Goal: Task Accomplishment & Management: Manage account settings

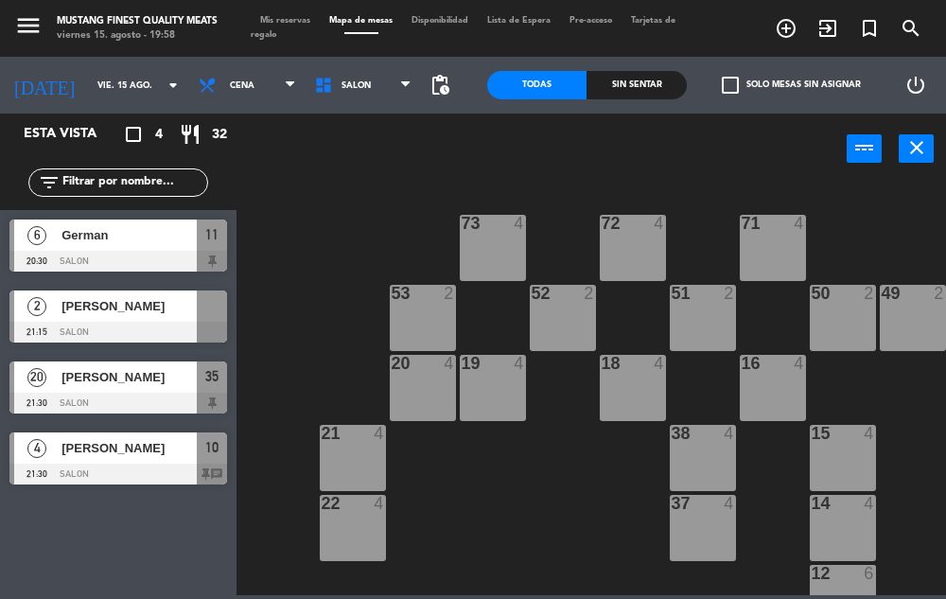
scroll to position [209, 135]
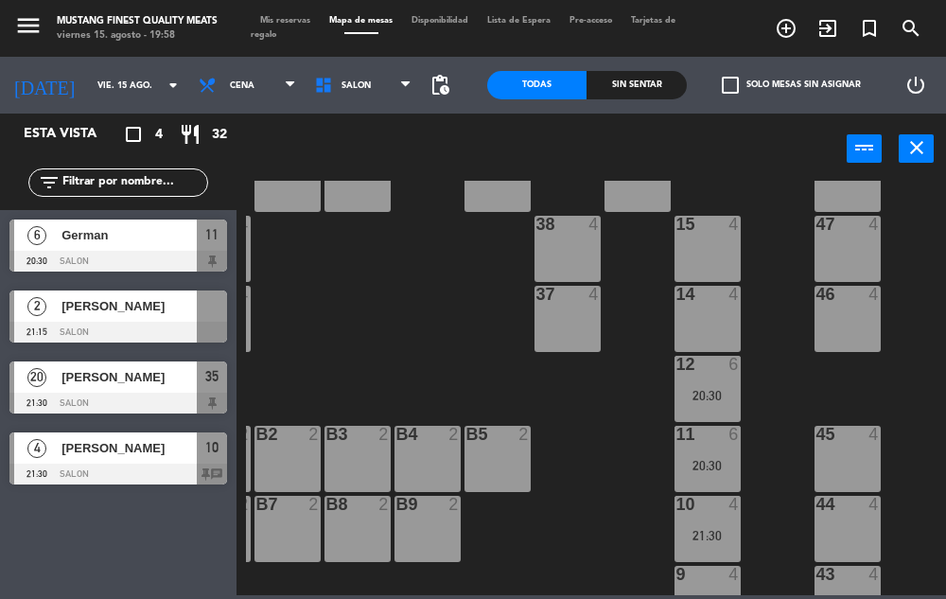
click at [171, 451] on span "[PERSON_NAME]" at bounding box center [128, 448] width 135 height 20
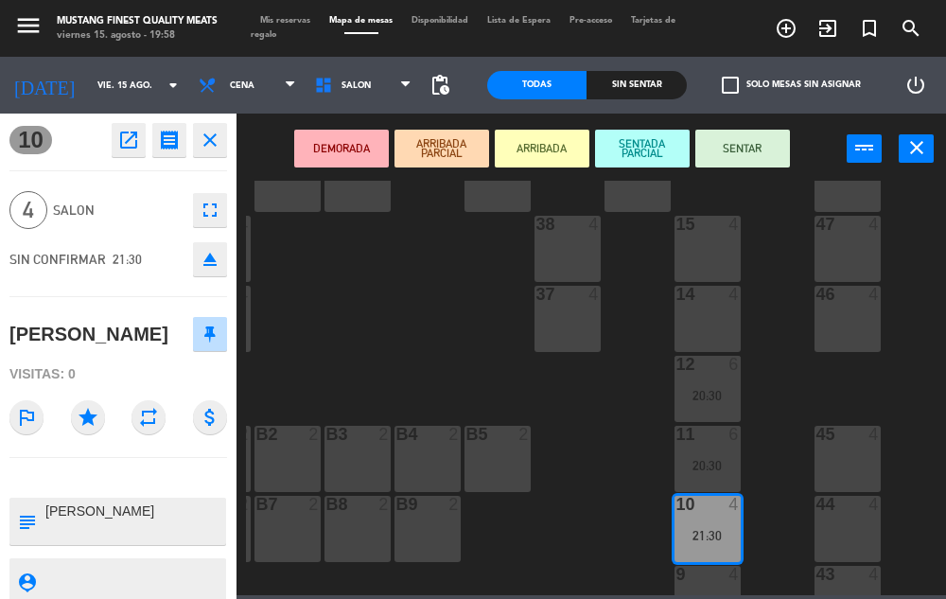
click at [379, 351] on div "73 4 72 4 71 4 69 8 70 4 80 8 50 2 53 2 52 2 51 2 49 2 68 6 81 8 18 4 16 4 19 4…" at bounding box center [596, 388] width 700 height 414
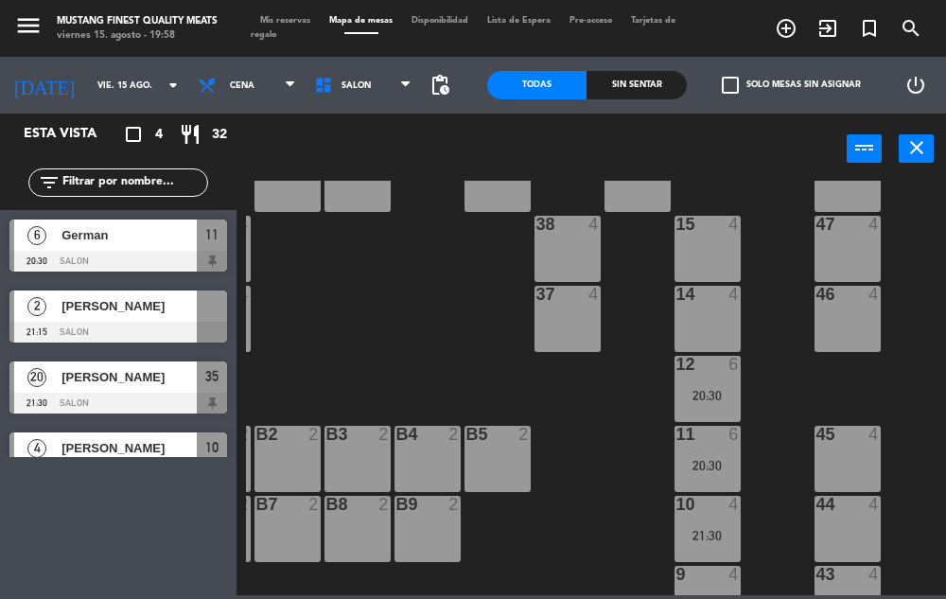
scroll to position [0, 0]
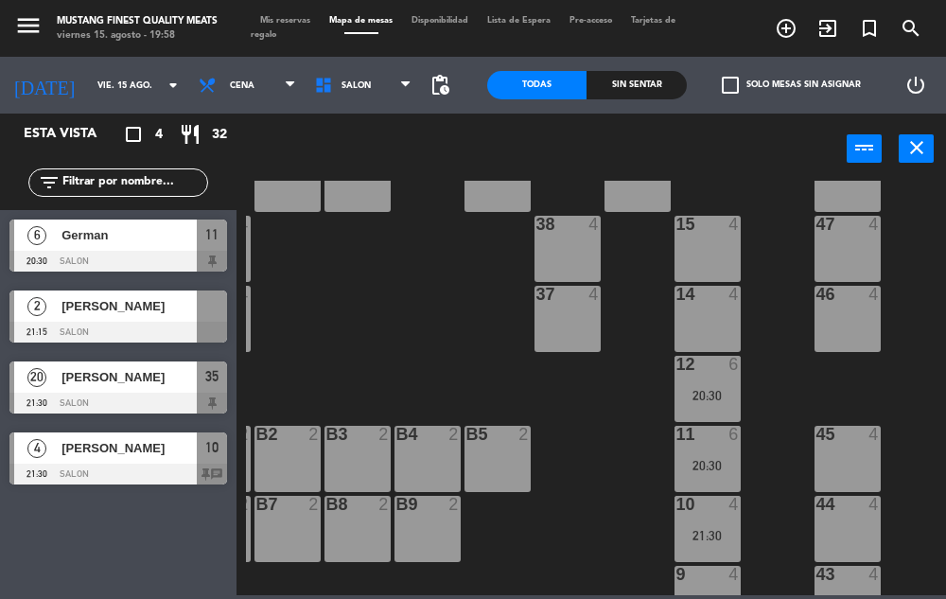
click at [420, 329] on div "73 4 72 4 71 4 69 8 70 4 80 8 50 2 53 2 52 2 51 2 49 2 68 6 81 8 18 4 16 4 19 4…" at bounding box center [596, 388] width 700 height 414
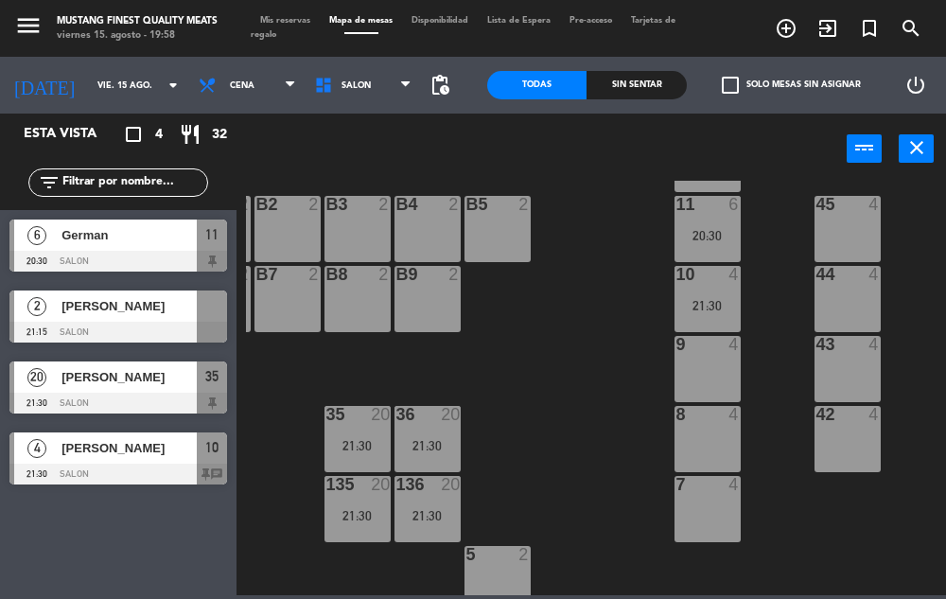
scroll to position [439, 218]
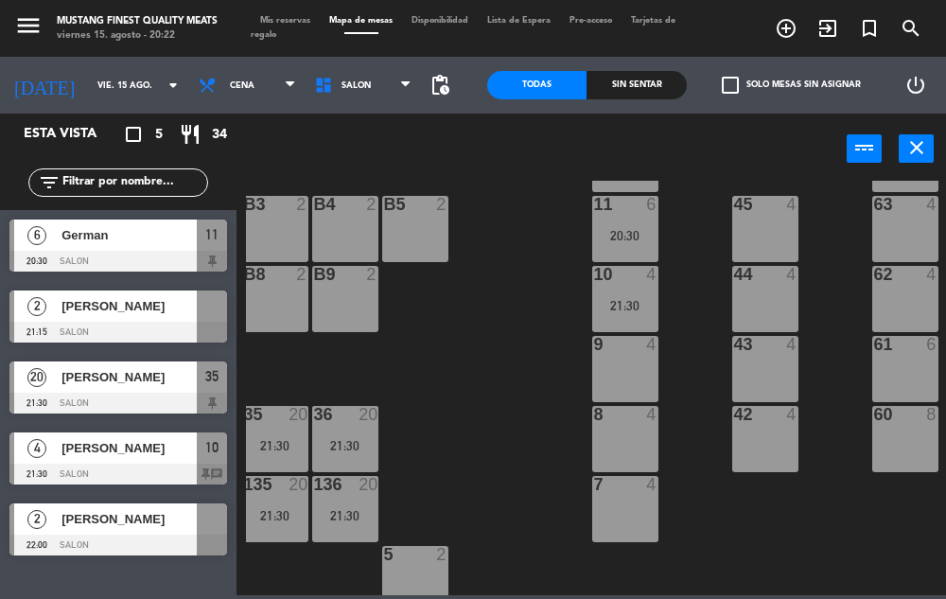
click at [108, 315] on span "[PERSON_NAME]" at bounding box center [128, 306] width 135 height 20
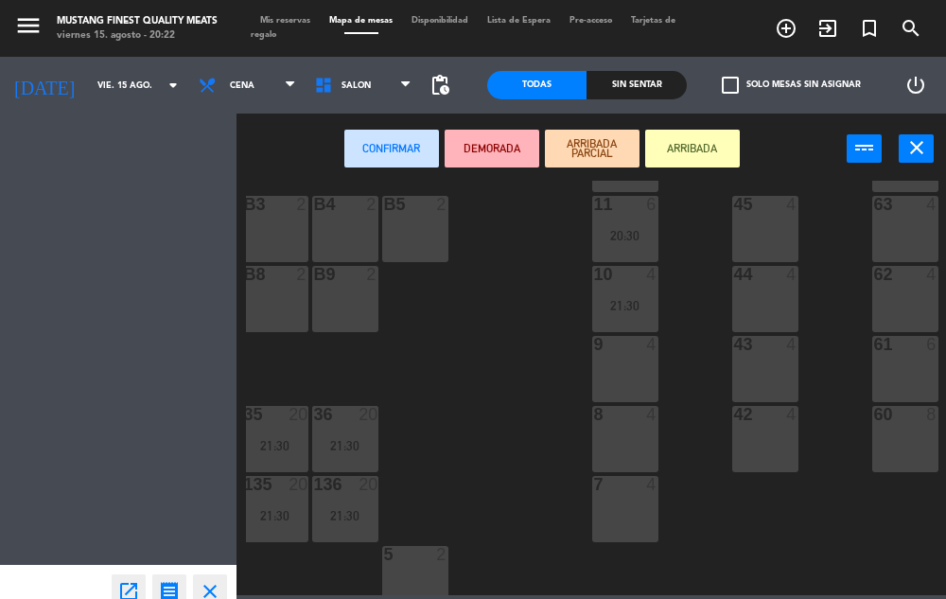
click at [617, 371] on div "9 4" at bounding box center [625, 369] width 66 height 66
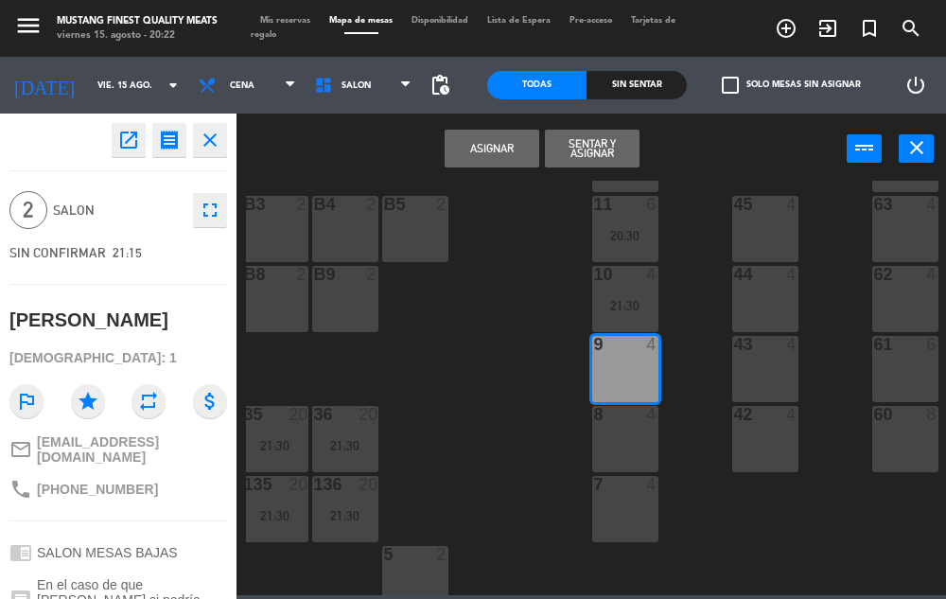
click at [485, 320] on div "73 4 72 4 71 4 69 8 70 4 80 8 50 2 53 2 52 2 51 2 49 2 68 6 81 8 18 4 16 4 19 4…" at bounding box center [596, 388] width 700 height 414
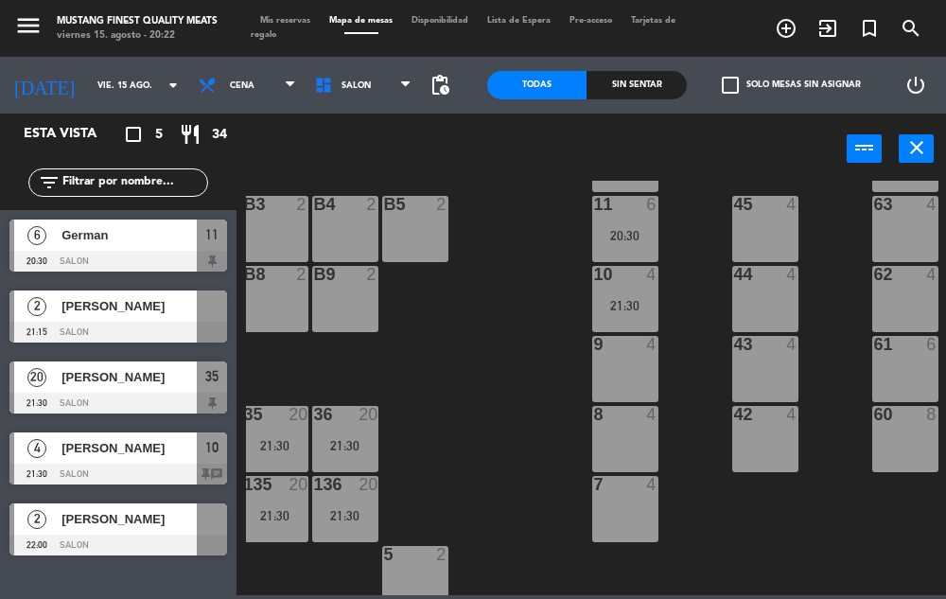
click at [797, 36] on icon "turned_in_not" at bounding box center [786, 28] width 23 height 23
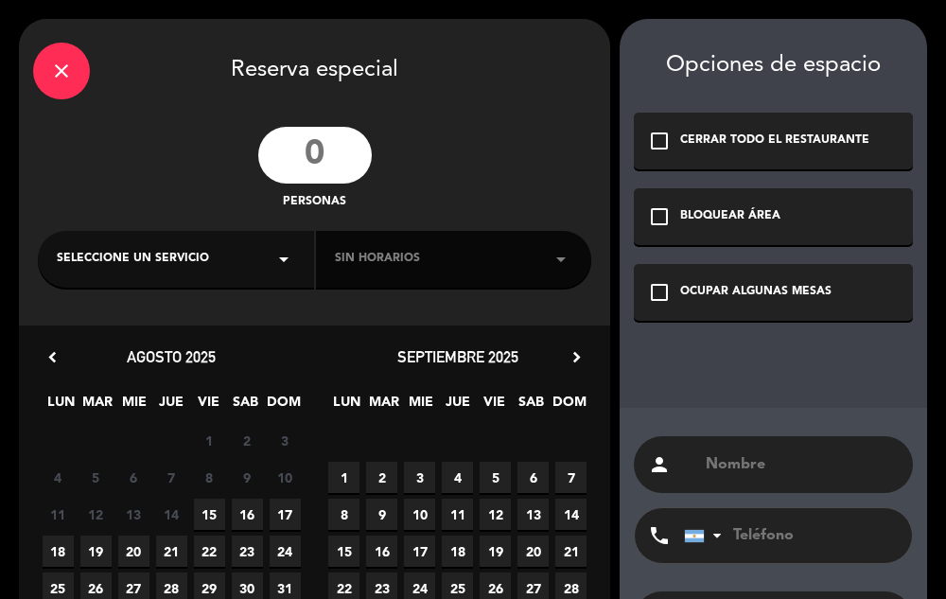
click at [866, 42] on div "Opciones de espacio check_box_outline_blank CERRAR TODO EL RESTAURANTE check_bo…" at bounding box center [772, 378] width 307 height 719
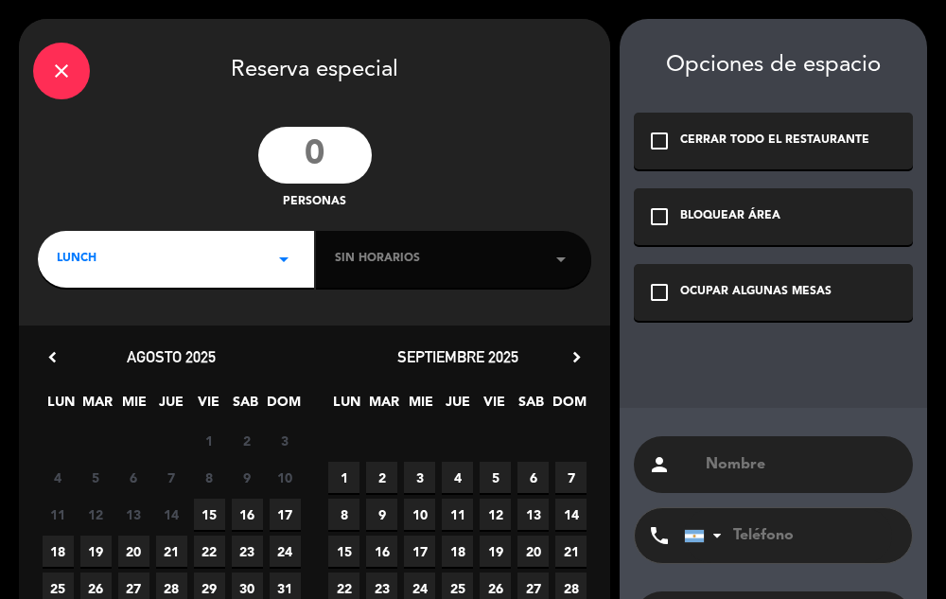
click at [317, 150] on input "number" at bounding box center [314, 155] width 113 height 57
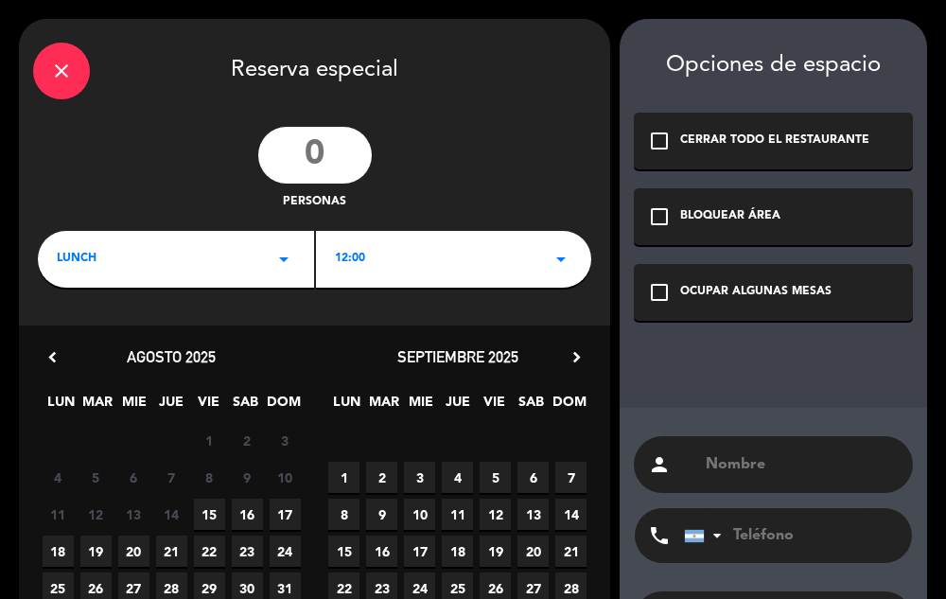
click at [245, 264] on div "LUNCH arrow_drop_down" at bounding box center [176, 259] width 276 height 57
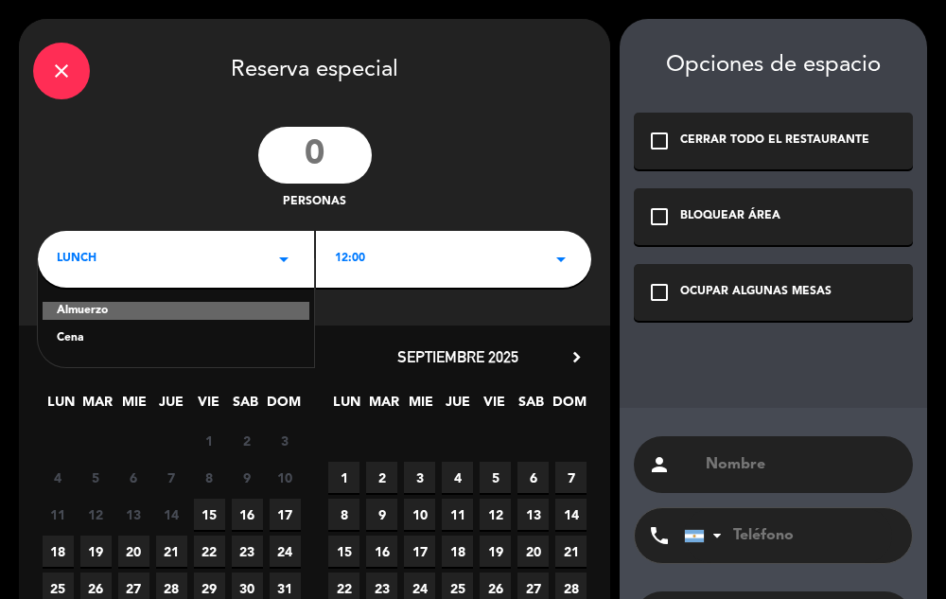
click at [187, 333] on div "Cena" at bounding box center [176, 338] width 238 height 19
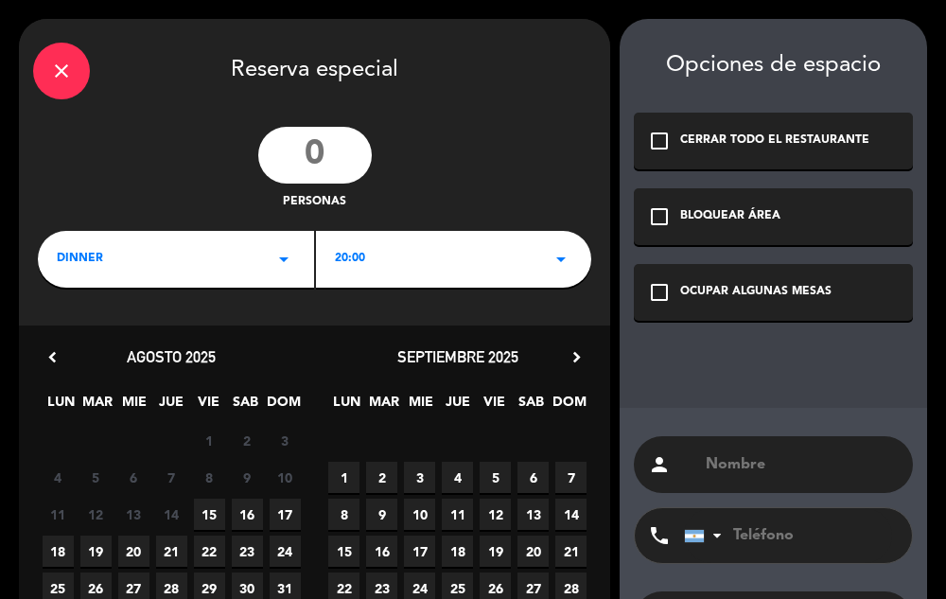
click at [409, 256] on div "20:00 arrow_drop_down" at bounding box center [454, 259] width 276 height 57
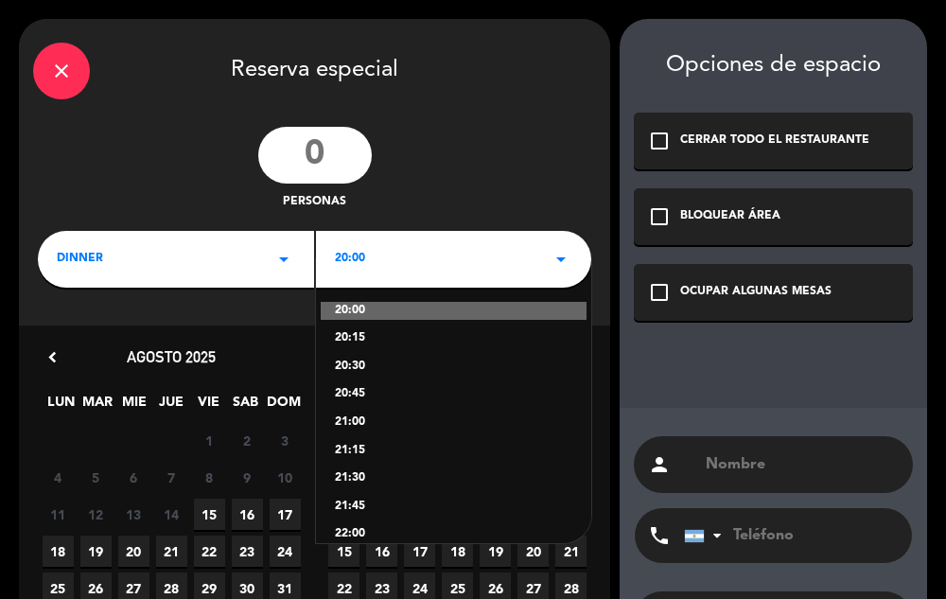
click at [347, 483] on div "21:30" at bounding box center [454, 478] width 238 height 19
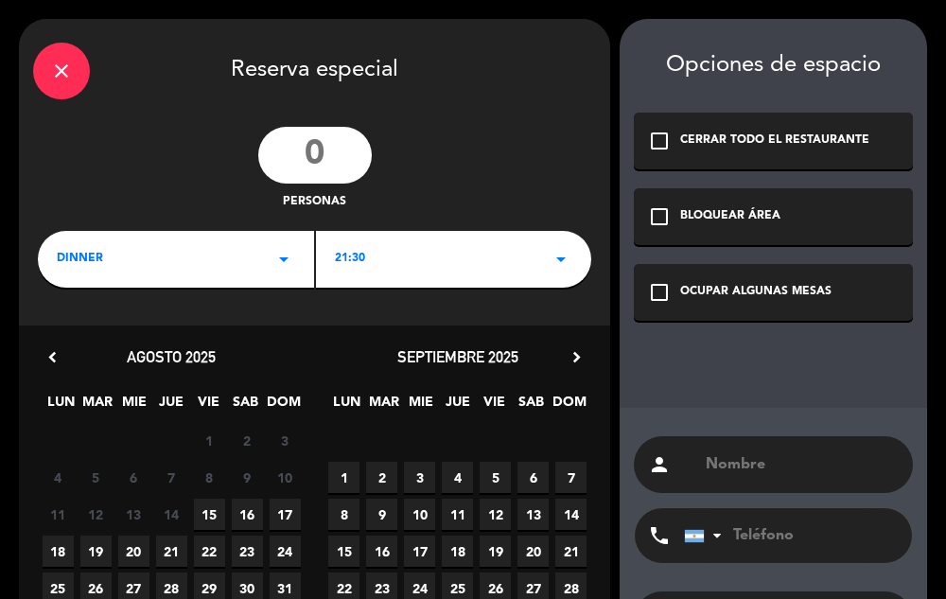
click at [322, 136] on input "number" at bounding box center [314, 155] width 113 height 57
type input "2"
click at [514, 168] on div "2 personas" at bounding box center [314, 169] width 591 height 85
click at [773, 457] on input "text" at bounding box center [801, 464] width 195 height 26
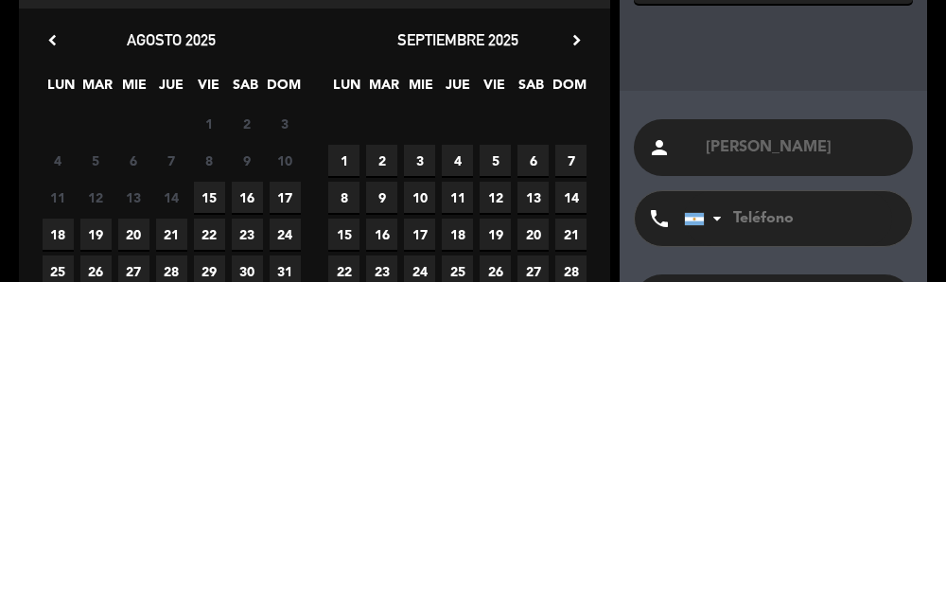
type input "[PERSON_NAME]"
click at [772, 421] on div "person [PERSON_NAME] phone [GEOGRAPHIC_DATA] +1 [GEOGRAPHIC_DATA] +44 [GEOGRAPH…" at bounding box center [772, 573] width 307 height 330
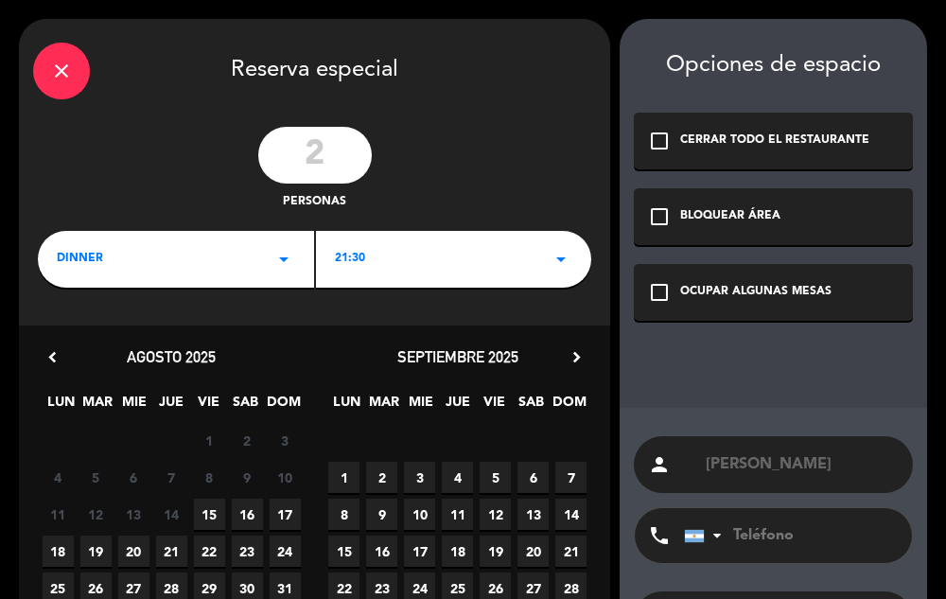
click at [211, 520] on span "15" at bounding box center [209, 513] width 31 height 31
click at [725, 291] on div "OCUPAR ALGUNAS MESAS" at bounding box center [755, 292] width 151 height 19
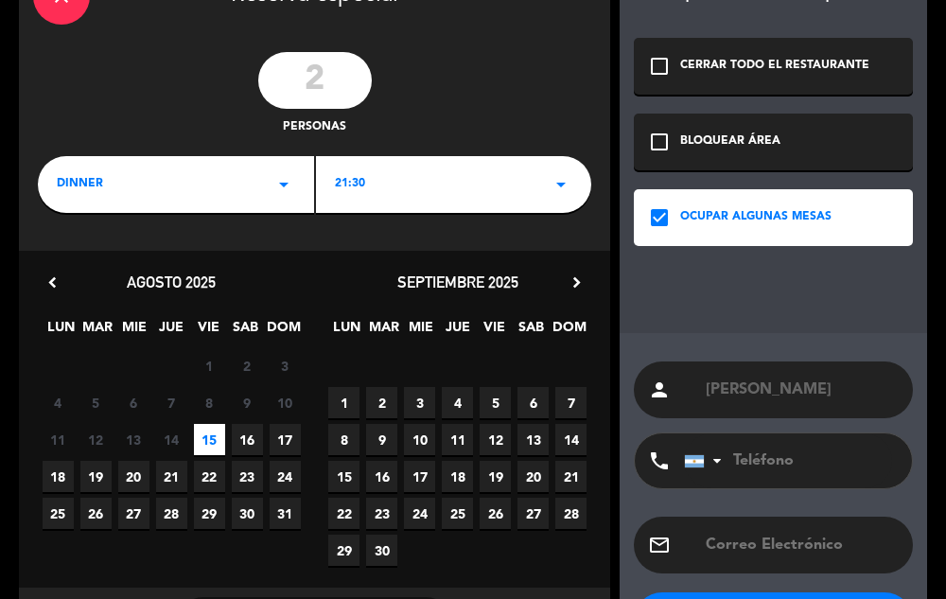
scroll to position [157, 0]
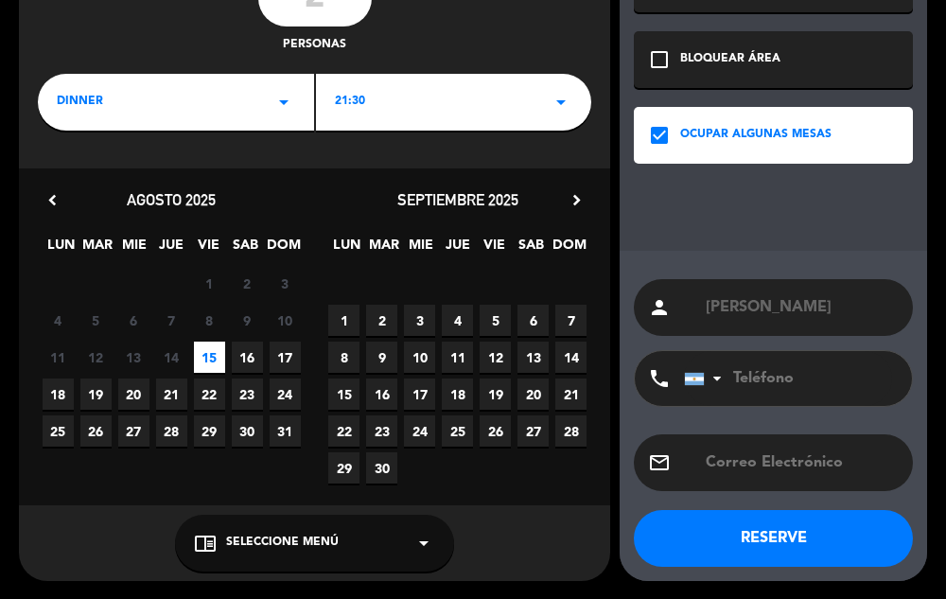
click at [676, 537] on button "RESERVE" at bounding box center [773, 538] width 279 height 57
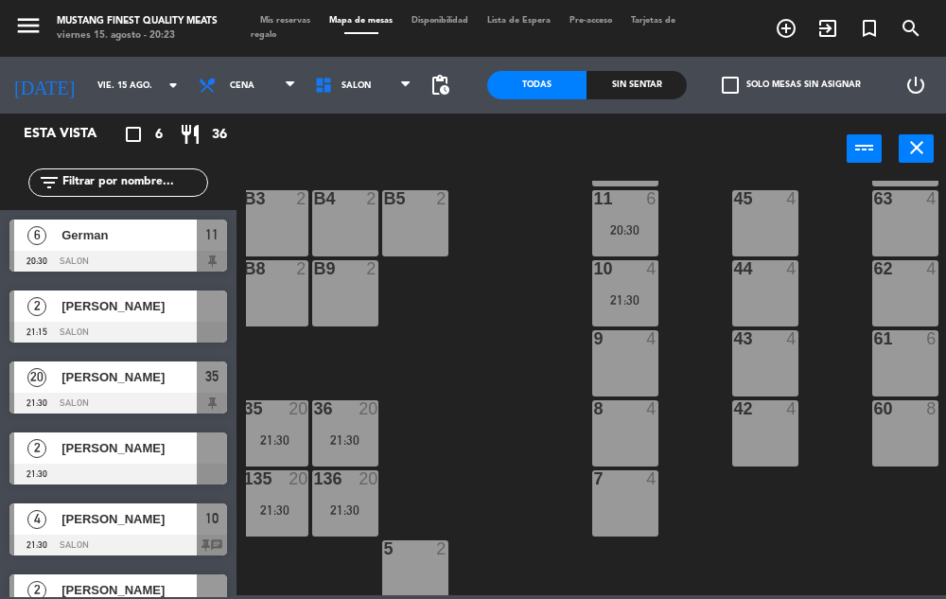
scroll to position [445, 218]
click at [135, 465] on div at bounding box center [118, 473] width 218 height 21
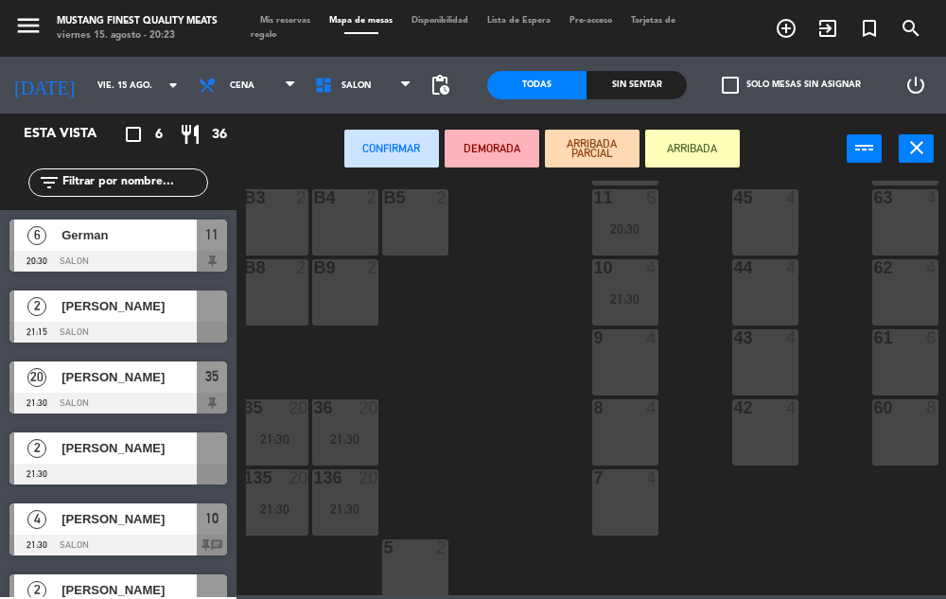
click at [628, 373] on div "9 4" at bounding box center [625, 362] width 66 height 66
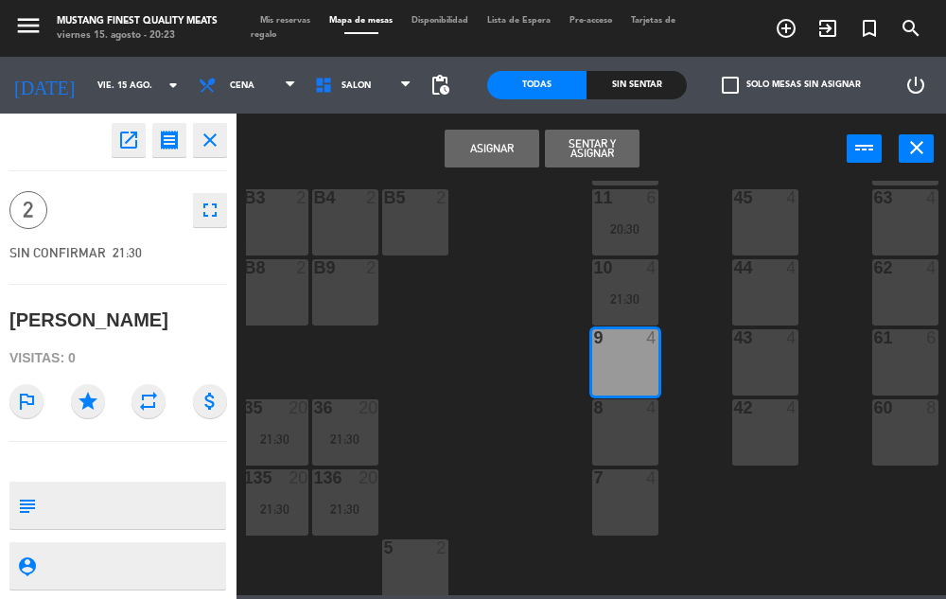
click at [502, 160] on button "Asignar" at bounding box center [491, 149] width 95 height 38
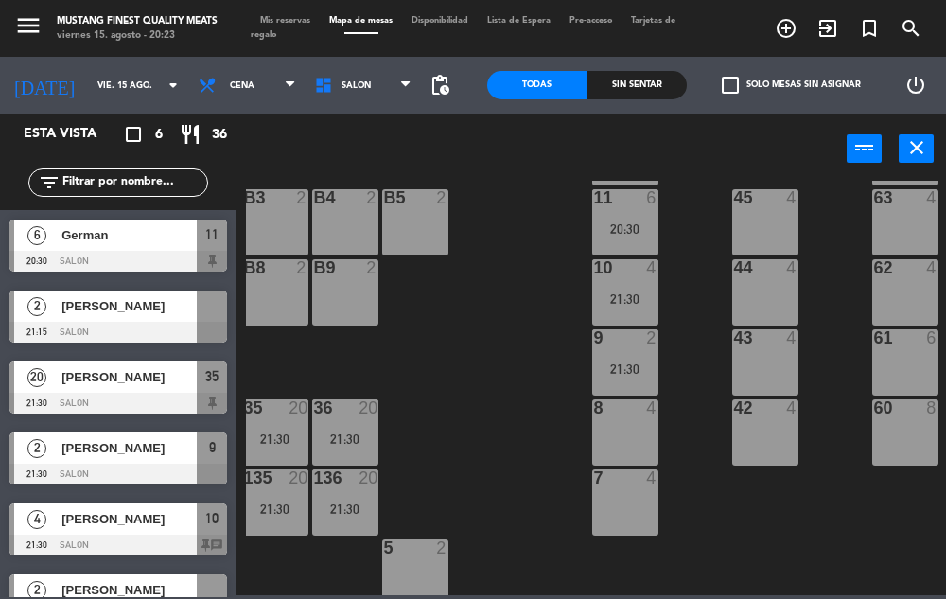
click at [138, 331] on div "menu Mustang Finest Quality Meats viernes 15. agosto - 20:23 Mis reservas Mapa …" at bounding box center [473, 299] width 946 height 599
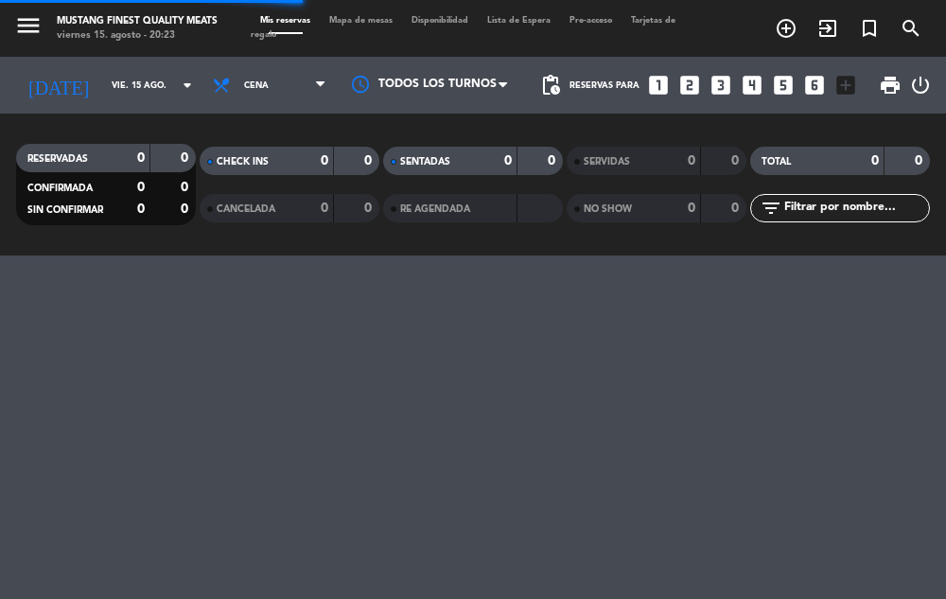
click at [360, 25] on span "Mapa de mesas" at bounding box center [361, 20] width 82 height 9
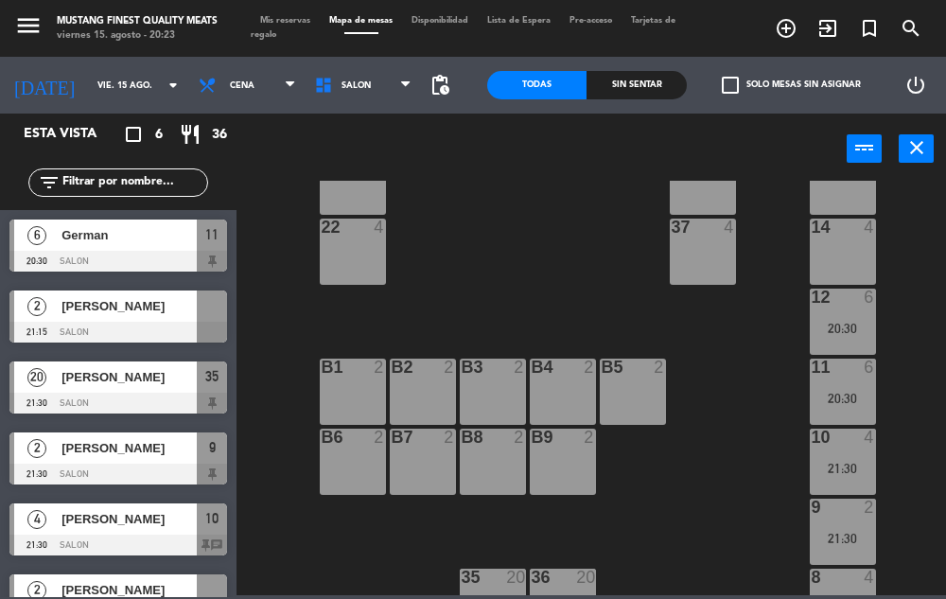
scroll to position [287, 0]
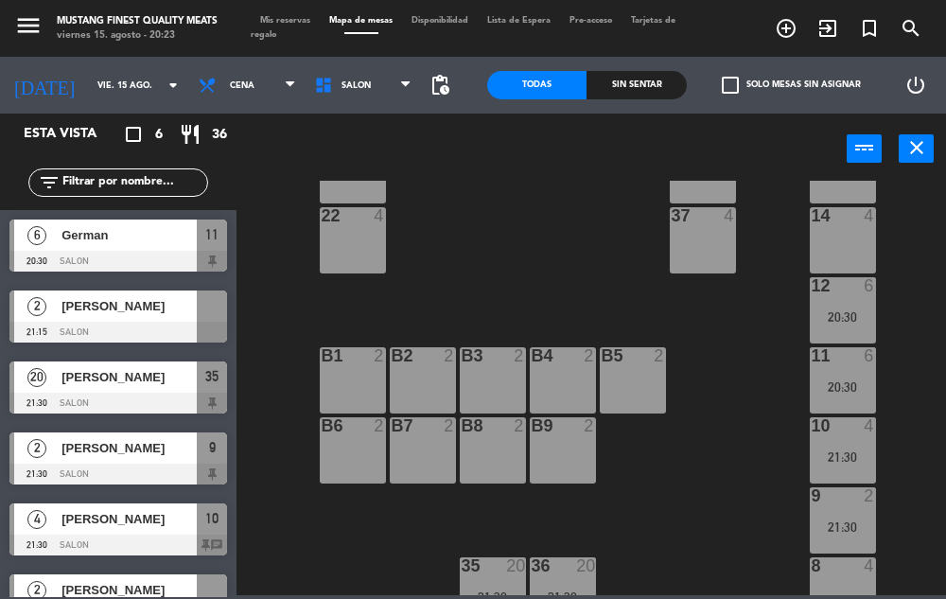
click at [180, 329] on div at bounding box center [118, 332] width 218 height 21
click at [694, 473] on div "73 4 72 4 71 4 69 8 70 4 80 8 50 2 53 2 52 2 51 2 49 2 68 6 81 8 18 4 16 4 19 4…" at bounding box center [596, 388] width 700 height 414
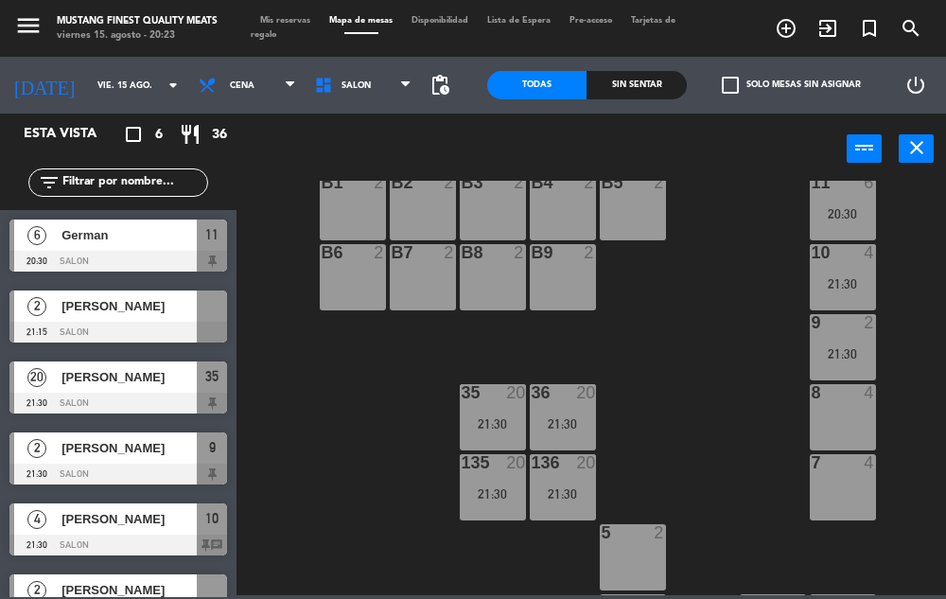
scroll to position [464, 0]
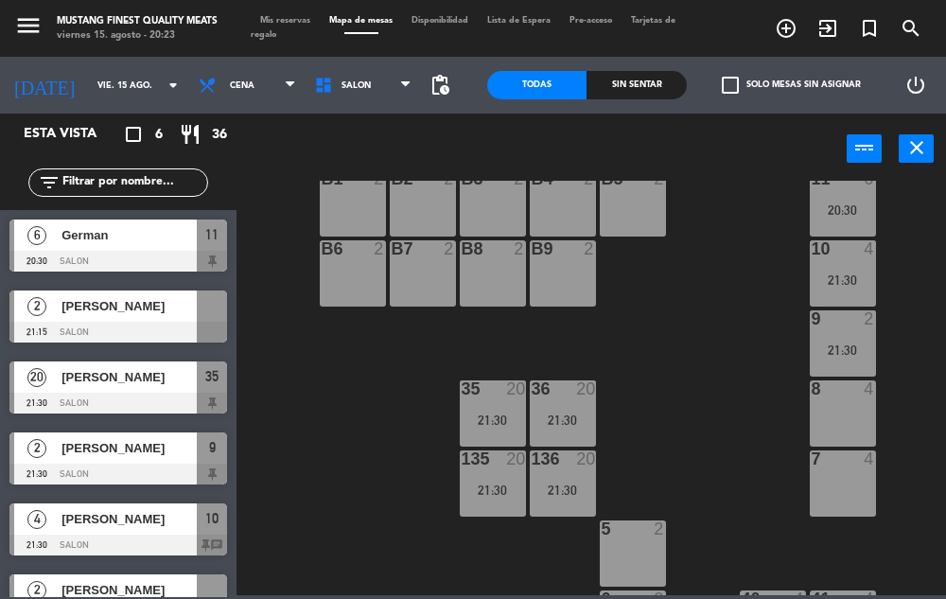
click at [183, 313] on span "[PERSON_NAME]" at bounding box center [128, 306] width 135 height 20
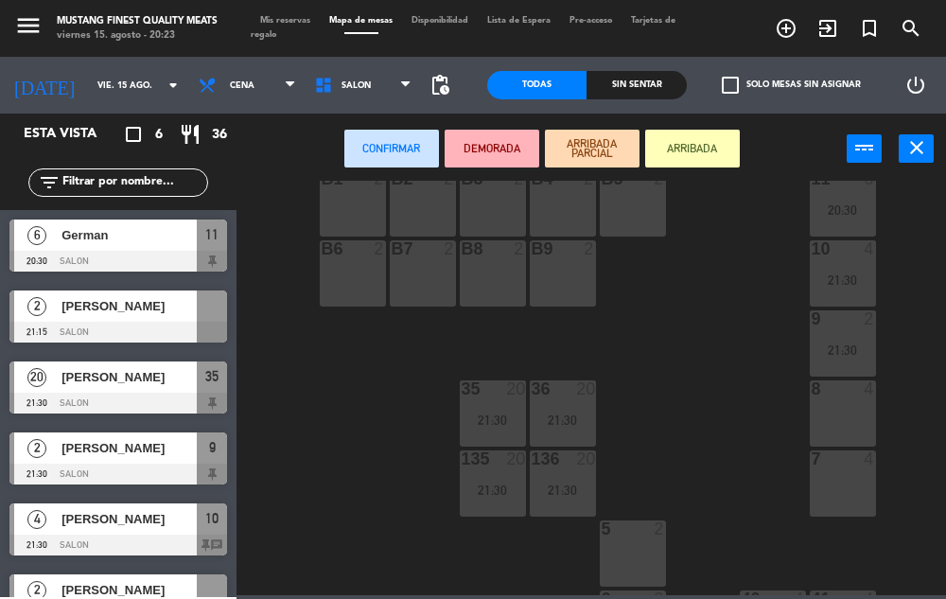
click at [831, 407] on div "8 4" at bounding box center [842, 413] width 66 height 66
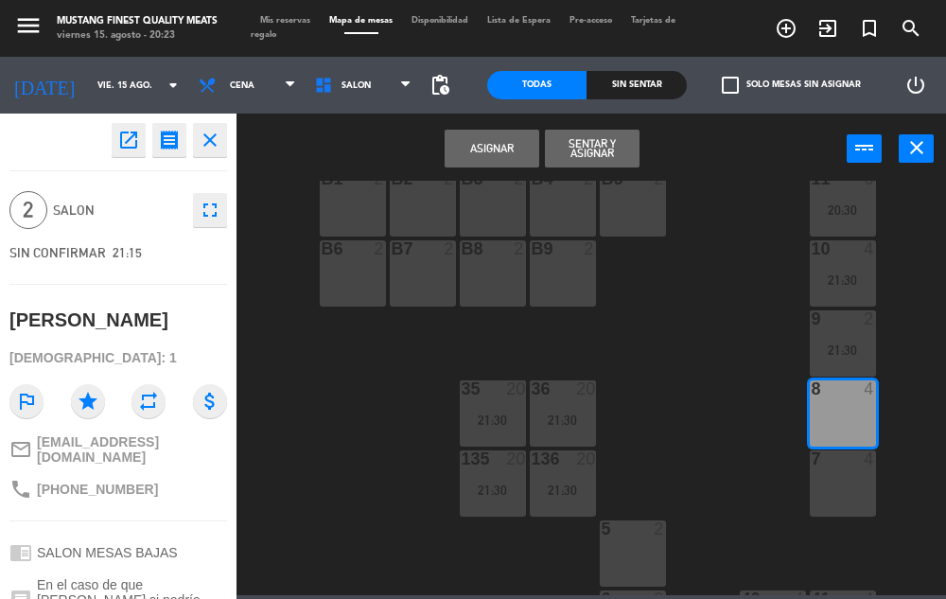
click at [488, 148] on button "Asignar" at bounding box center [491, 149] width 95 height 38
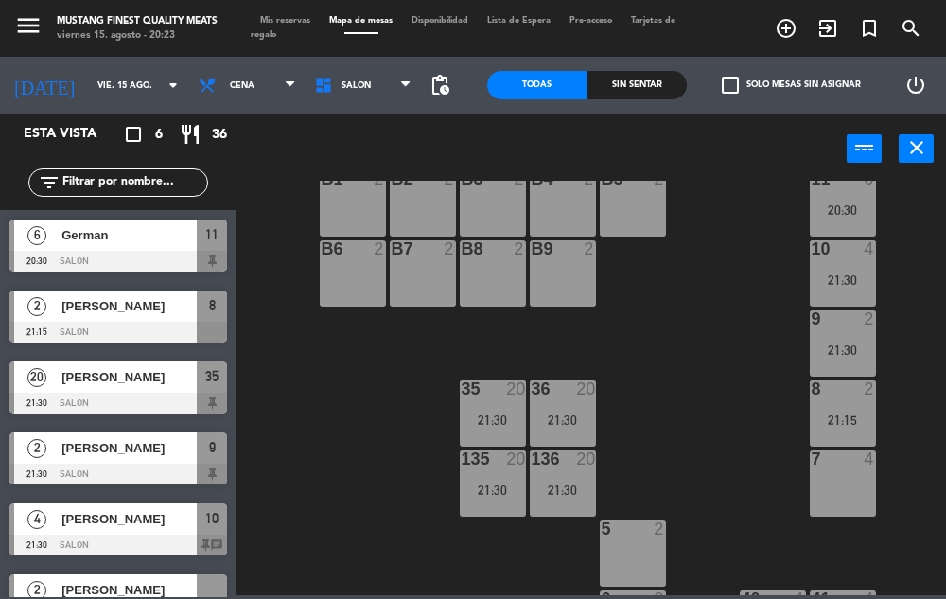
click at [830, 427] on div "8 2 21:15" at bounding box center [842, 413] width 66 height 66
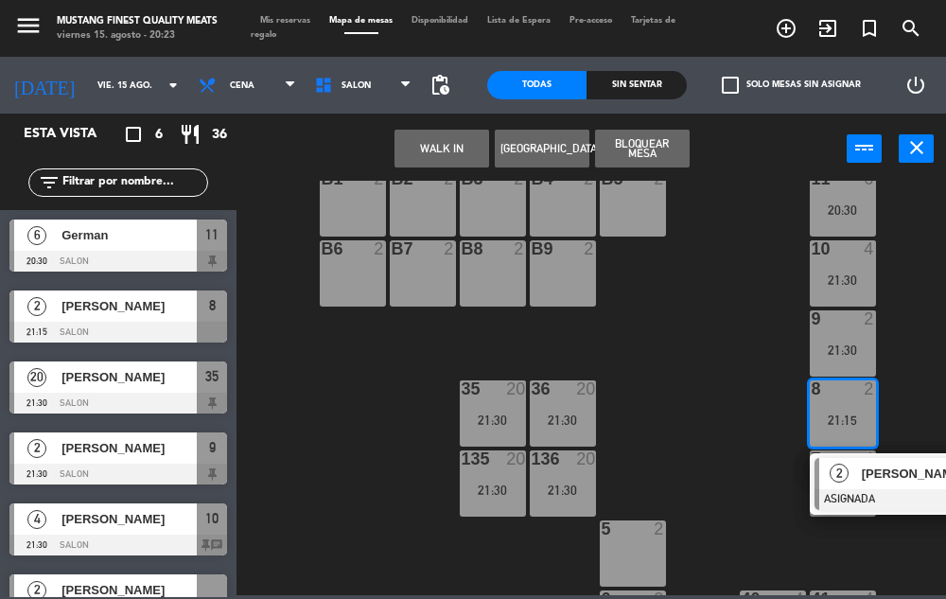
click at [893, 473] on span "[PERSON_NAME]" at bounding box center [922, 473] width 121 height 20
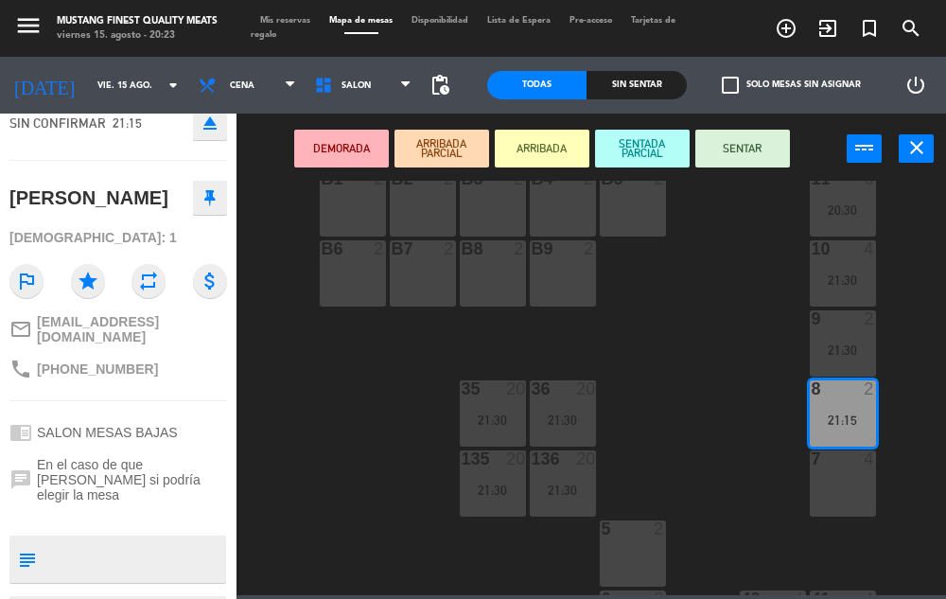
scroll to position [139, 0]
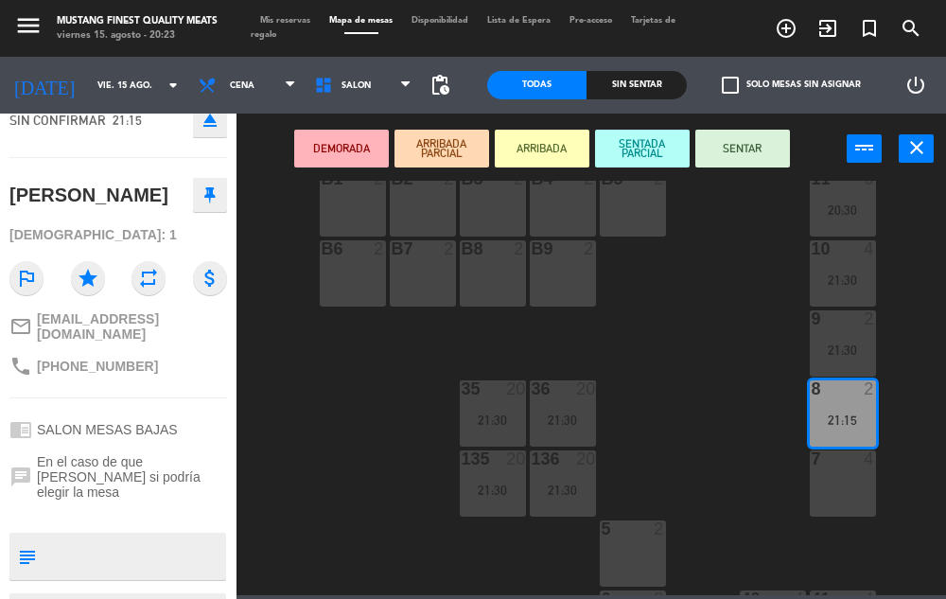
click at [691, 348] on div "73 4 72 4 71 4 69 8 70 4 80 8 50 2 53 2 52 2 51 2 49 2 68 6 81 8 18 4 16 4 19 4…" at bounding box center [596, 388] width 700 height 414
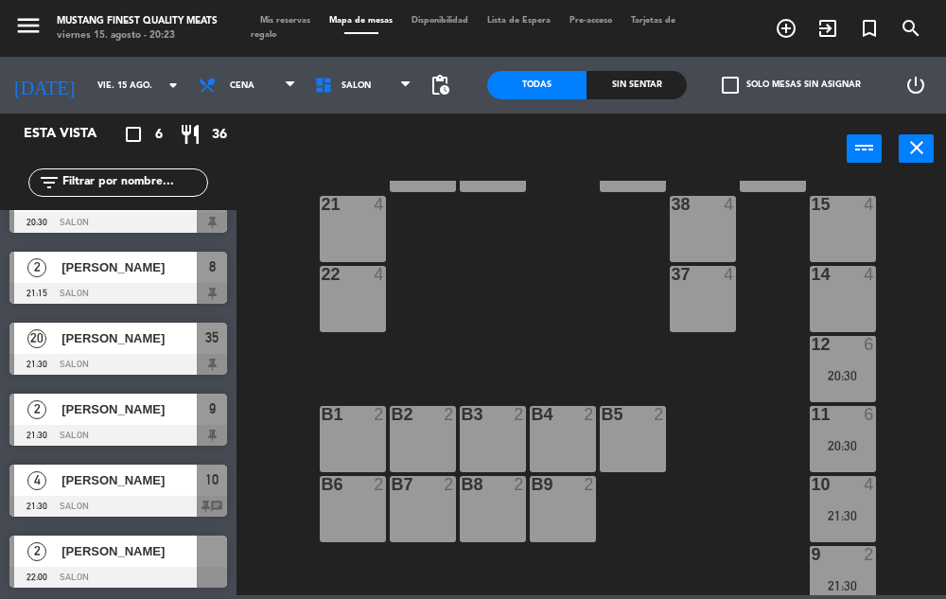
scroll to position [225, 0]
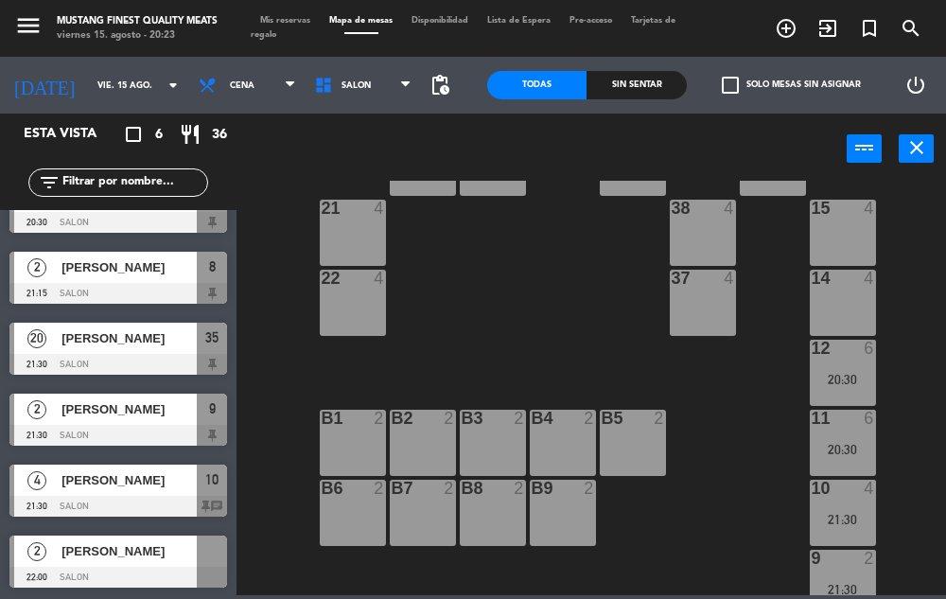
click at [147, 551] on span "[PERSON_NAME]" at bounding box center [128, 551] width 135 height 20
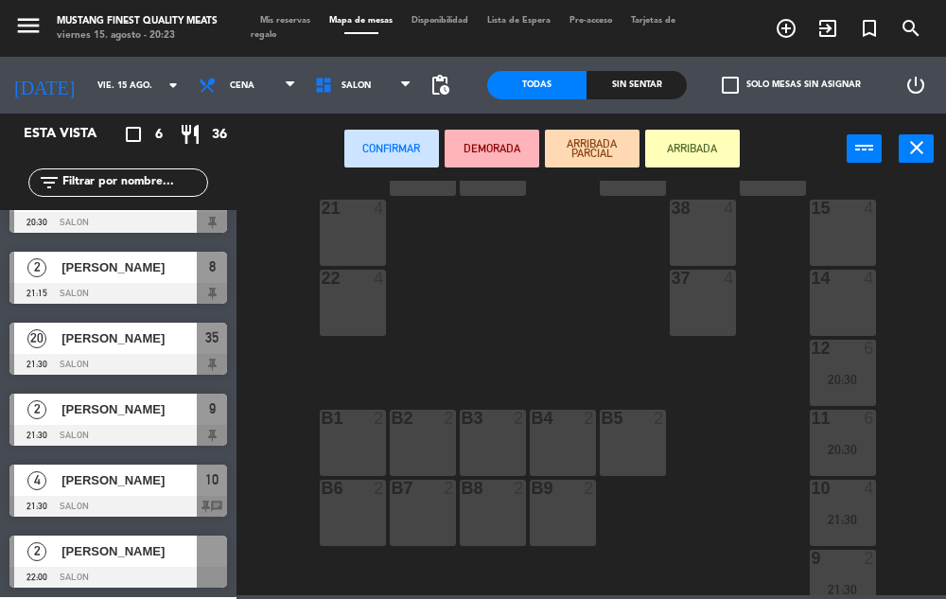
click at [687, 311] on div "37 4" at bounding box center [703, 303] width 66 height 66
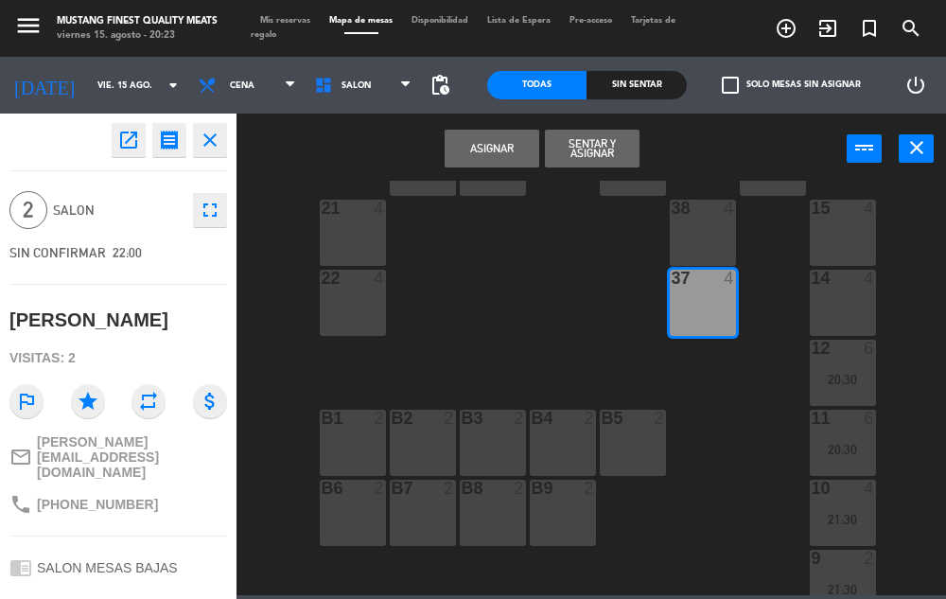
click at [498, 153] on button "Asignar" at bounding box center [491, 149] width 95 height 38
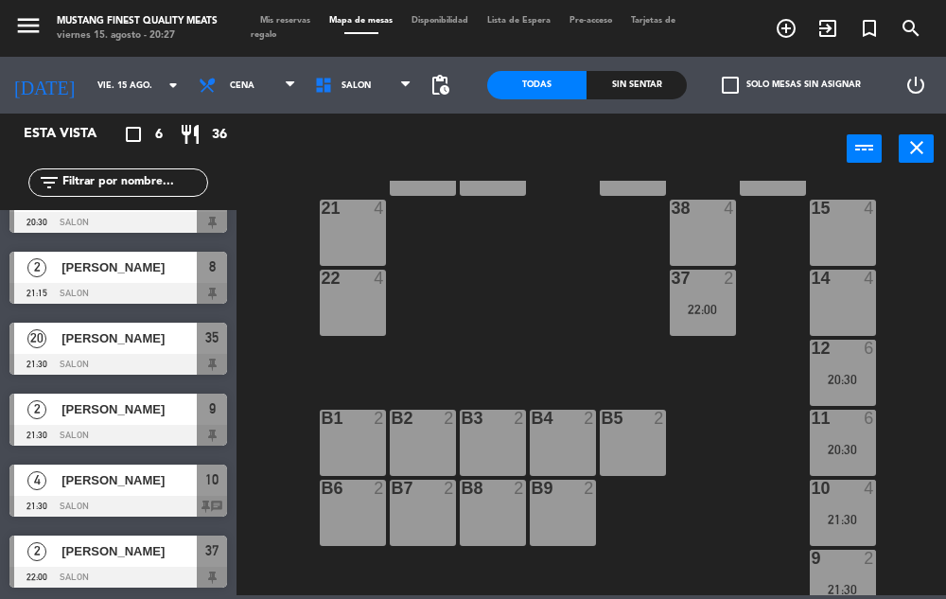
scroll to position [0, 0]
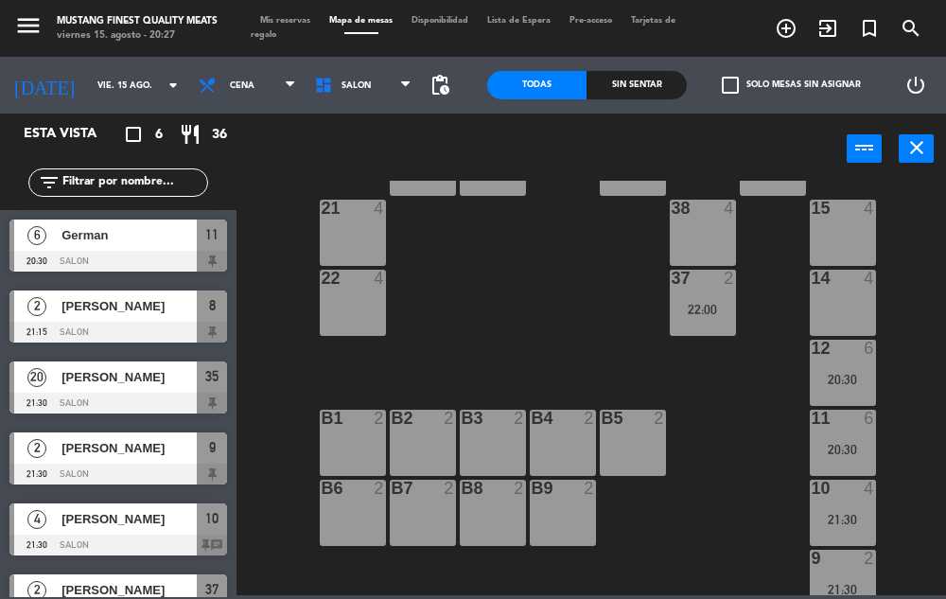
click at [114, 237] on span "German" at bounding box center [128, 235] width 135 height 20
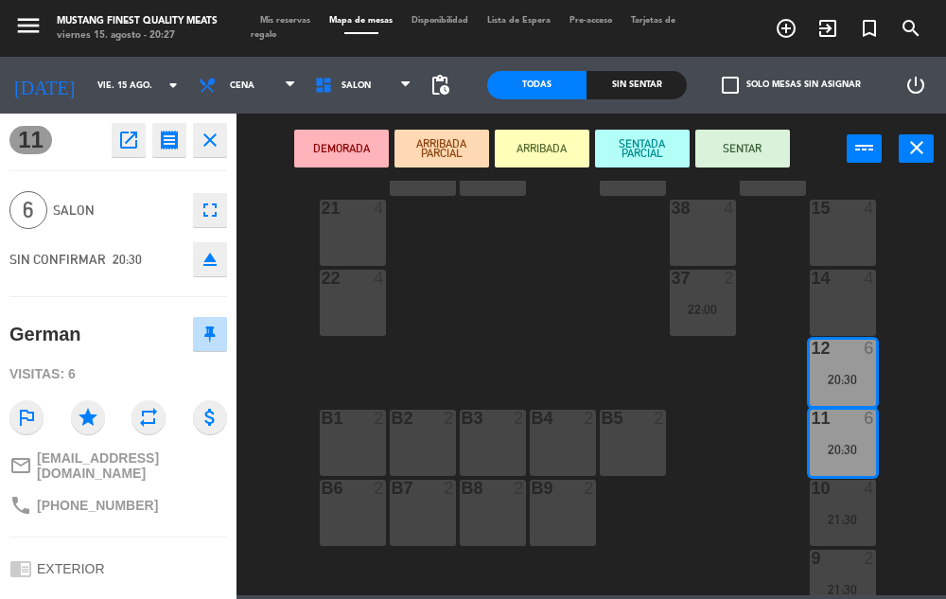
click at [745, 148] on button "SENTAR" at bounding box center [742, 149] width 95 height 38
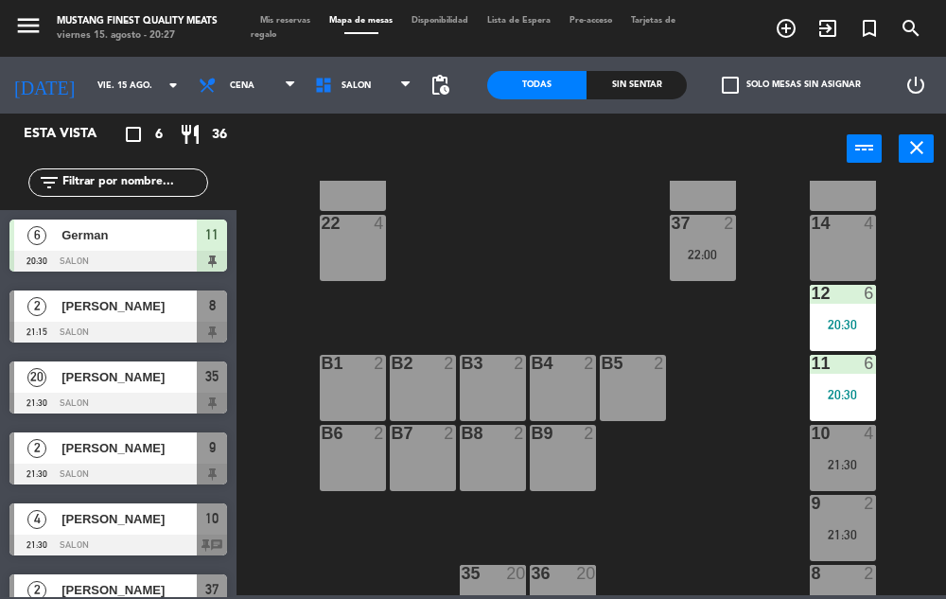
scroll to position [342, 0]
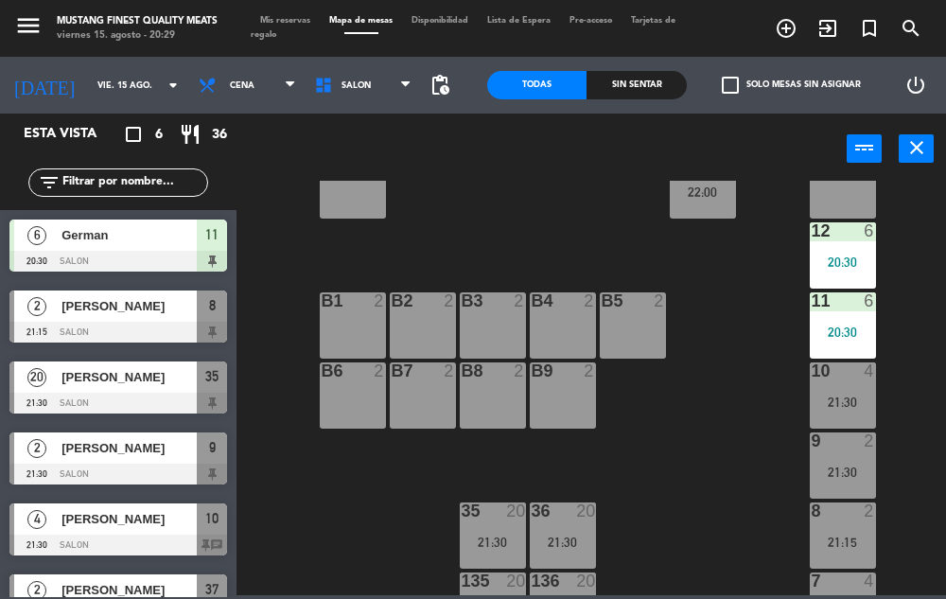
click at [719, 471] on div "73 4 72 4 71 4 69 8 70 4 80 8 50 2 53 2 52 2 51 2 49 2 68 6 81 8 18 4 16 4 19 4…" at bounding box center [596, 388] width 700 height 414
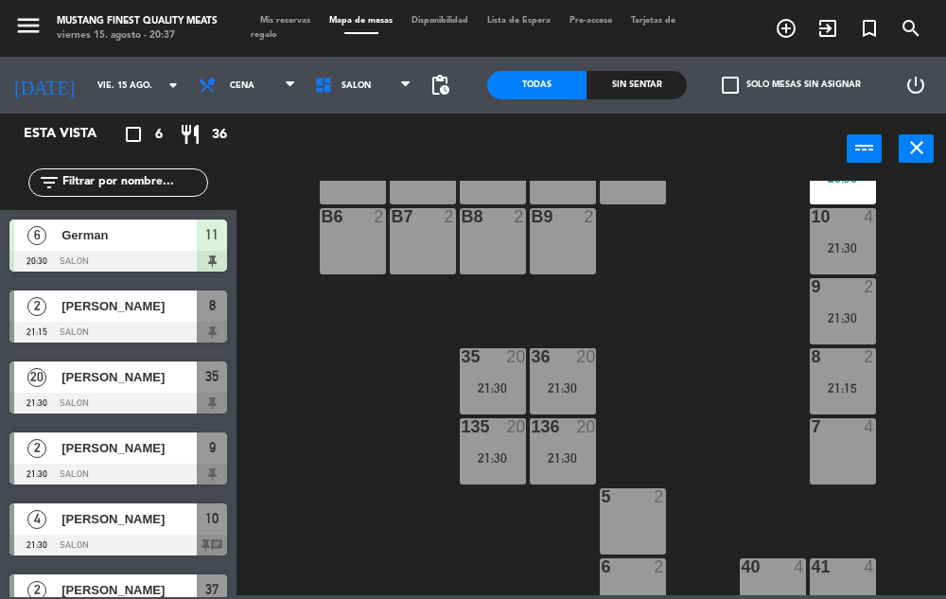
scroll to position [39, 0]
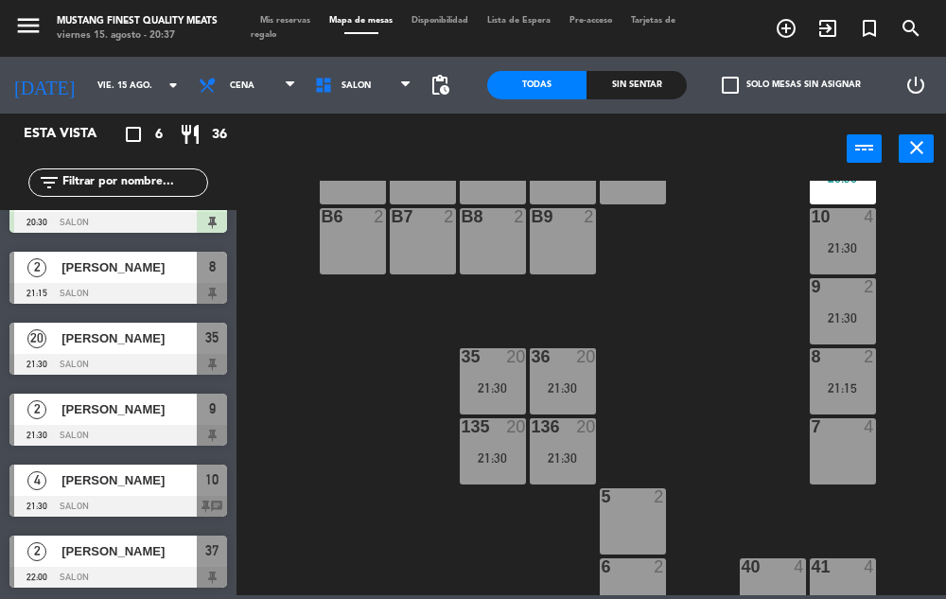
click at [188, 286] on div at bounding box center [118, 293] width 218 height 21
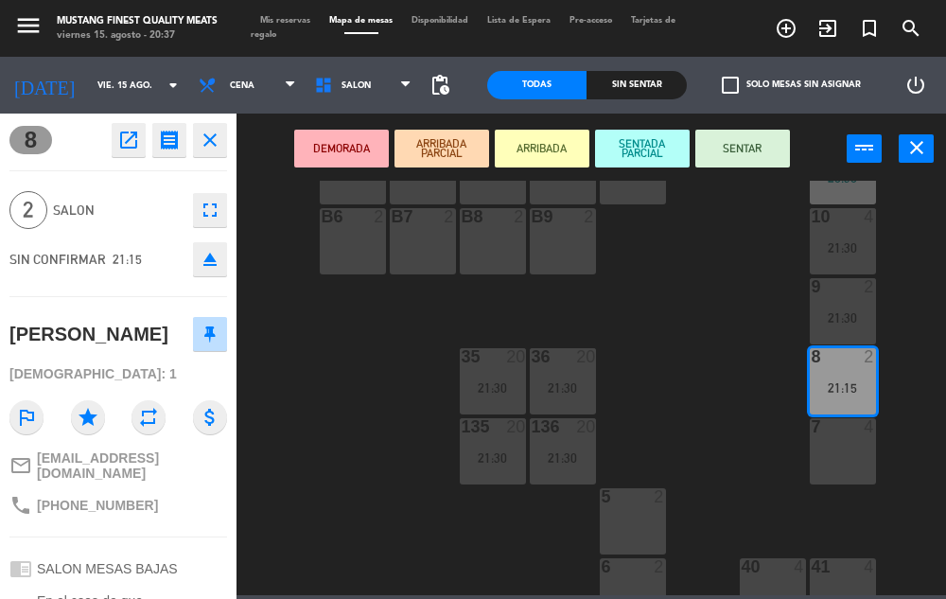
click at [346, 481] on div "73 4 72 4 71 4 69 8 70 4 80 8 50 2 53 2 52 2 51 2 49 2 68 6 81 8 18 4 16 4 19 4…" at bounding box center [596, 388] width 700 height 414
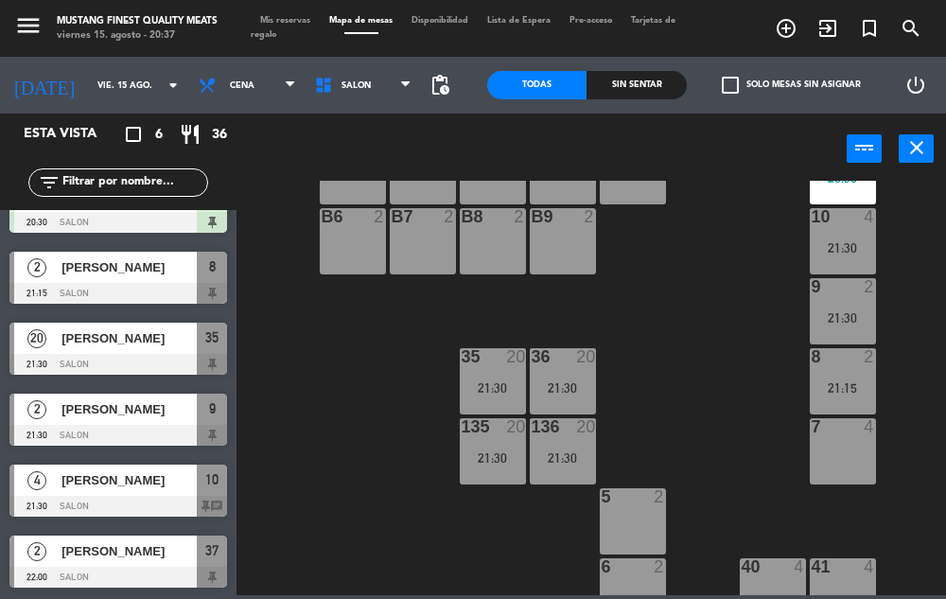
scroll to position [0, 0]
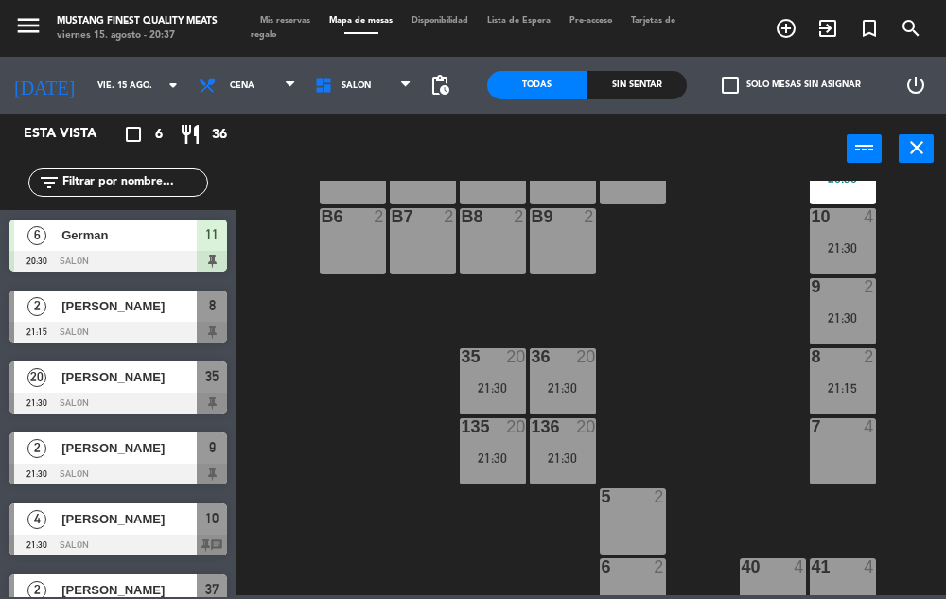
click at [147, 328] on div at bounding box center [118, 332] width 218 height 21
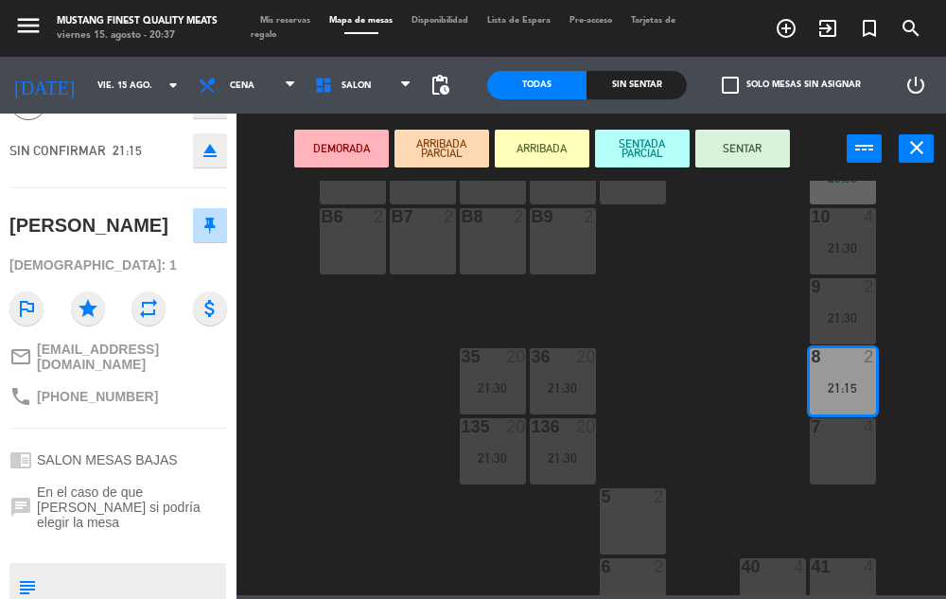
scroll to position [111, 0]
click at [310, 416] on div "73 4 72 4 71 4 69 8 70 4 80 8 50 2 53 2 52 2 51 2 49 2 68 6 81 8 18 4 16 4 19 4…" at bounding box center [596, 388] width 700 height 414
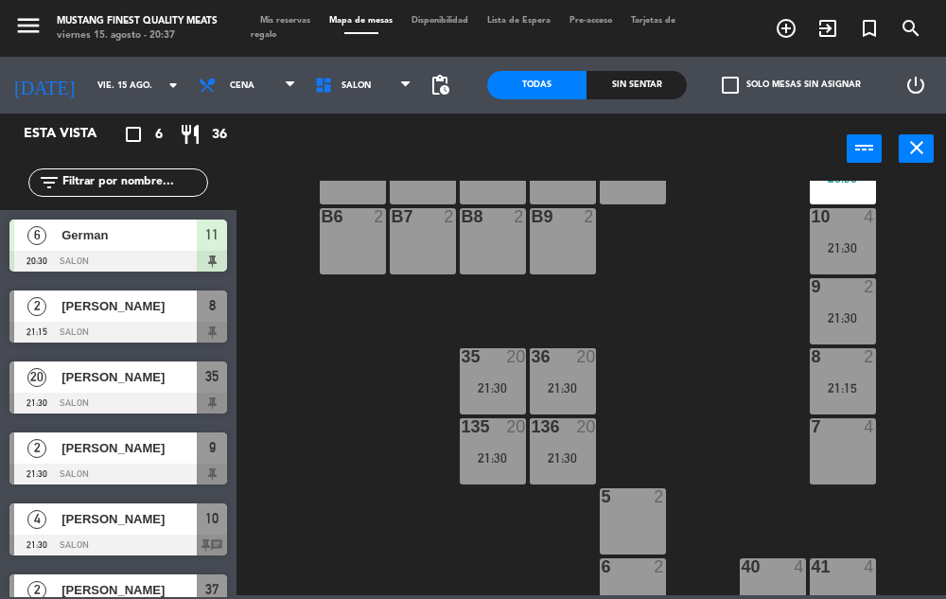
click at [154, 406] on div at bounding box center [118, 402] width 218 height 21
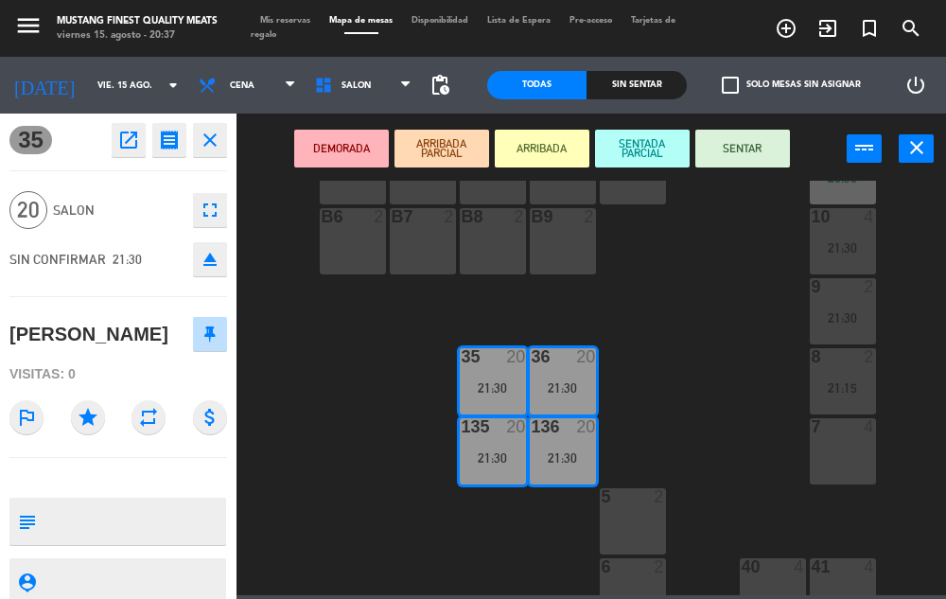
click at [307, 461] on div "73 4 72 4 71 4 69 8 70 4 80 8 50 2 53 2 52 2 51 2 49 2 68 6 81 8 18 4 16 4 19 4…" at bounding box center [596, 388] width 700 height 414
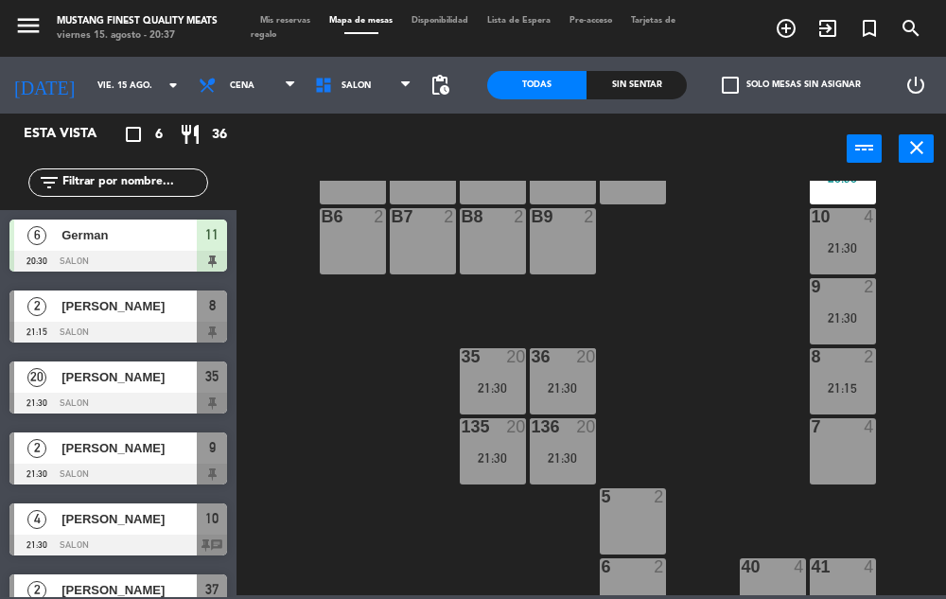
click at [148, 466] on div at bounding box center [118, 473] width 218 height 21
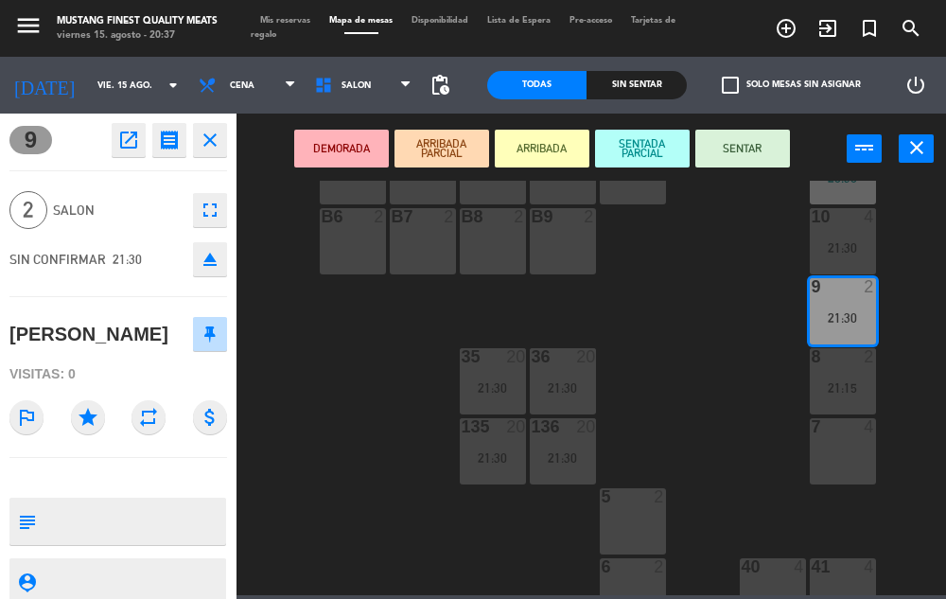
click at [315, 459] on div "73 4 72 4 71 4 69 8 70 4 80 8 50 2 53 2 52 2 51 2 49 2 68 6 81 8 18 4 16 4 19 4…" at bounding box center [596, 388] width 700 height 414
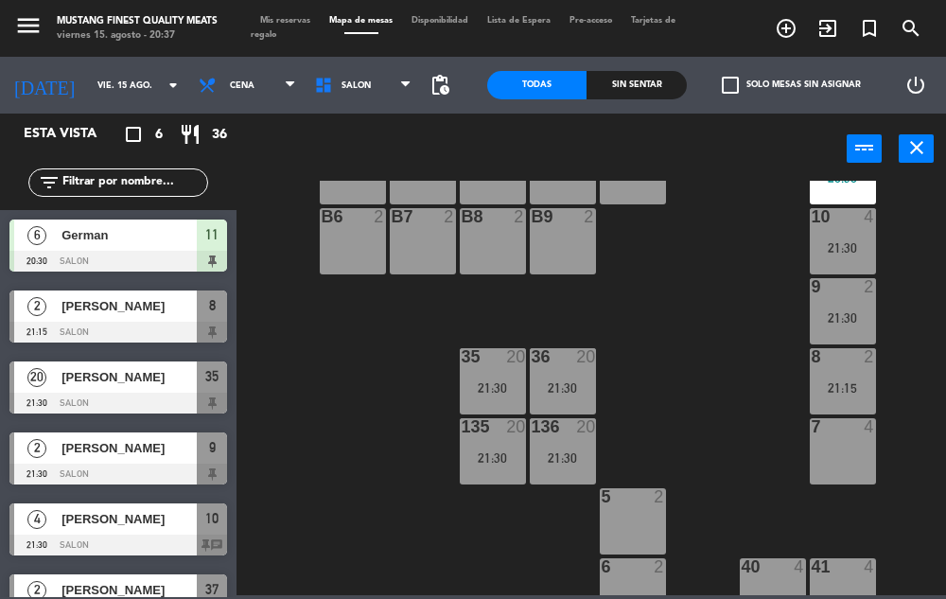
click at [156, 526] on span "[PERSON_NAME]" at bounding box center [128, 519] width 135 height 20
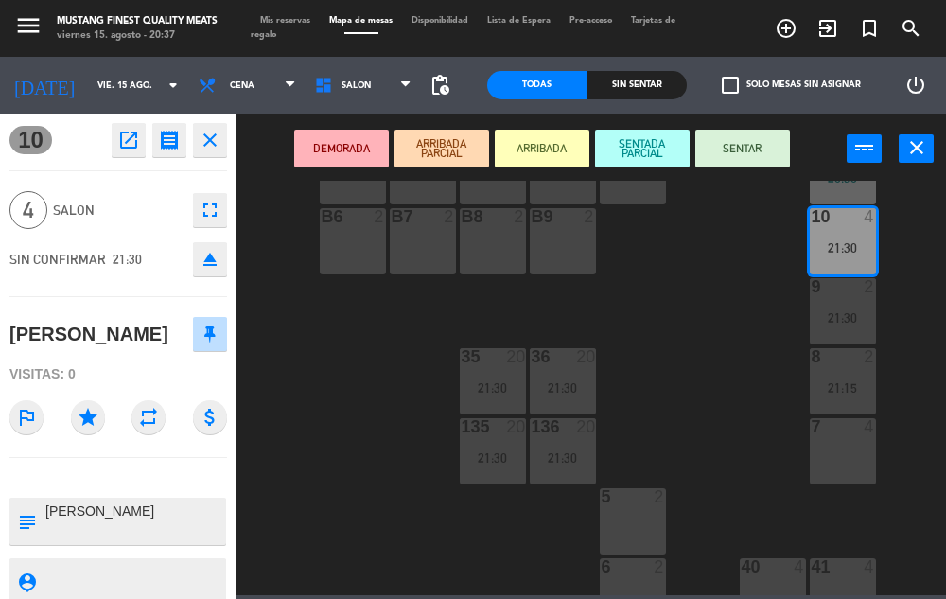
click at [295, 491] on div "73 4 72 4 71 4 69 8 70 4 80 8 50 2 53 2 52 2 51 2 49 2 68 6 81 8 18 4 16 4 19 4…" at bounding box center [596, 388] width 700 height 414
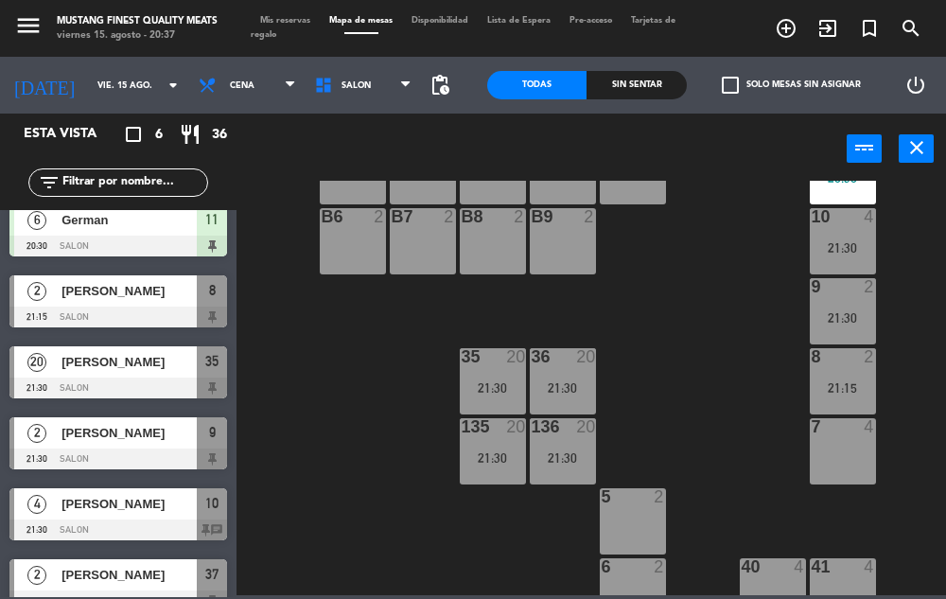
scroll to position [39, 0]
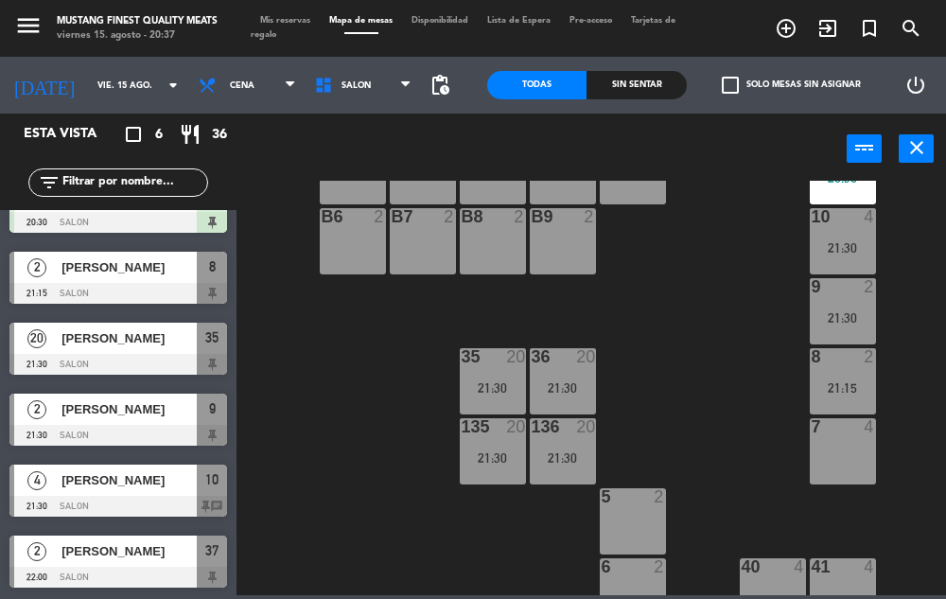
click at [98, 560] on span "[PERSON_NAME]" at bounding box center [128, 551] width 135 height 20
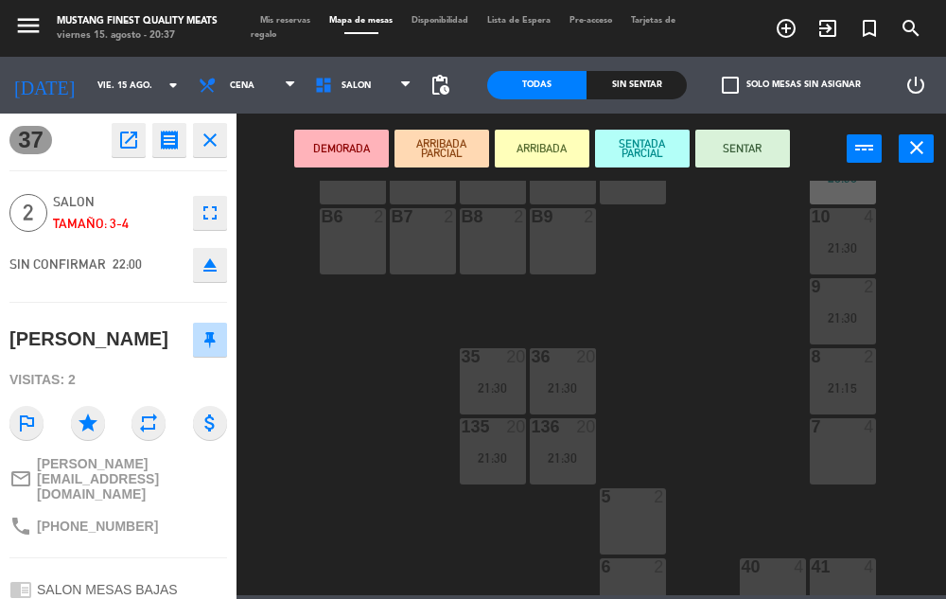
click at [308, 443] on div "73 4 72 4 71 4 69 8 70 4 80 8 50 2 53 2 52 2 51 2 49 2 68 6 81 8 18 4 16 4 19 4…" at bounding box center [596, 388] width 700 height 414
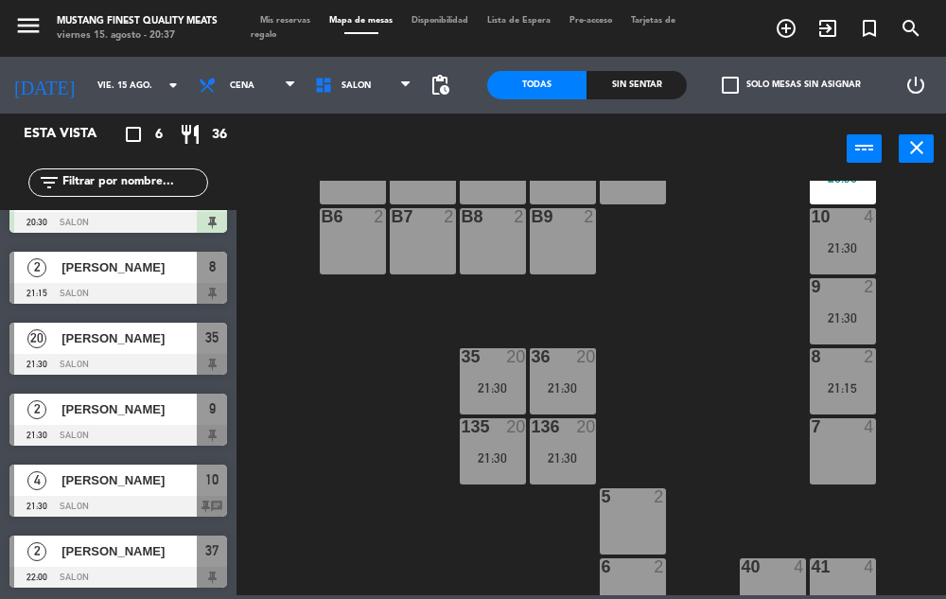
click at [163, 565] on div "[PERSON_NAME]" at bounding box center [128, 550] width 137 height 31
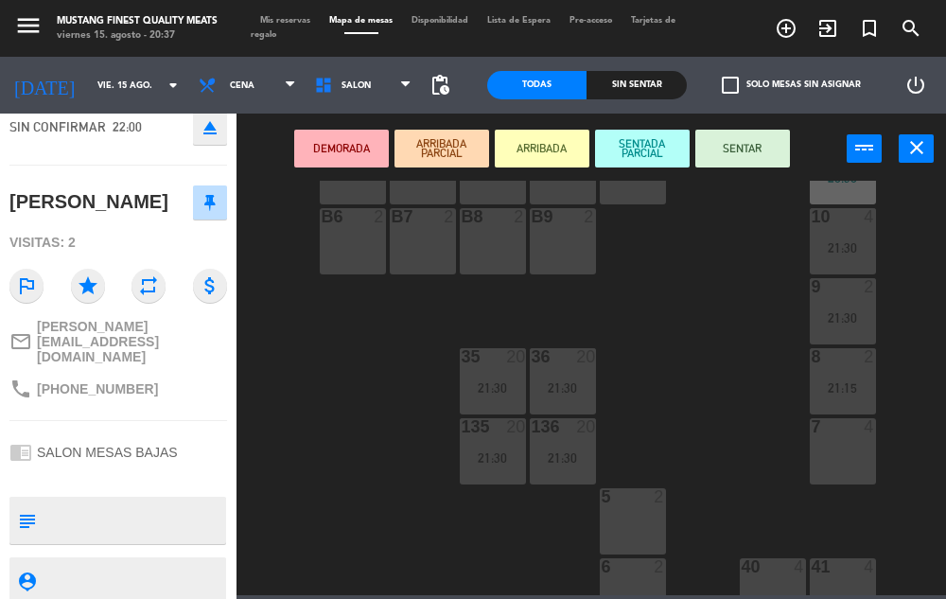
scroll to position [139, 0]
click at [299, 424] on div "73 4 72 4 71 4 69 8 70 4 80 8 50 2 53 2 52 2 51 2 49 2 68 6 81 8 18 4 16 4 19 4…" at bounding box center [596, 388] width 700 height 414
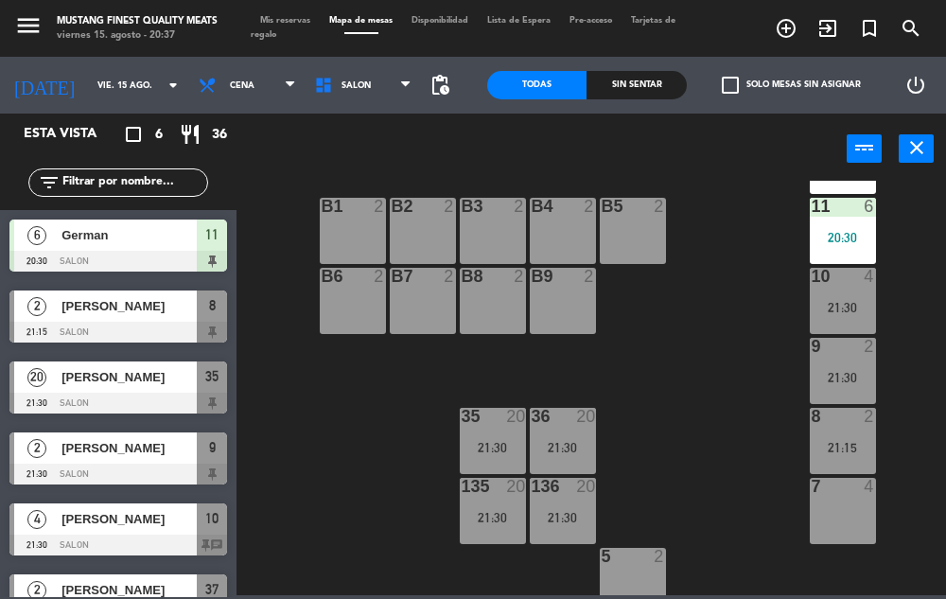
scroll to position [382, 0]
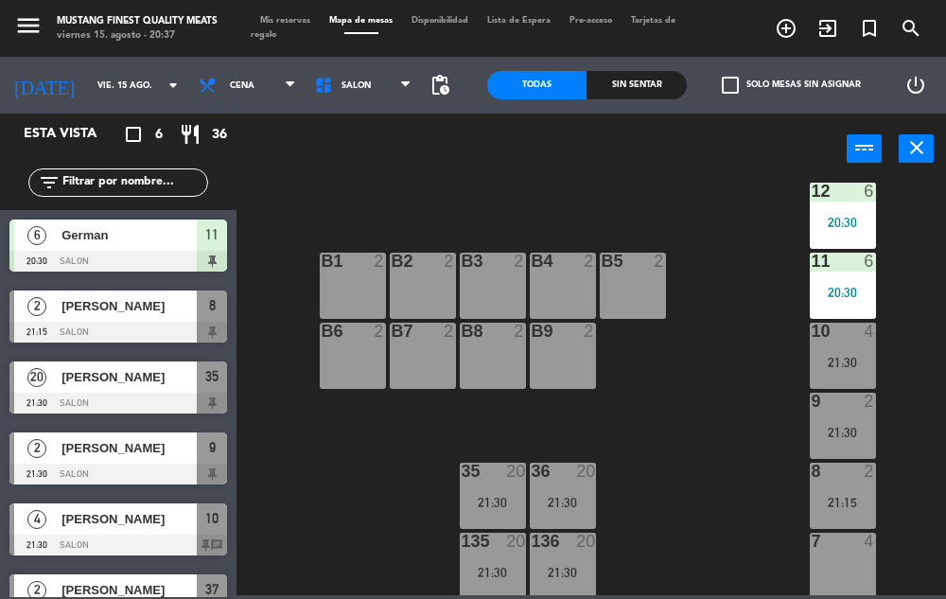
click at [79, 459] on div "[PERSON_NAME]" at bounding box center [128, 447] width 137 height 31
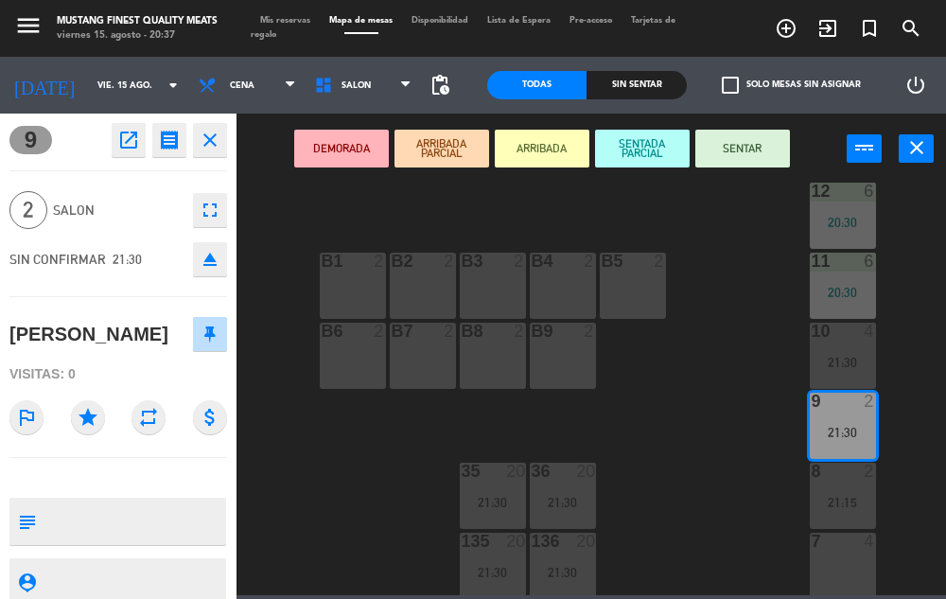
click at [322, 518] on div "73 4 72 4 71 4 69 8 70 4 80 8 50 2 53 2 52 2 51 2 49 2 68 6 81 8 18 4 16 4 19 4…" at bounding box center [596, 388] width 700 height 414
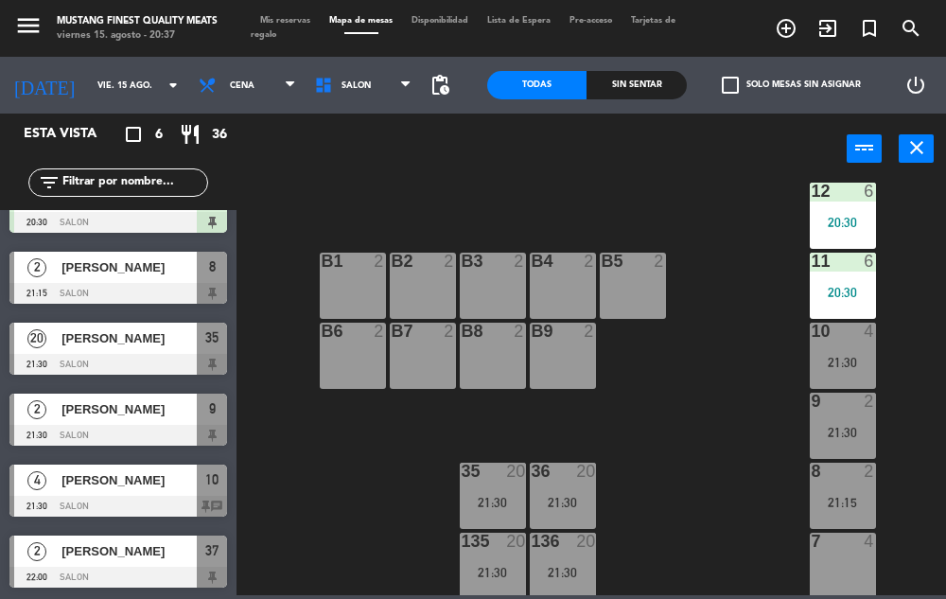
scroll to position [0, 0]
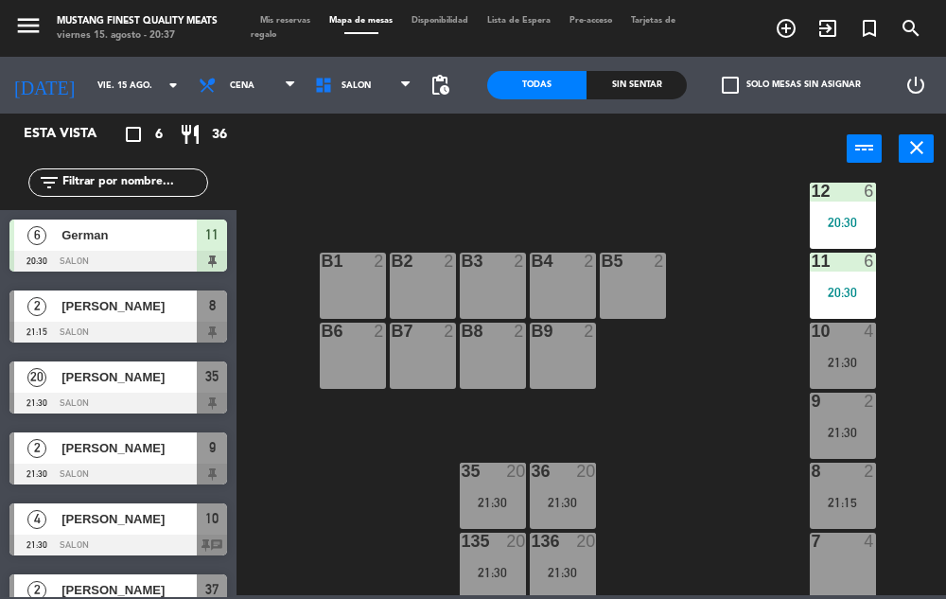
click at [164, 322] on div at bounding box center [118, 332] width 218 height 21
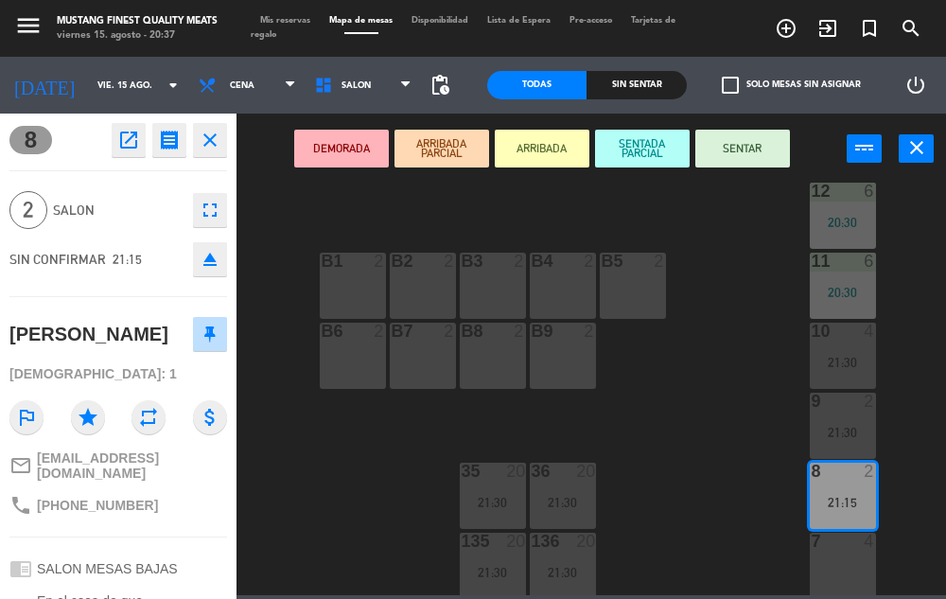
click at [333, 511] on div "73 4 72 4 71 4 69 8 70 4 80 8 50 2 53 2 52 2 51 2 49 2 68 6 81 8 18 4 16 4 19 4…" at bounding box center [596, 388] width 700 height 414
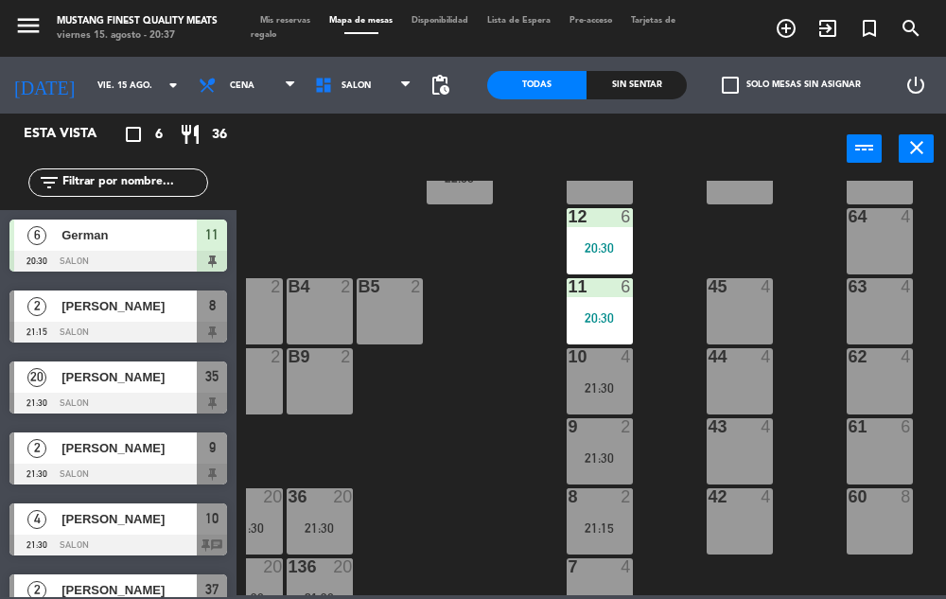
scroll to position [360, 243]
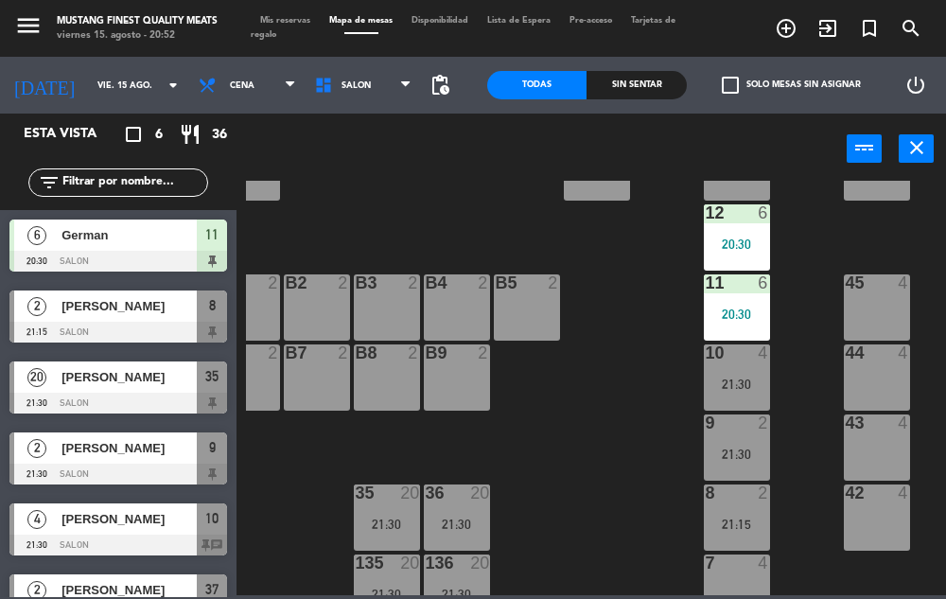
click at [614, 519] on div "73 4 72 4 71 4 69 8 70 4 80 8 50 2 53 2 52 2 51 2 49 2 68 6 81 8 18 4 16 4 19 4…" at bounding box center [596, 388] width 700 height 414
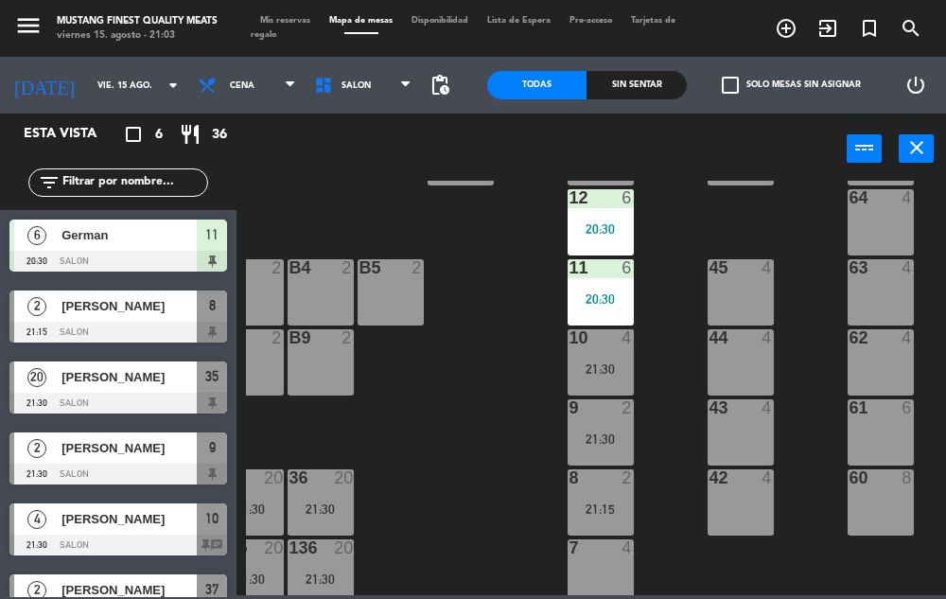
scroll to position [374, 242]
click at [118, 388] on div "[PERSON_NAME]" at bounding box center [128, 376] width 137 height 31
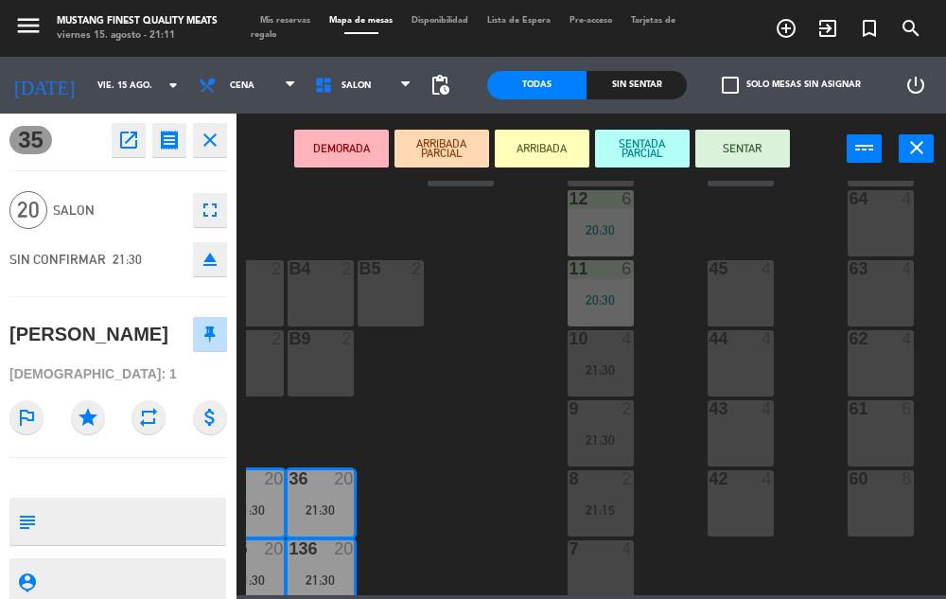
click at [767, 162] on button "SENTAR" at bounding box center [742, 149] width 95 height 38
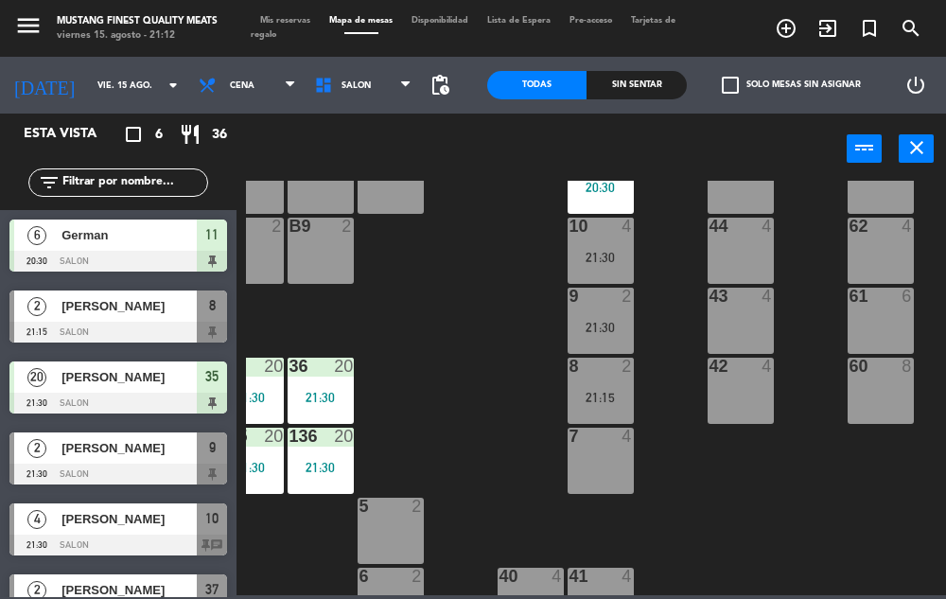
scroll to position [488, 242]
click at [166, 464] on div at bounding box center [118, 473] width 218 height 21
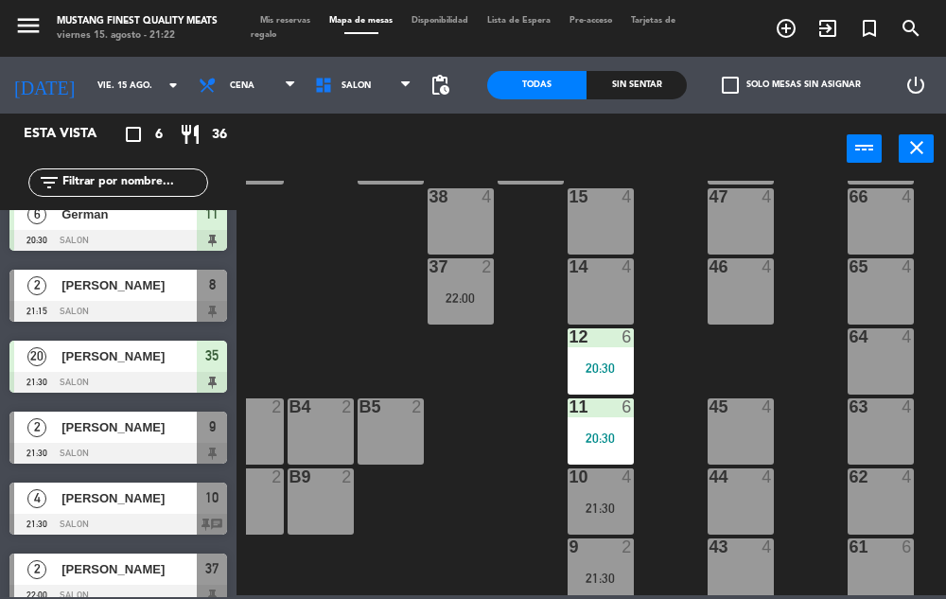
scroll to position [29, 0]
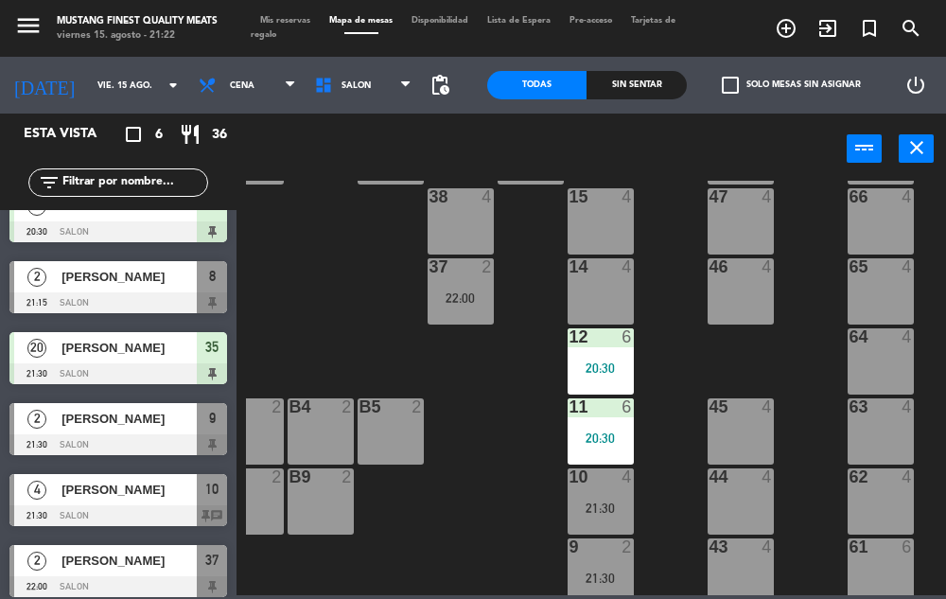
click at [155, 423] on span "[PERSON_NAME]" at bounding box center [128, 419] width 135 height 20
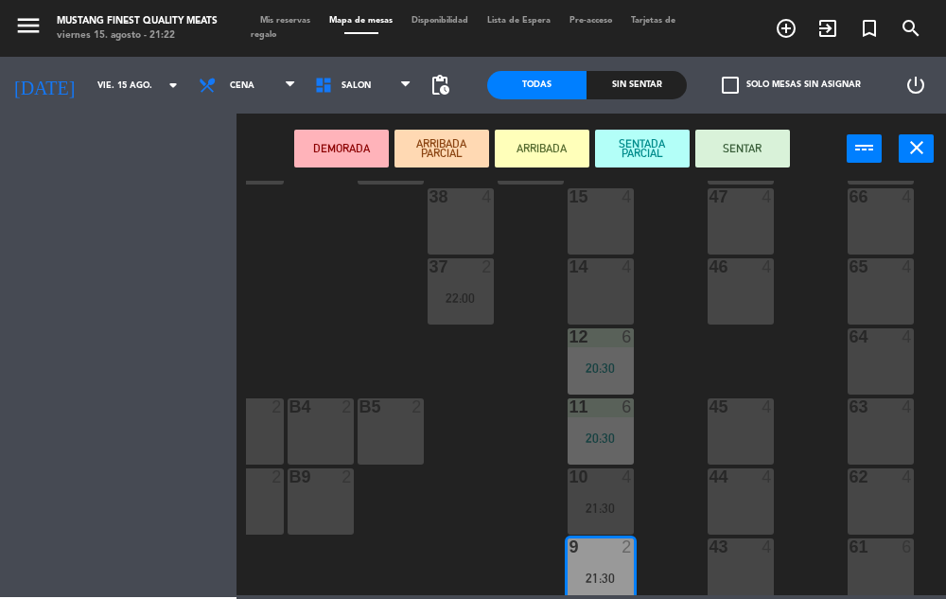
click at [570, 288] on div "14 4" at bounding box center [600, 291] width 66 height 66
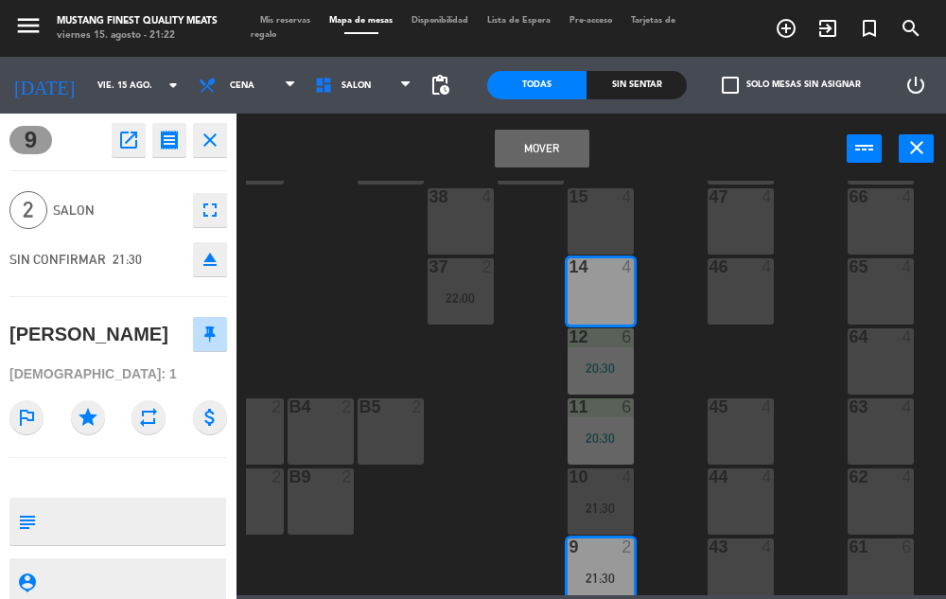
click at [548, 146] on button "Mover" at bounding box center [542, 149] width 95 height 38
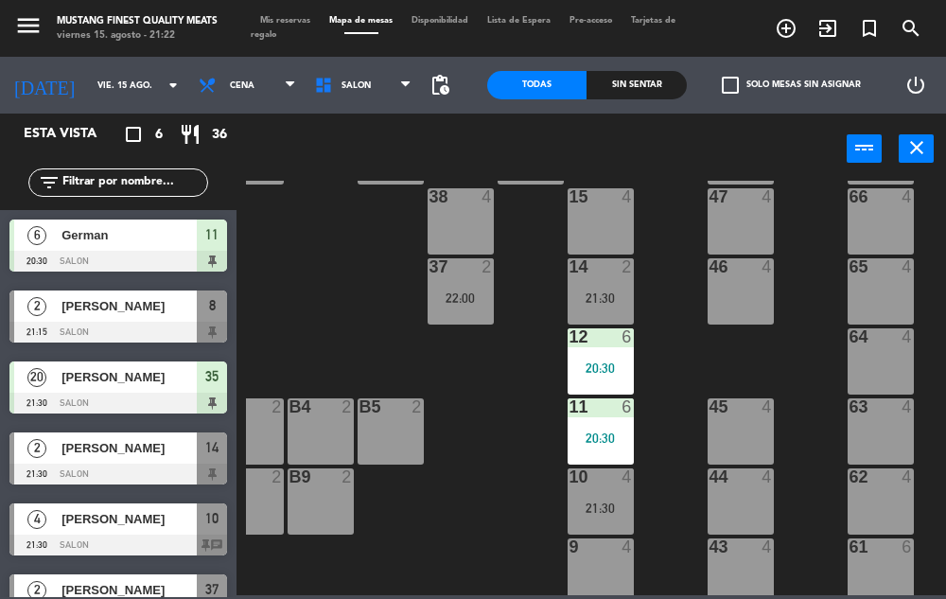
click at [562, 271] on div "14" at bounding box center [568, 266] width 31 height 17
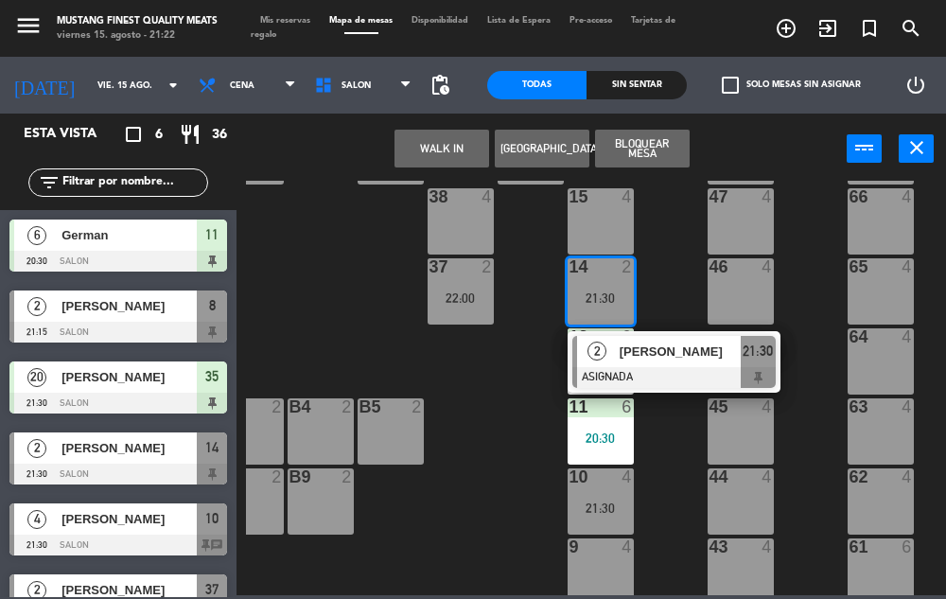
click at [635, 359] on span "[PERSON_NAME]" at bounding box center [679, 351] width 121 height 20
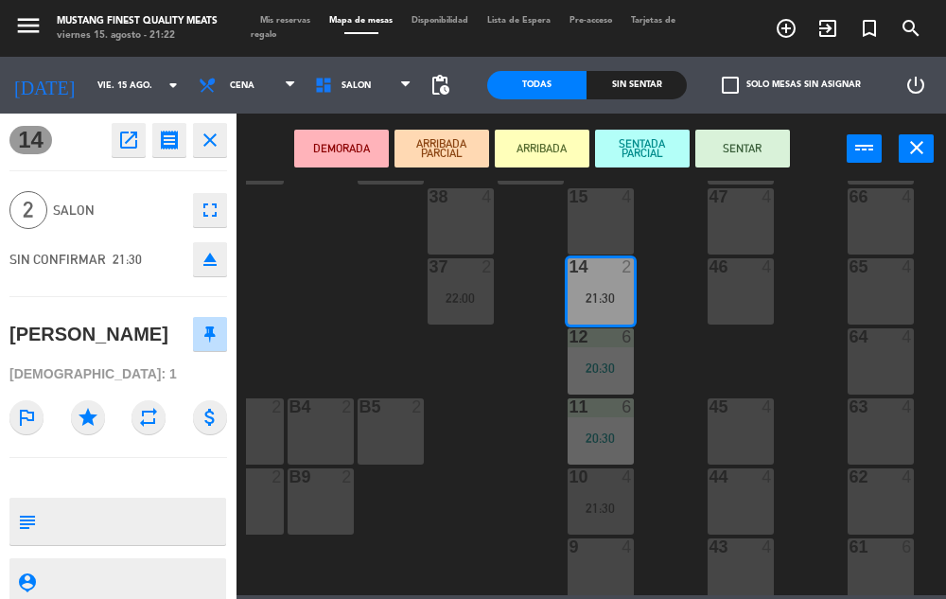
click at [745, 161] on button "SENTAR" at bounding box center [742, 149] width 95 height 38
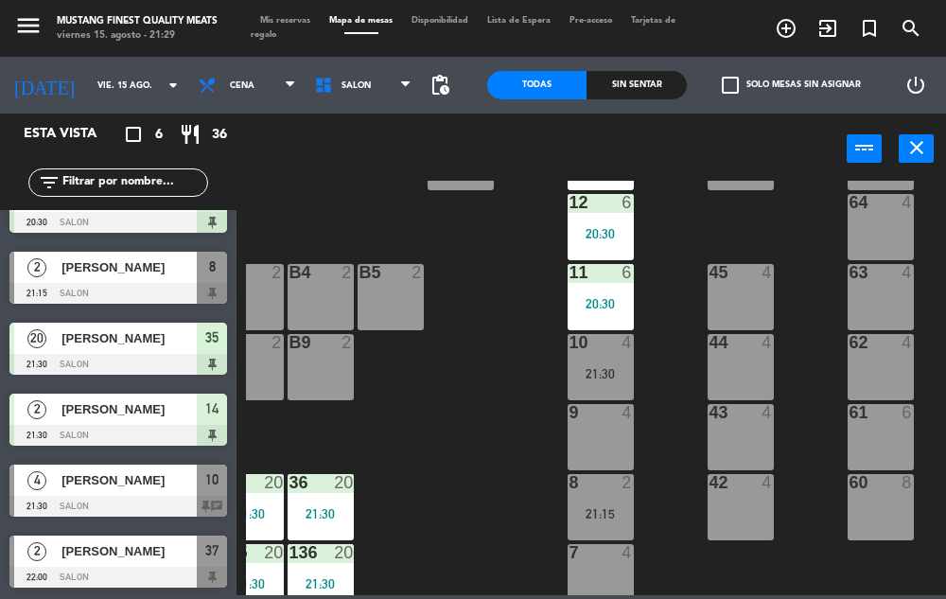
scroll to position [0, 0]
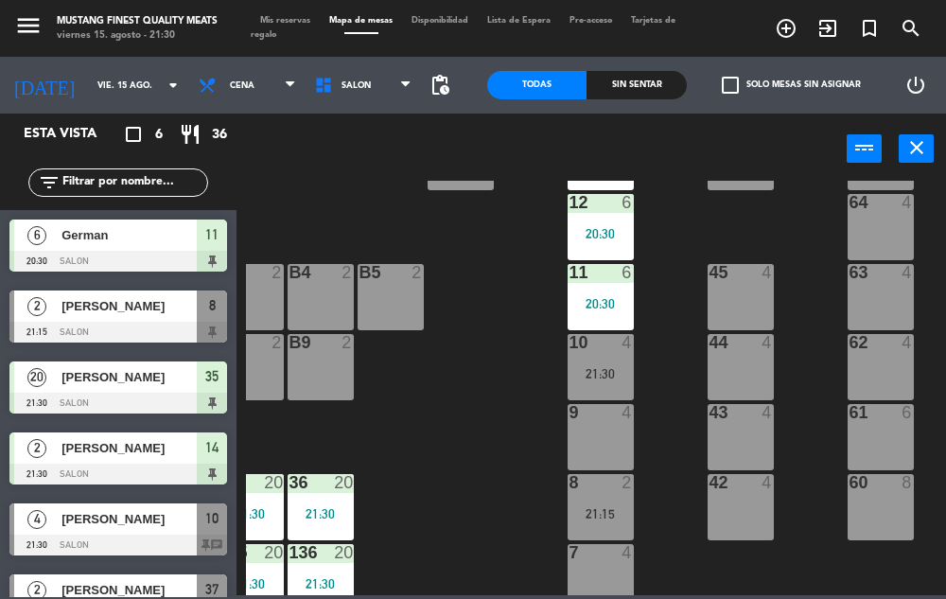
click at [137, 259] on div at bounding box center [118, 261] width 218 height 21
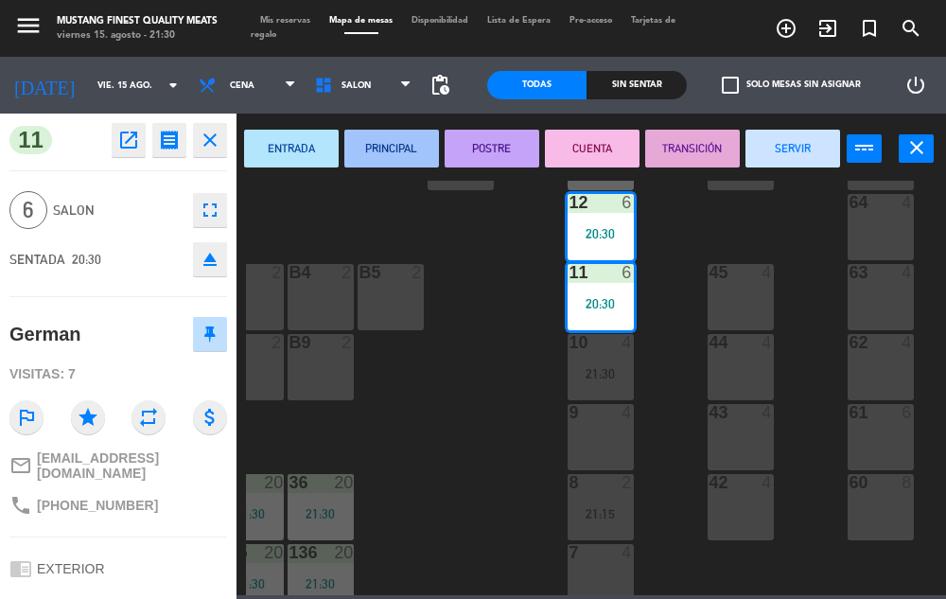
click at [210, 218] on icon "fullscreen" at bounding box center [210, 210] width 23 height 23
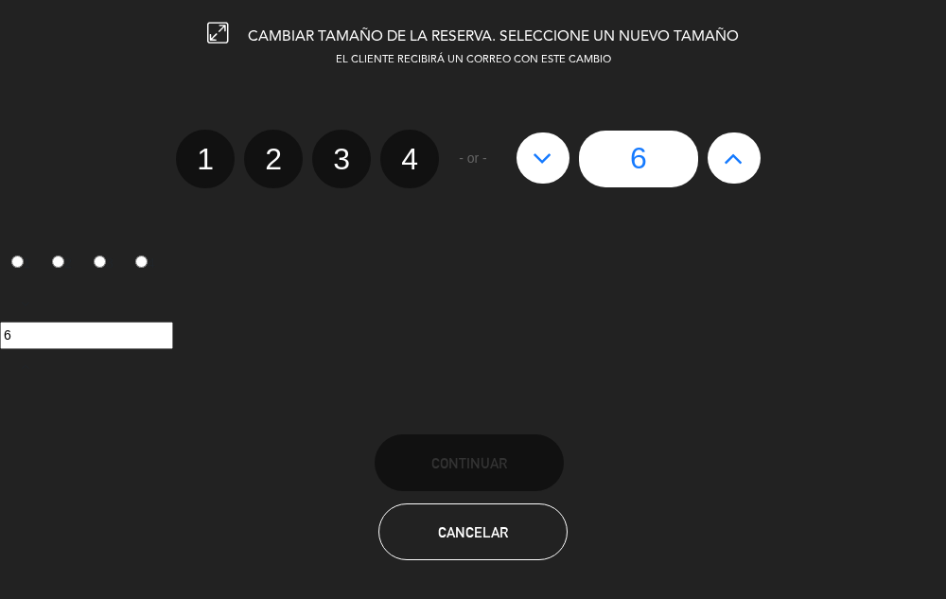
click at [545, 165] on icon at bounding box center [542, 158] width 20 height 30
click at [0, 0] on div at bounding box center [0, 0] width 0 height 0
type input "5"
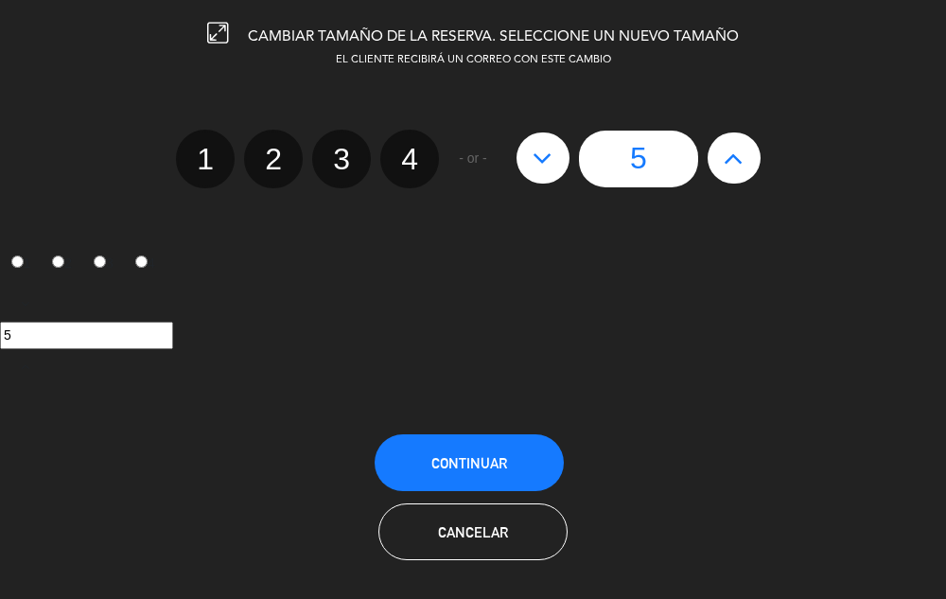
click at [405, 159] on label "4" at bounding box center [409, 159] width 59 height 59
click at [405, 148] on input "4" at bounding box center [407, 142] width 12 height 12
radio input "true"
radio input "false"
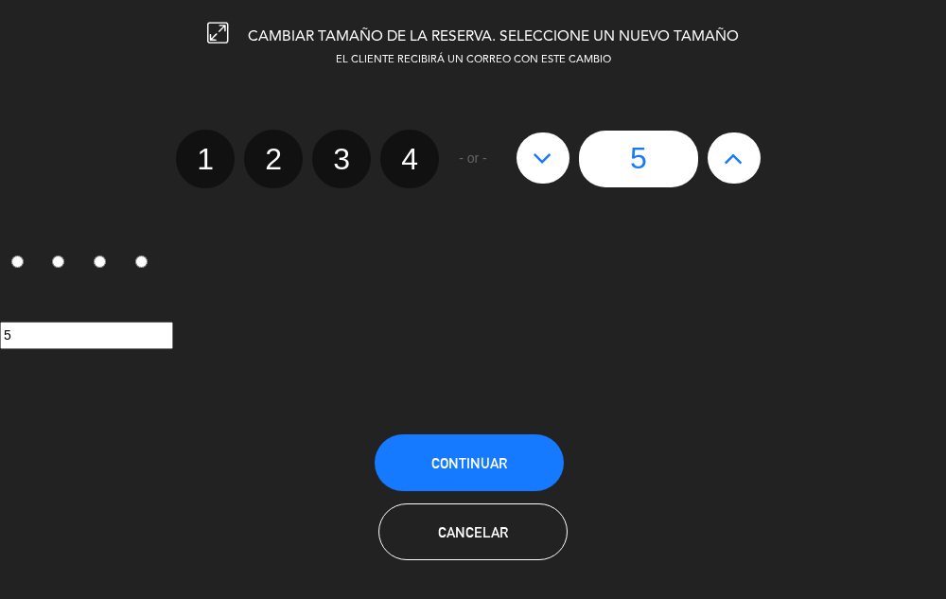
radio input "false"
radio input "true"
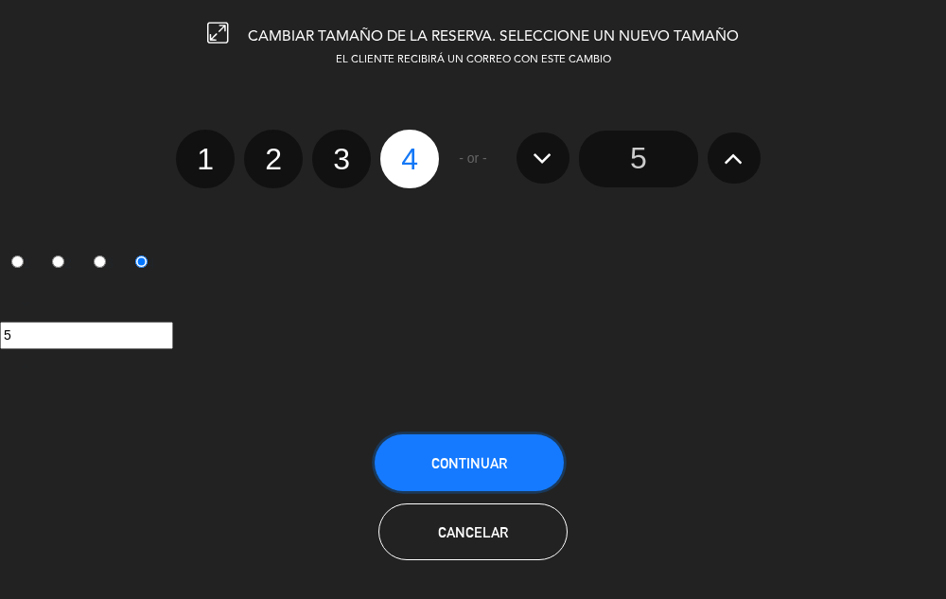
click at [486, 455] on span "Continuar" at bounding box center [469, 463] width 76 height 16
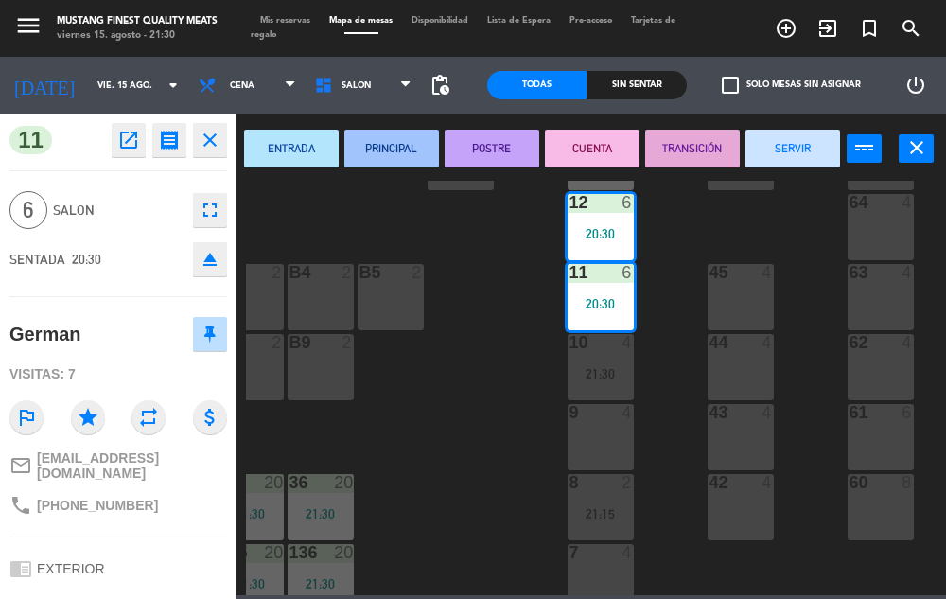
click at [474, 469] on div "73 4 72 4 71 4 69 8 70 4 80 8 50 2 53 2 52 2 51 2 49 2 68 6 81 8 18 4 16 4 19 4…" at bounding box center [596, 388] width 700 height 414
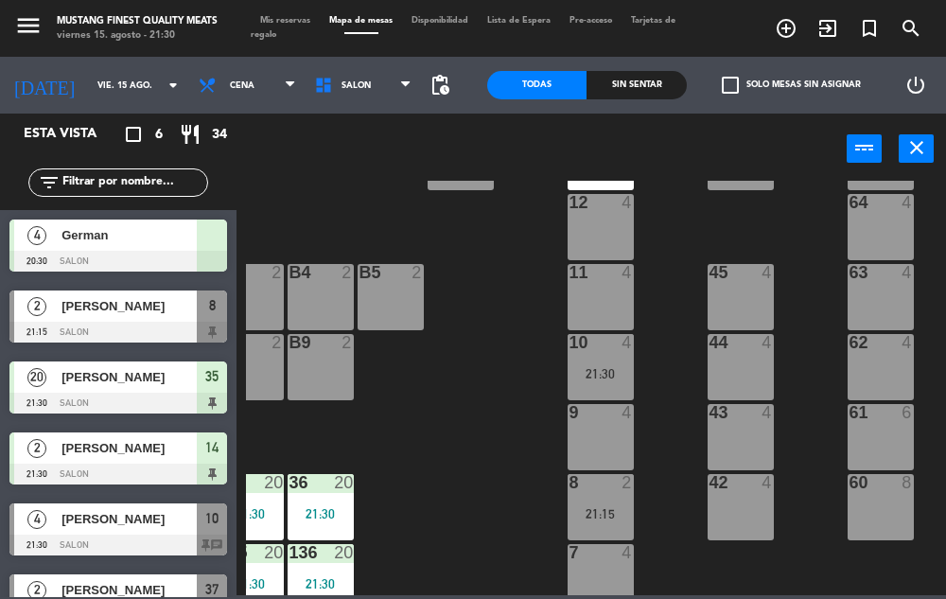
click at [171, 263] on div at bounding box center [118, 261] width 218 height 21
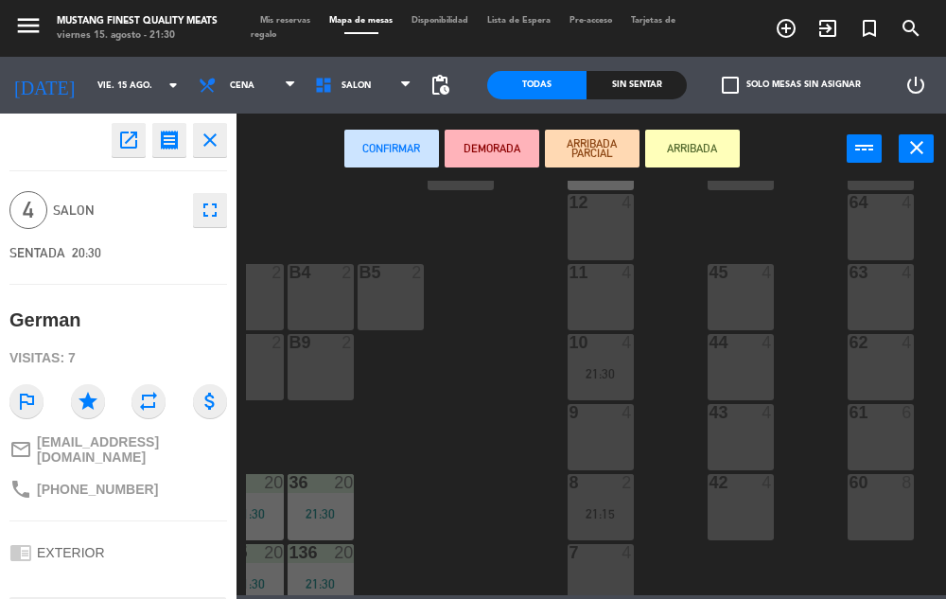
click at [606, 299] on div "11 4" at bounding box center [600, 297] width 66 height 66
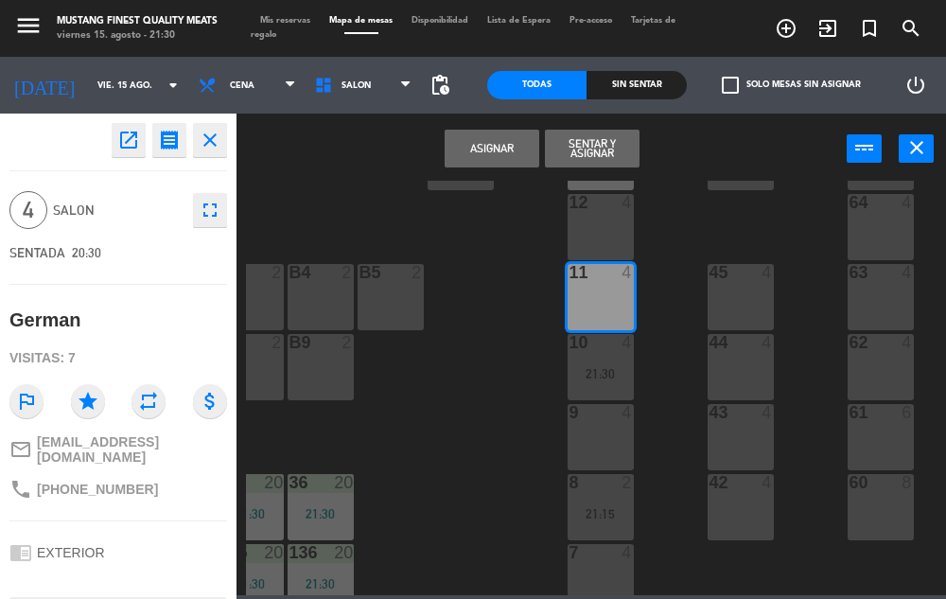
click at [485, 159] on button "Asignar" at bounding box center [491, 149] width 95 height 38
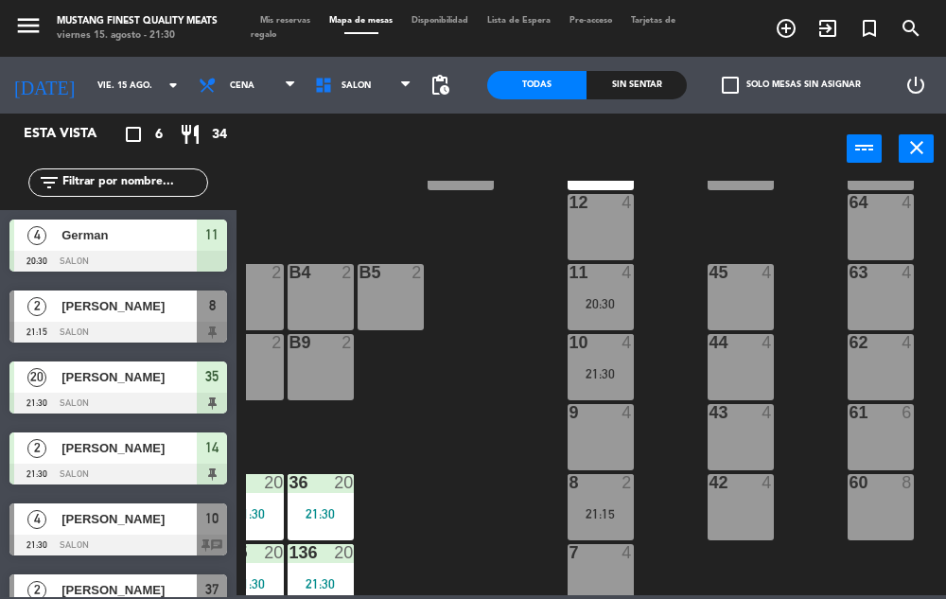
click at [602, 377] on div "21:30" at bounding box center [600, 373] width 66 height 13
click at [604, 304] on div "20:30" at bounding box center [600, 303] width 66 height 13
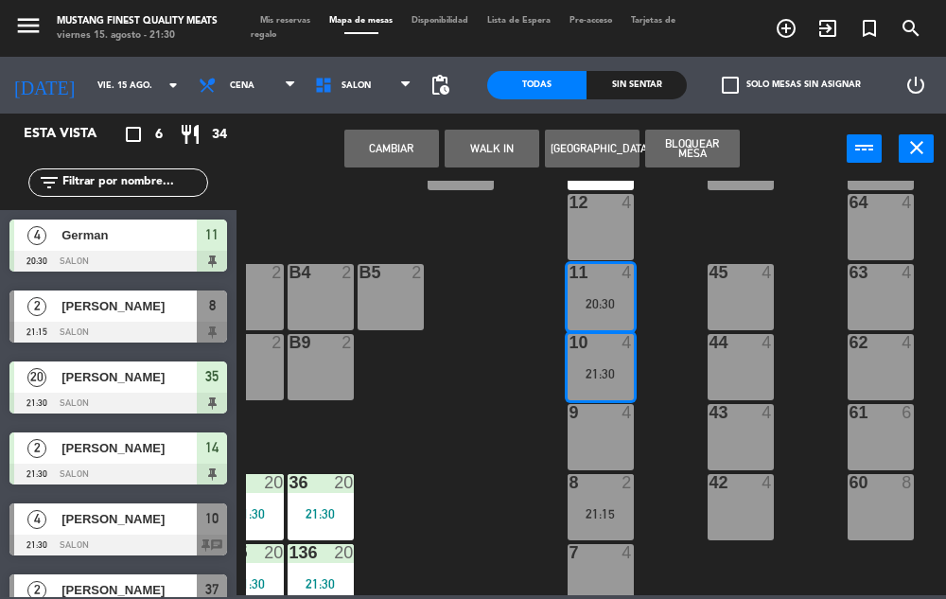
click at [390, 146] on button "Cambiar" at bounding box center [391, 149] width 95 height 38
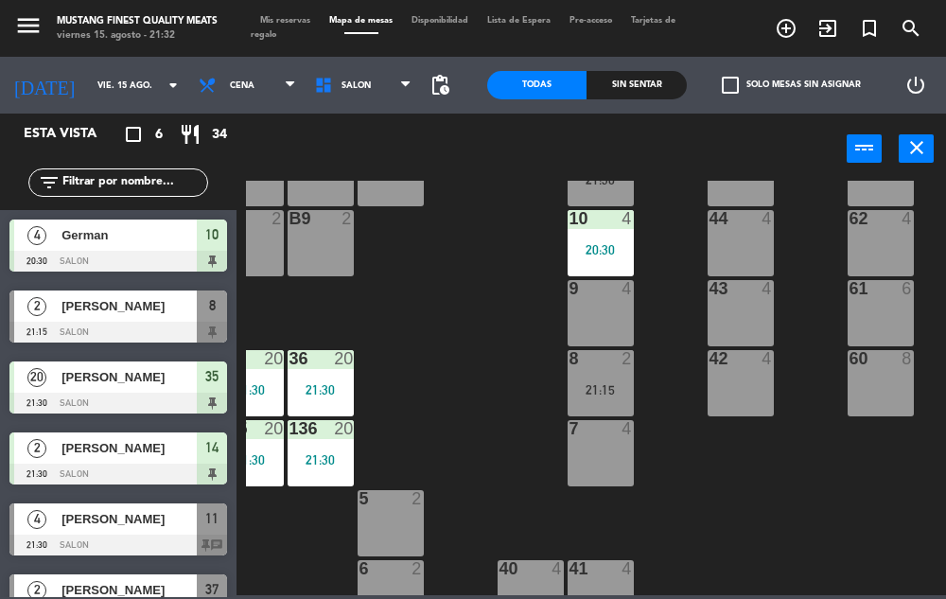
scroll to position [536, 242]
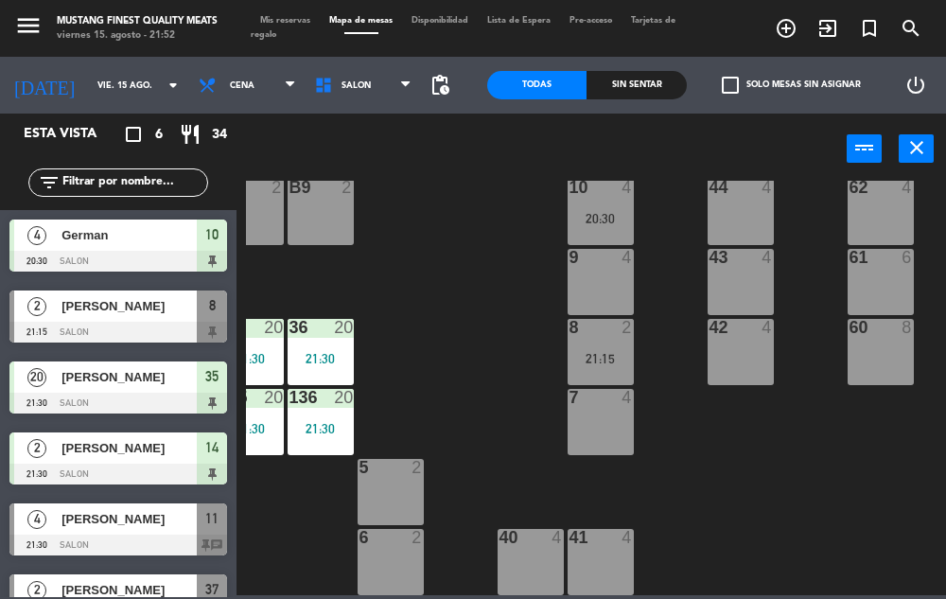
click at [89, 383] on span "[PERSON_NAME]" at bounding box center [128, 377] width 135 height 20
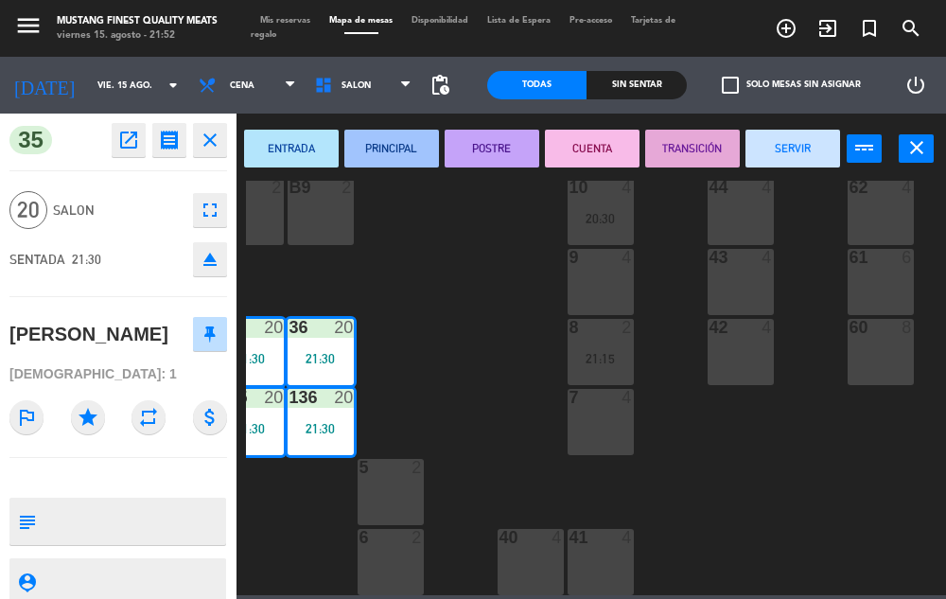
click at [208, 216] on icon "fullscreen" at bounding box center [210, 210] width 23 height 23
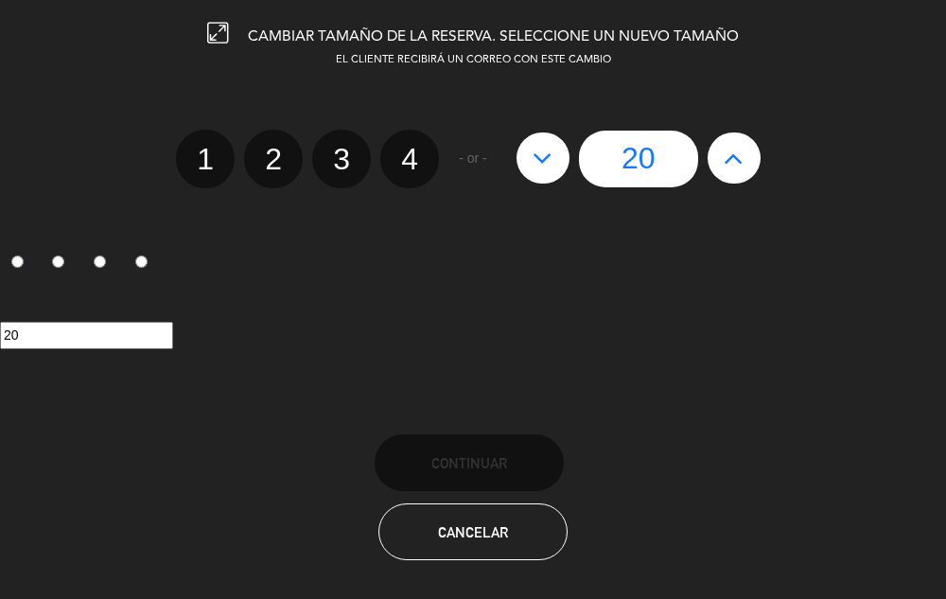
click at [546, 160] on icon at bounding box center [542, 158] width 20 height 30
type input "19"
click at [545, 160] on icon at bounding box center [542, 158] width 20 height 30
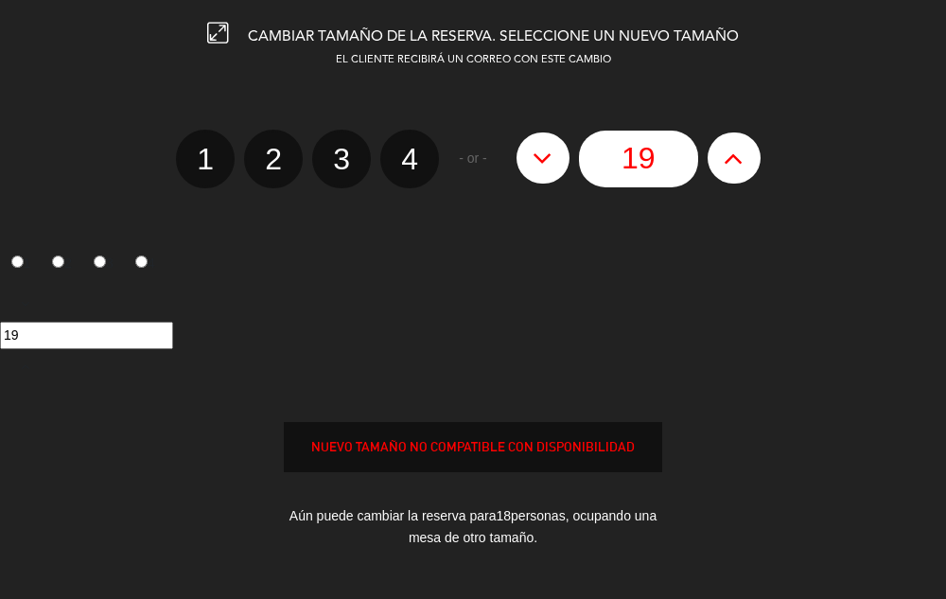
type input "18"
click at [545, 160] on icon at bounding box center [542, 158] width 20 height 30
type input "17"
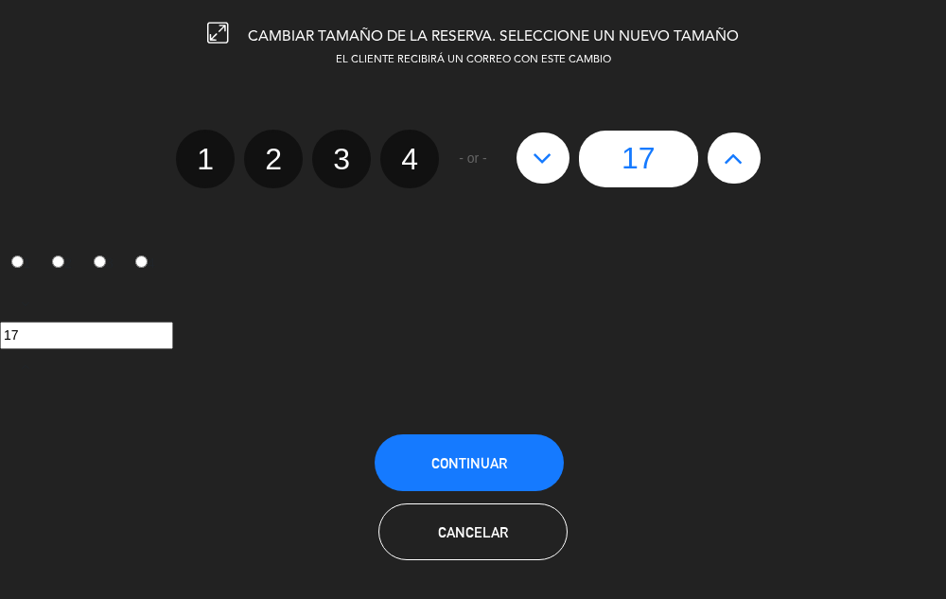
click at [724, 148] on icon at bounding box center [733, 158] width 20 height 30
type input "18"
click at [479, 465] on span "Continuar" at bounding box center [469, 463] width 76 height 16
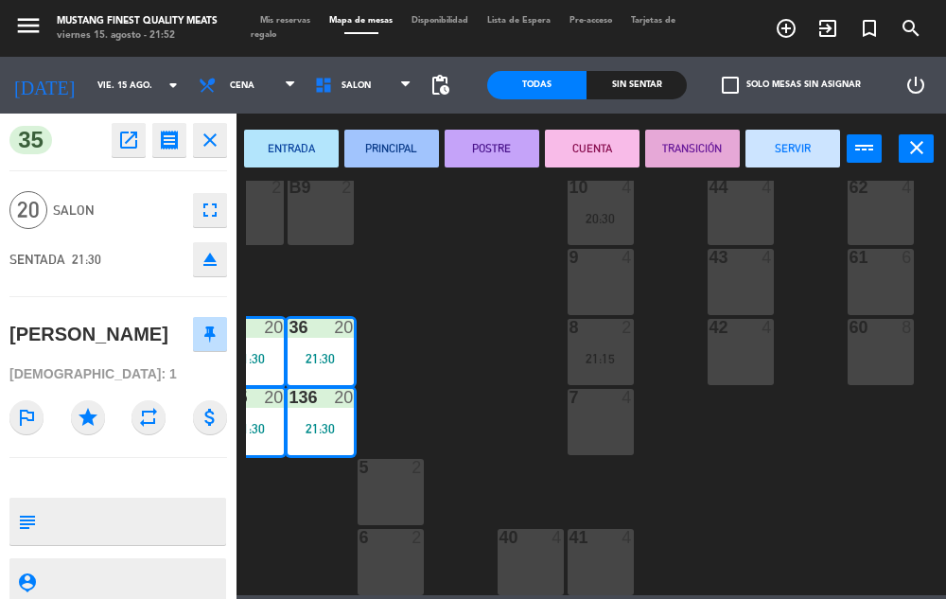
click at [512, 368] on div "73 4 72 4 71 4 69 8 70 4 80 8 50 2 53 2 52 2 51 2 49 2 68 6 81 8 18 4 16 4 19 4…" at bounding box center [596, 388] width 700 height 414
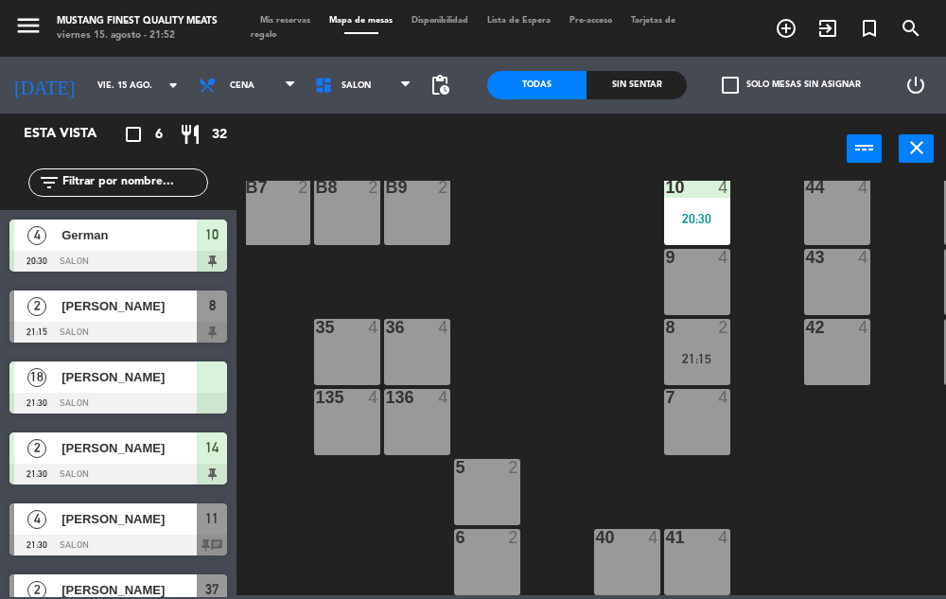
scroll to position [536, 148]
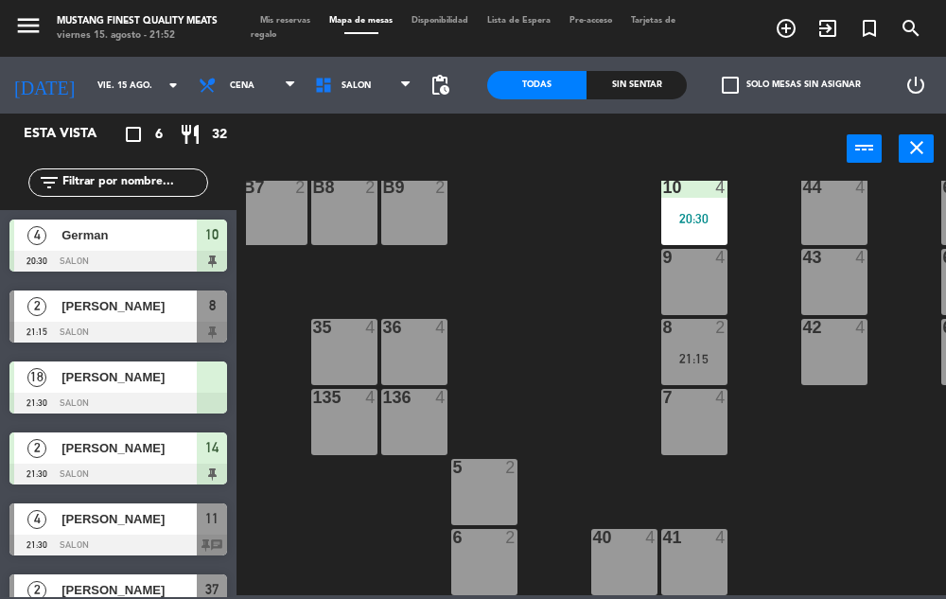
click at [176, 391] on div "[PERSON_NAME]" at bounding box center [128, 376] width 137 height 31
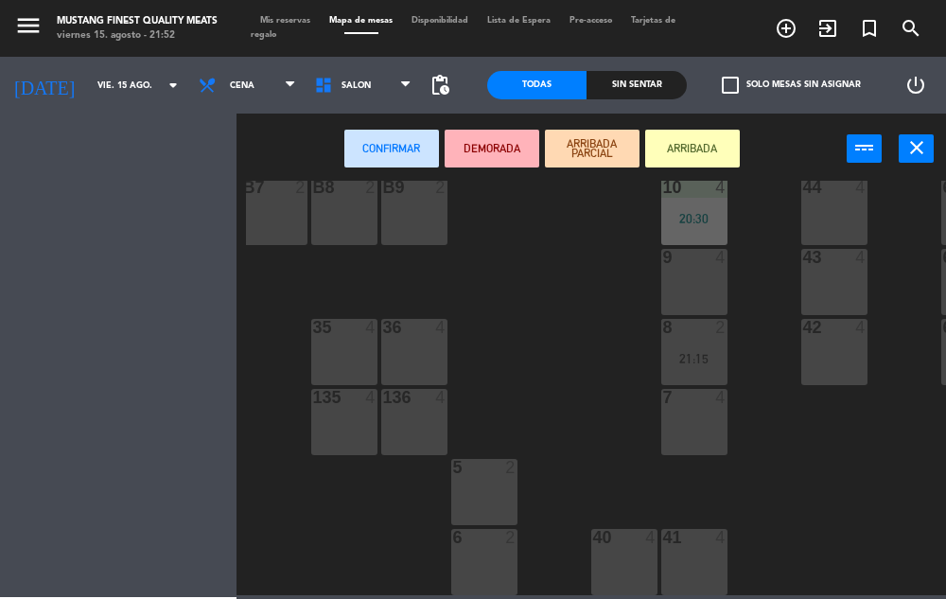
click at [341, 350] on div "35 4" at bounding box center [344, 352] width 66 height 66
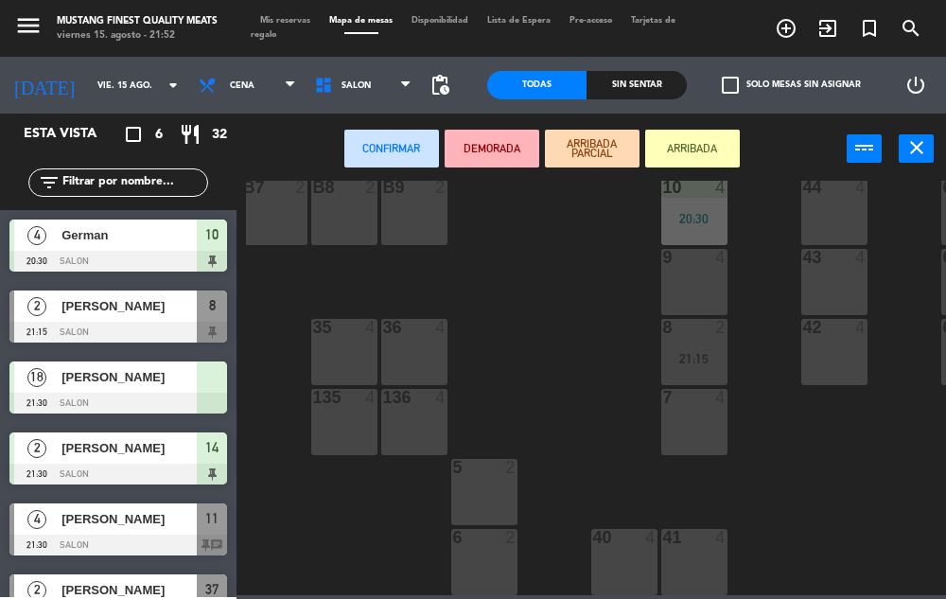
click at [347, 407] on div "135 4" at bounding box center [344, 422] width 66 height 66
click at [412, 344] on div "36 4" at bounding box center [414, 352] width 66 height 66
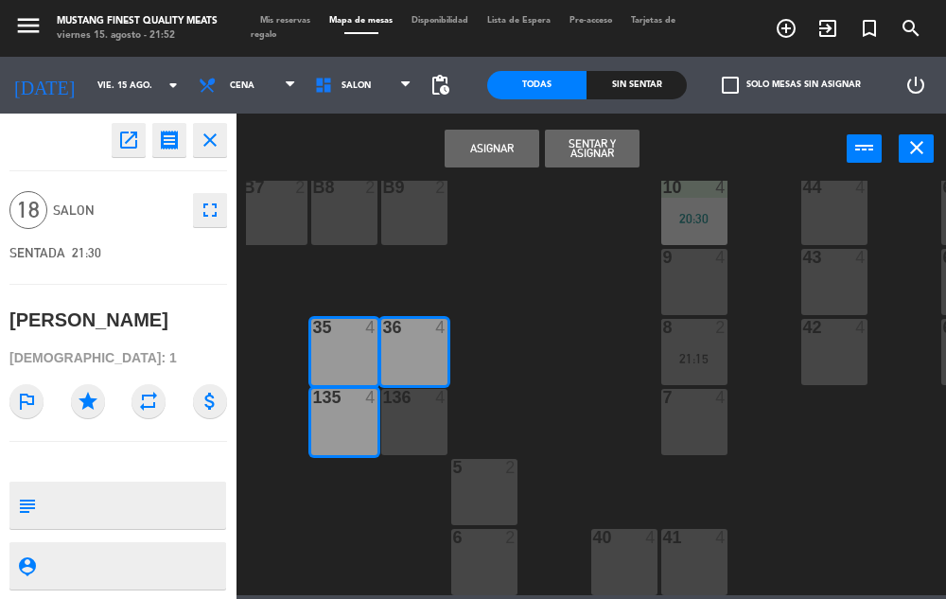
click at [412, 404] on div "136 4" at bounding box center [414, 422] width 66 height 66
click at [589, 157] on button "Sentar y Asignar" at bounding box center [592, 149] width 95 height 38
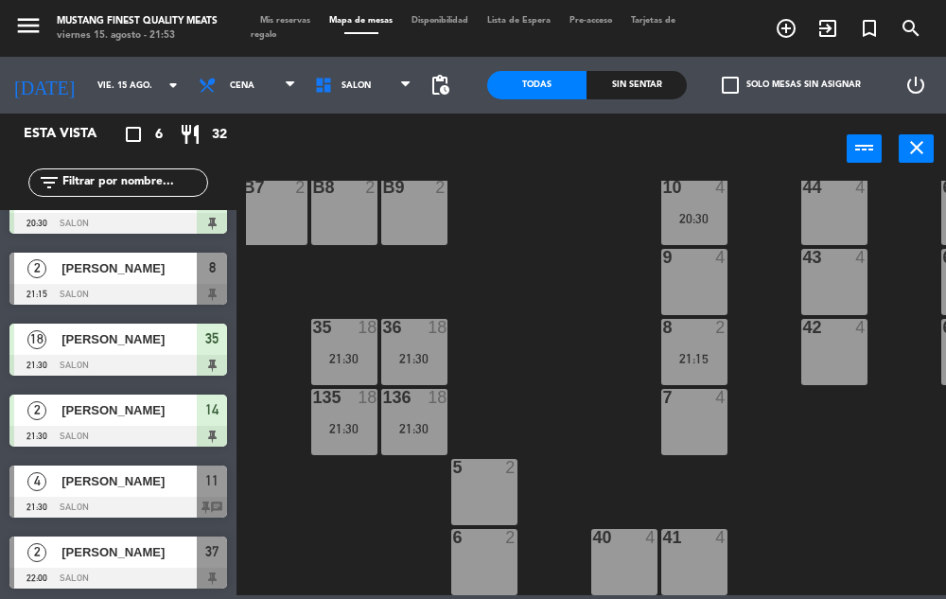
scroll to position [39, 0]
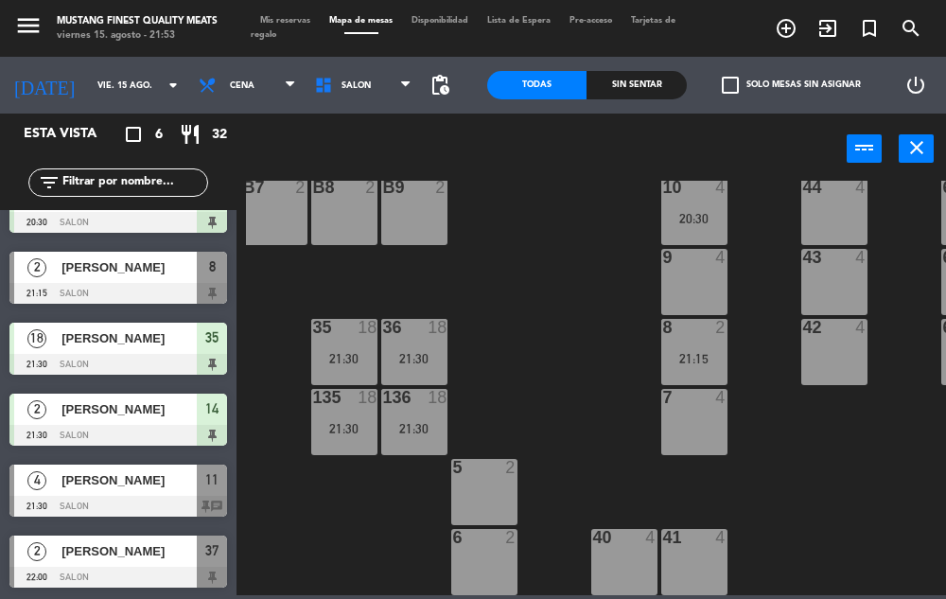
click at [287, 20] on span "Mis reservas" at bounding box center [285, 20] width 69 height 9
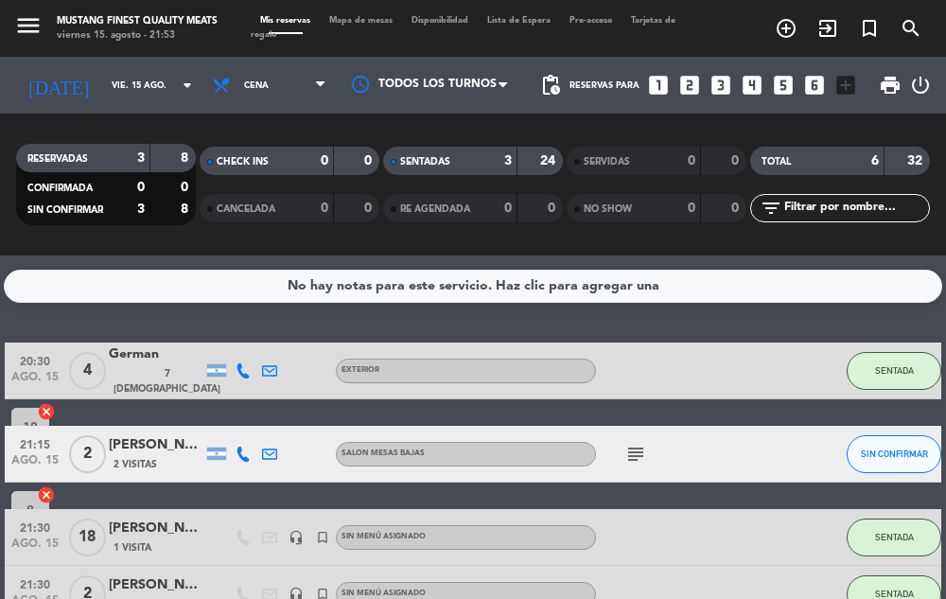
click at [362, 21] on span "Mapa de mesas" at bounding box center [361, 20] width 82 height 9
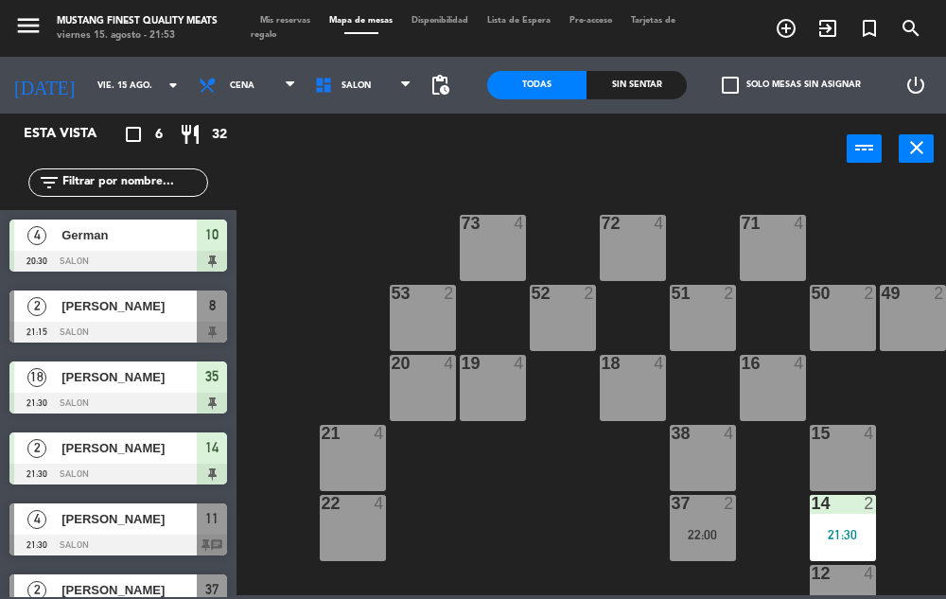
scroll to position [39, 0]
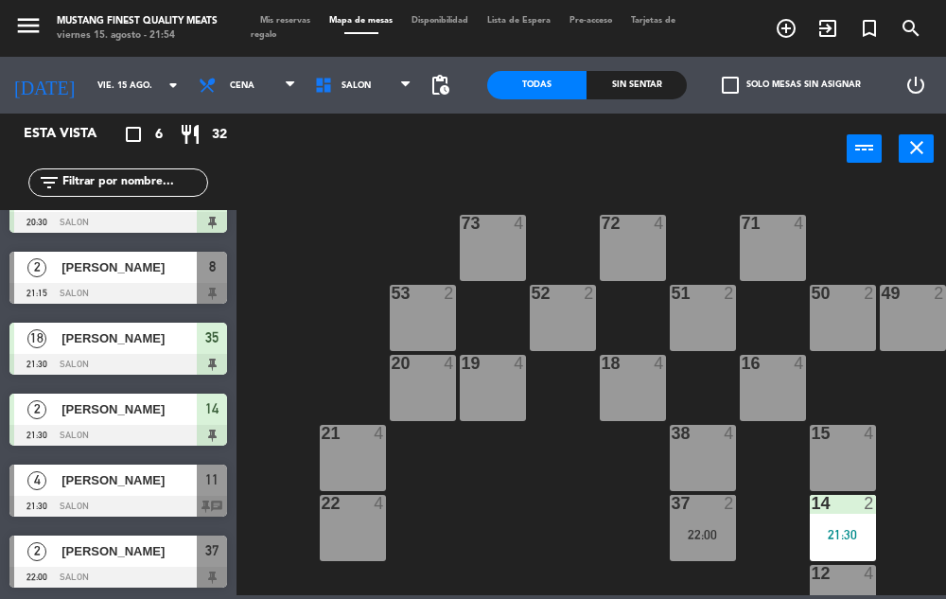
click at [126, 492] on div "[PERSON_NAME]" at bounding box center [128, 479] width 137 height 31
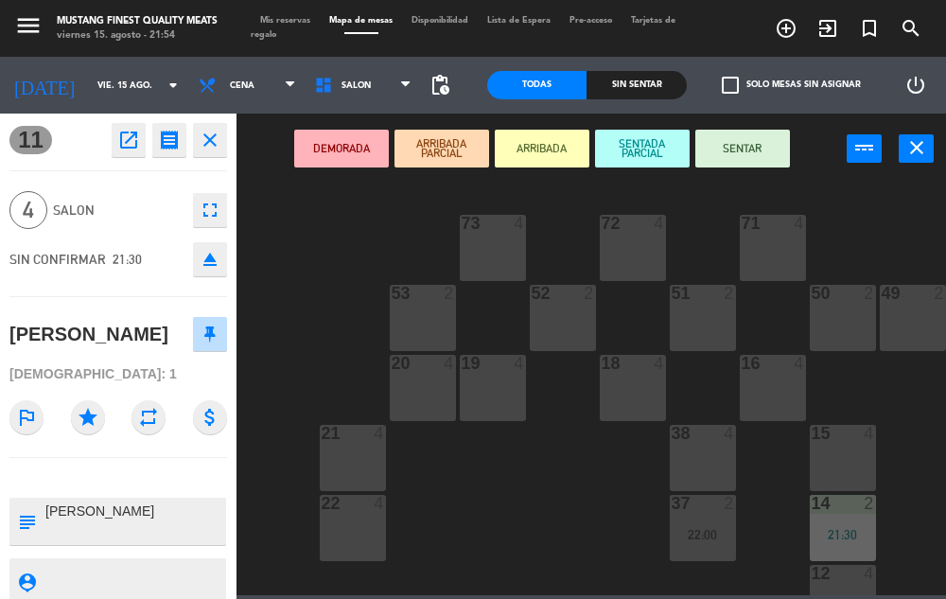
click at [749, 161] on button "SENTAR" at bounding box center [742, 149] width 95 height 38
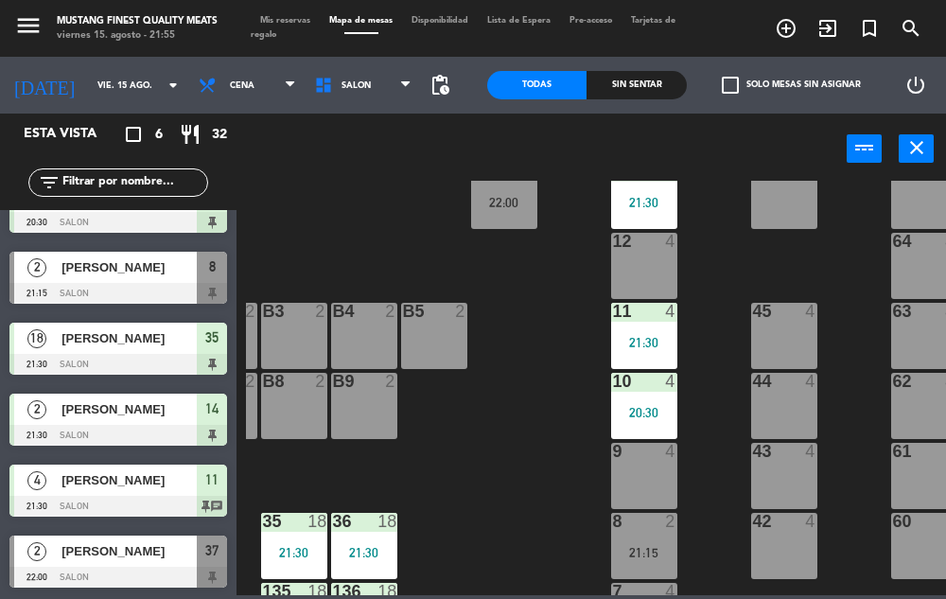
scroll to position [332, 200]
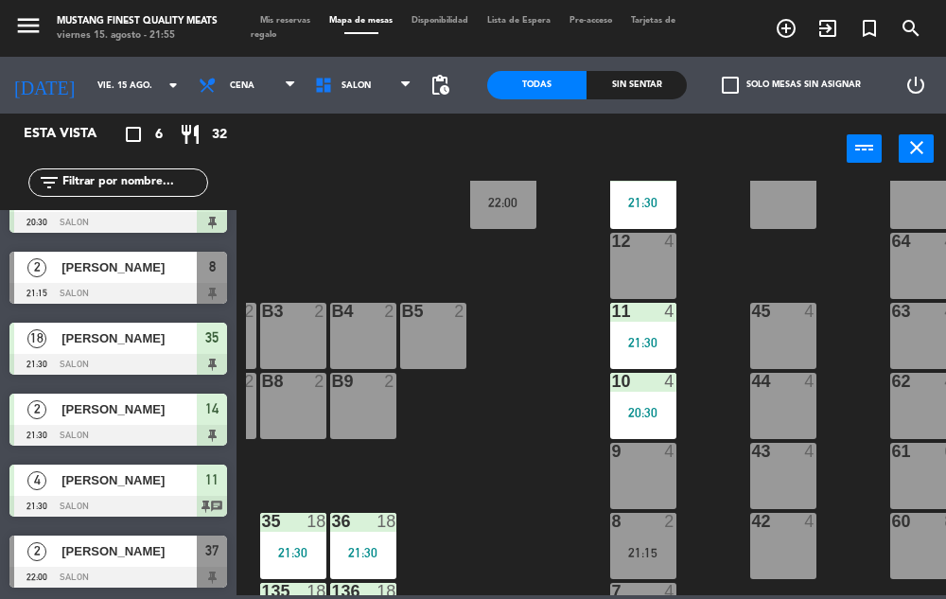
click at [146, 497] on div at bounding box center [118, 506] width 218 height 21
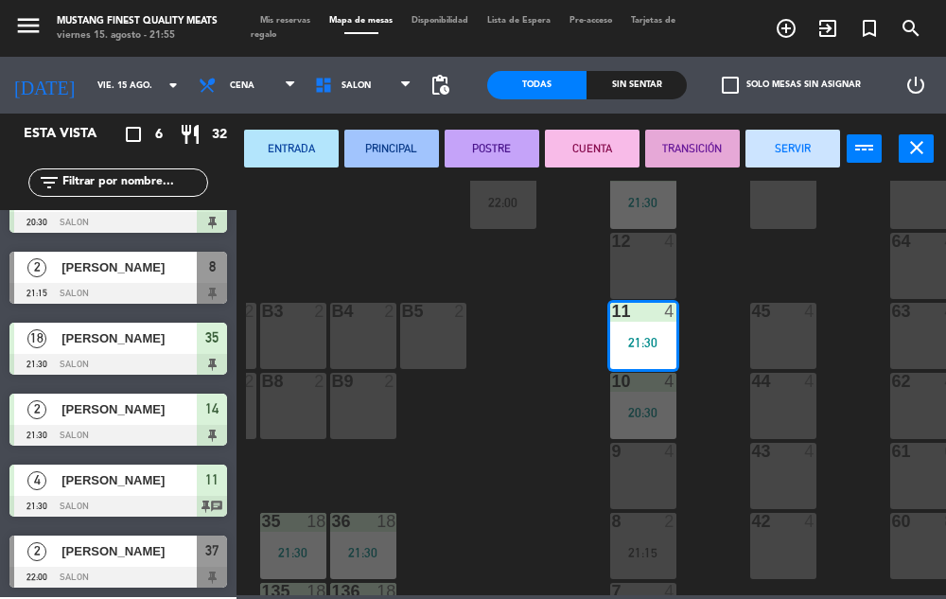
click at [642, 473] on div "9 4" at bounding box center [643, 476] width 66 height 66
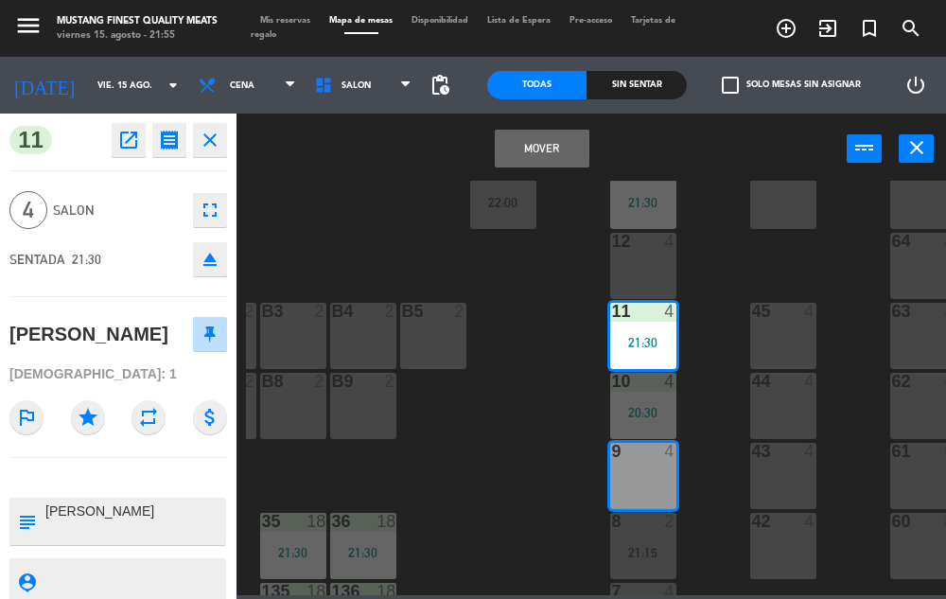
click at [544, 148] on button "Mover" at bounding box center [542, 149] width 95 height 38
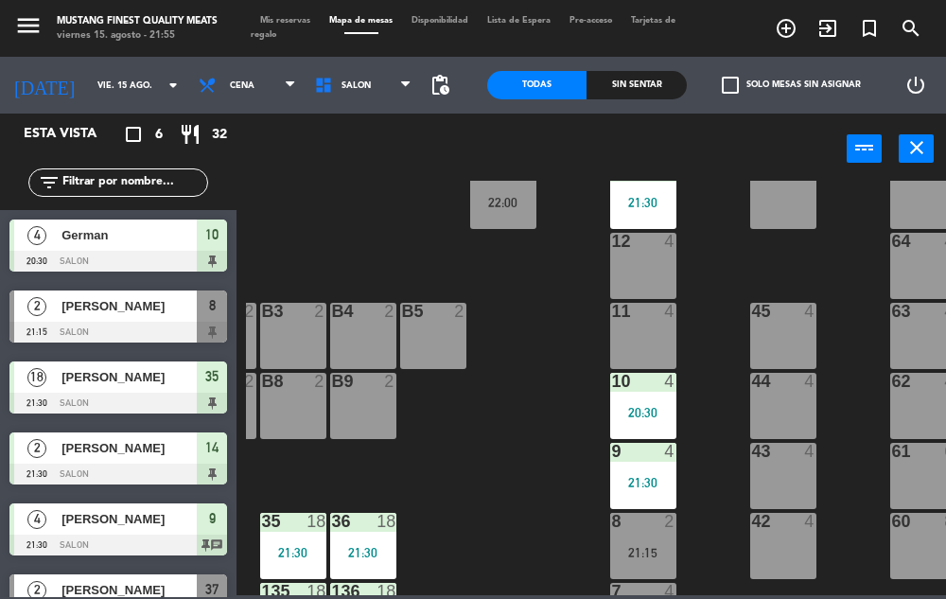
scroll to position [15, 0]
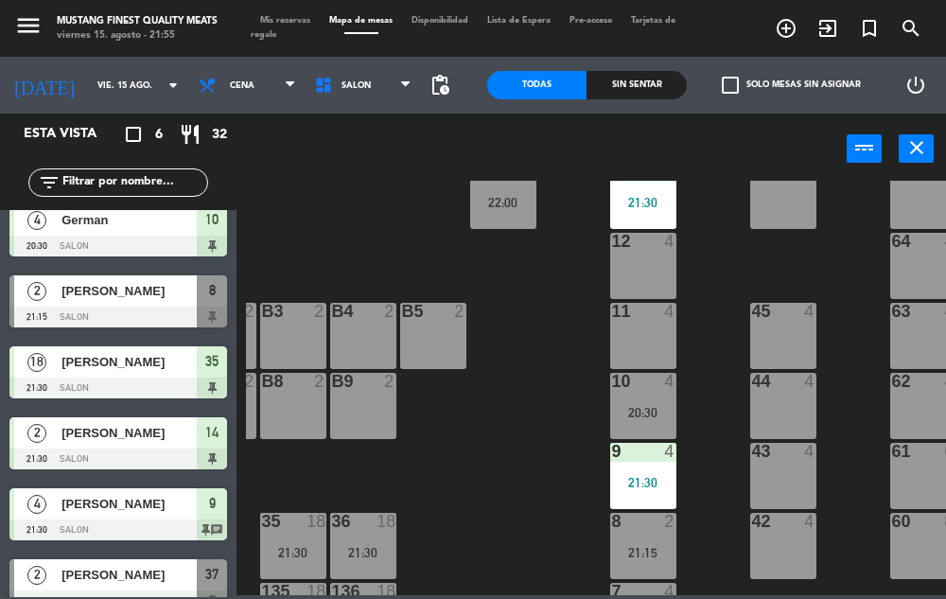
click at [127, 516] on div "[PERSON_NAME]" at bounding box center [128, 503] width 137 height 31
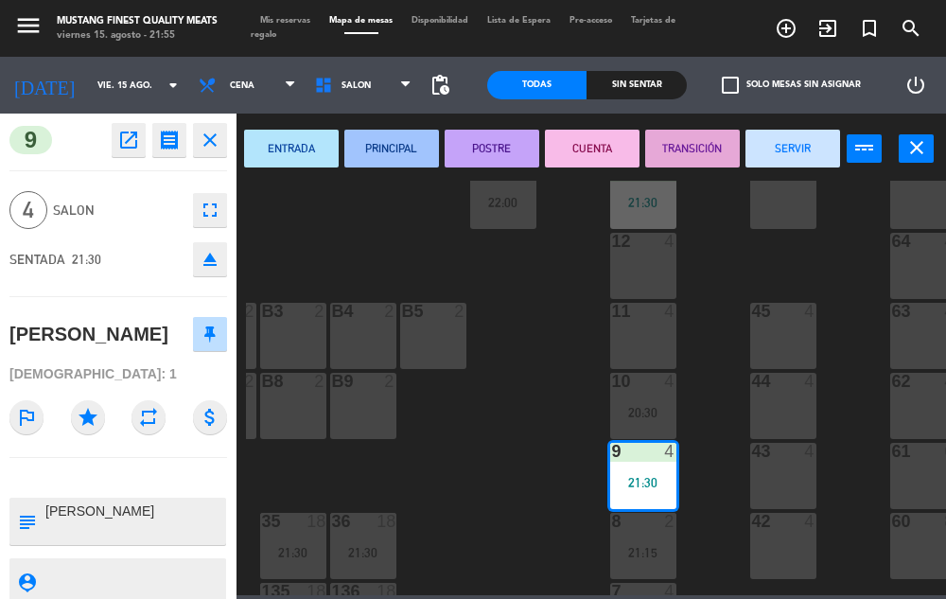
click at [208, 216] on icon "fullscreen" at bounding box center [210, 210] width 23 height 23
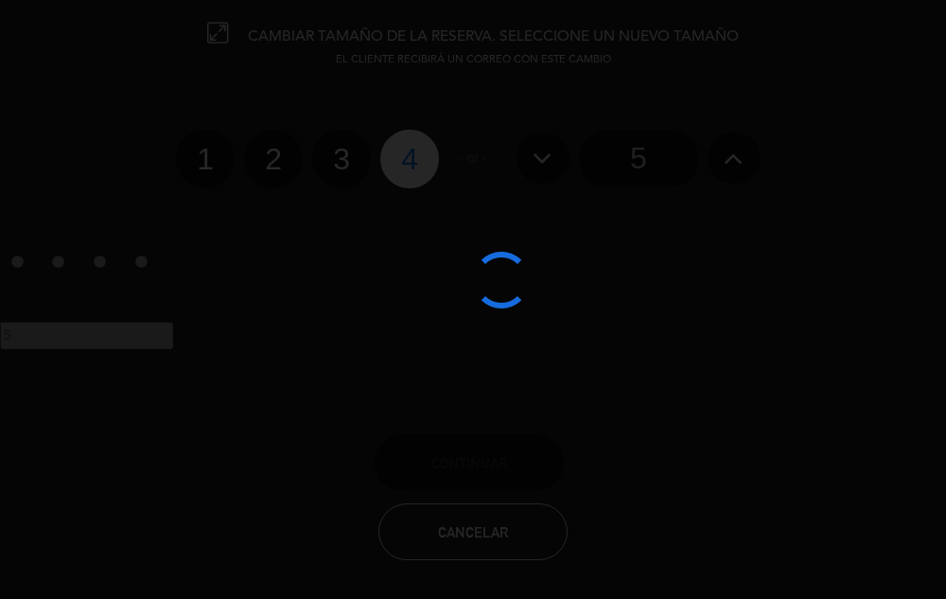
click at [354, 165] on div at bounding box center [473, 299] width 946 height 599
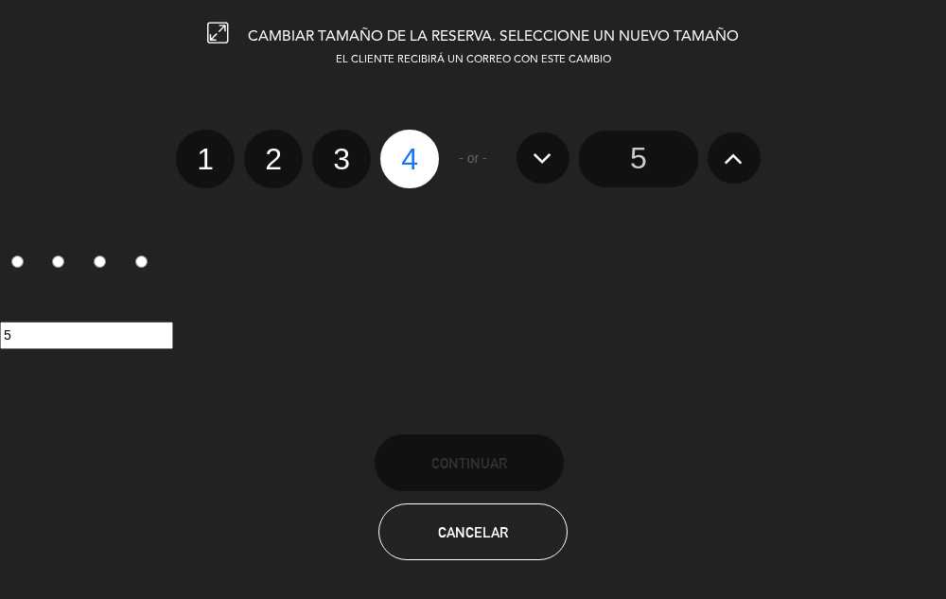
click at [327, 163] on label "3" at bounding box center [341, 159] width 59 height 59
click at [333, 148] on input "3" at bounding box center [339, 142] width 12 height 12
radio input "true"
radio input "false"
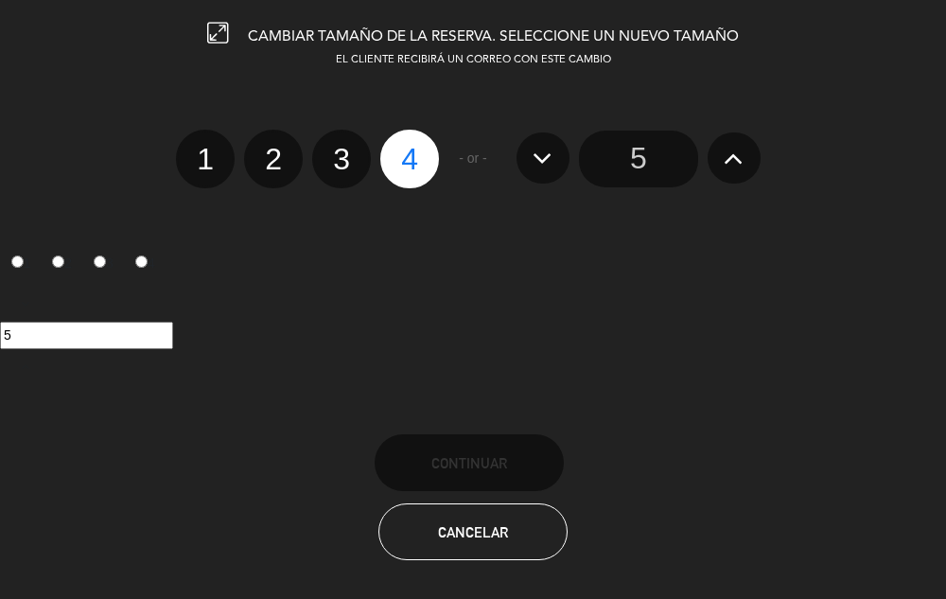
radio input "false"
radio input "true"
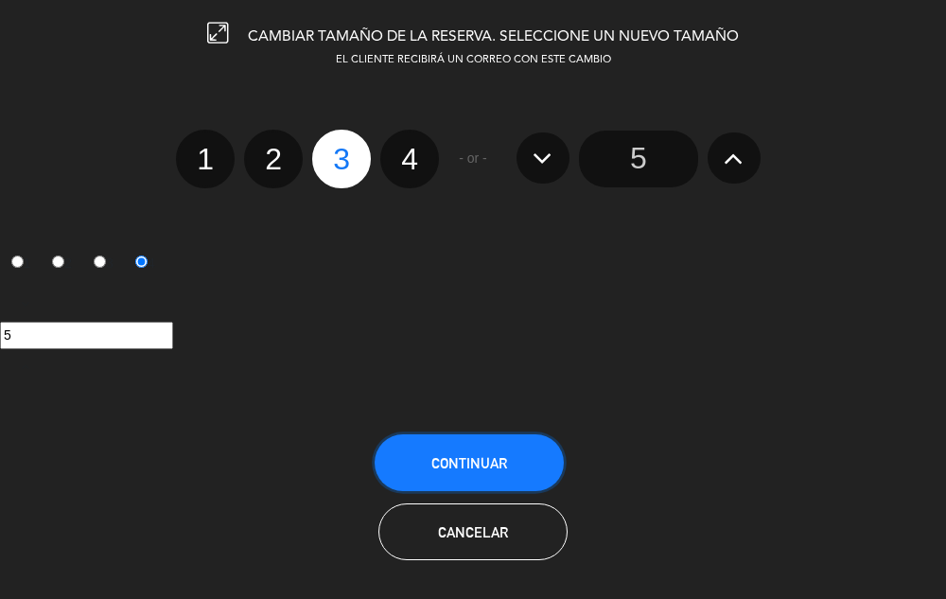
click at [476, 451] on button "Continuar" at bounding box center [468, 462] width 189 height 57
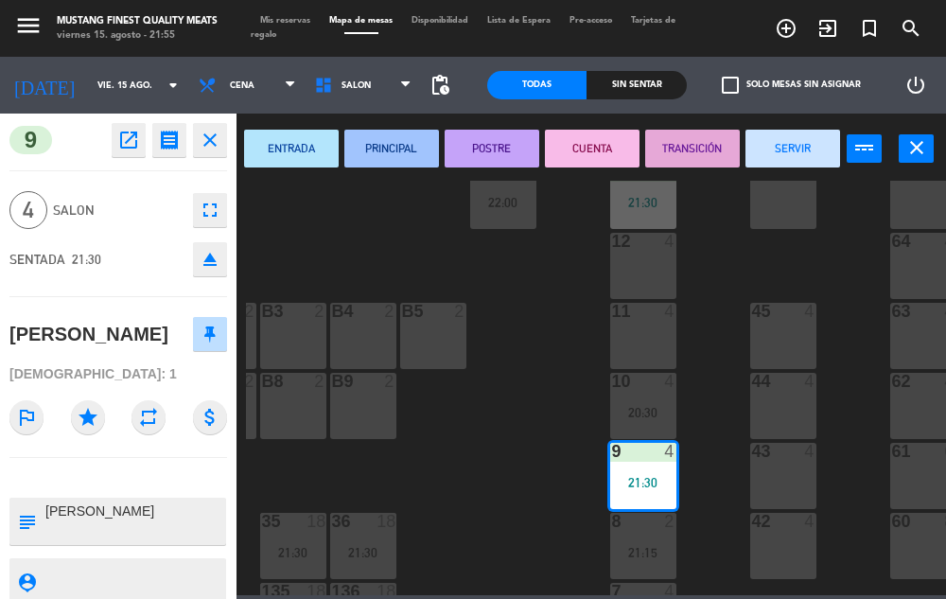
click at [500, 488] on div "73 4 72 4 71 4 69 8 70 4 80 8 50 2 53 2 52 2 51 2 49 2 68 6 81 8 18 4 16 4 19 4…" at bounding box center [596, 388] width 700 height 414
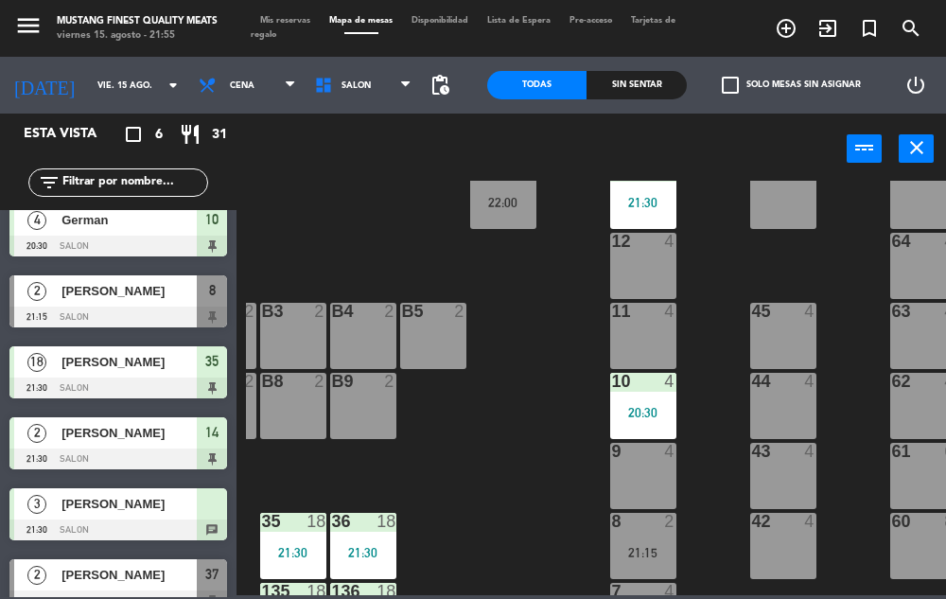
scroll to position [39, 0]
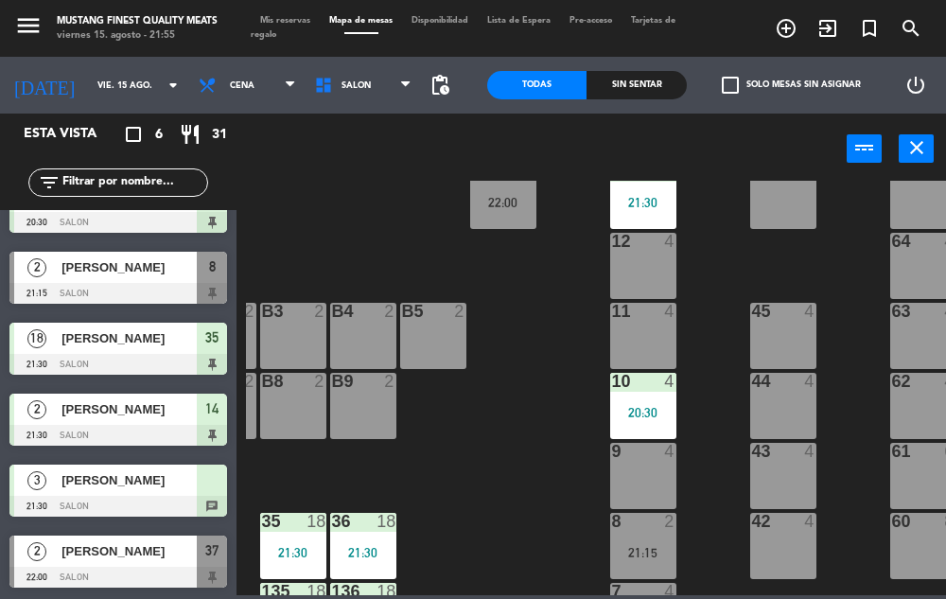
click at [148, 483] on span "[PERSON_NAME]" at bounding box center [128, 480] width 135 height 20
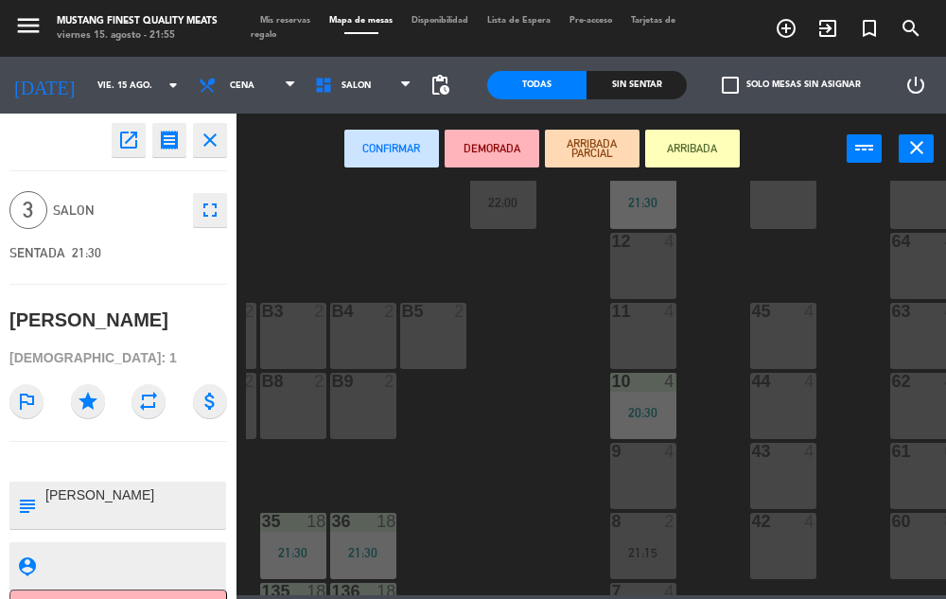
click at [645, 479] on div "9 4" at bounding box center [643, 476] width 66 height 66
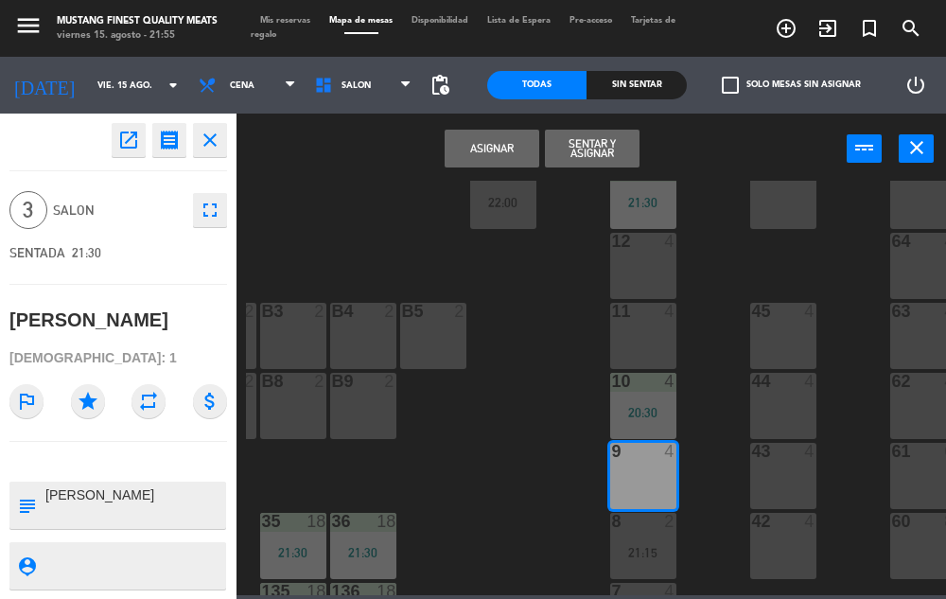
click at [483, 159] on button "Asignar" at bounding box center [491, 149] width 95 height 38
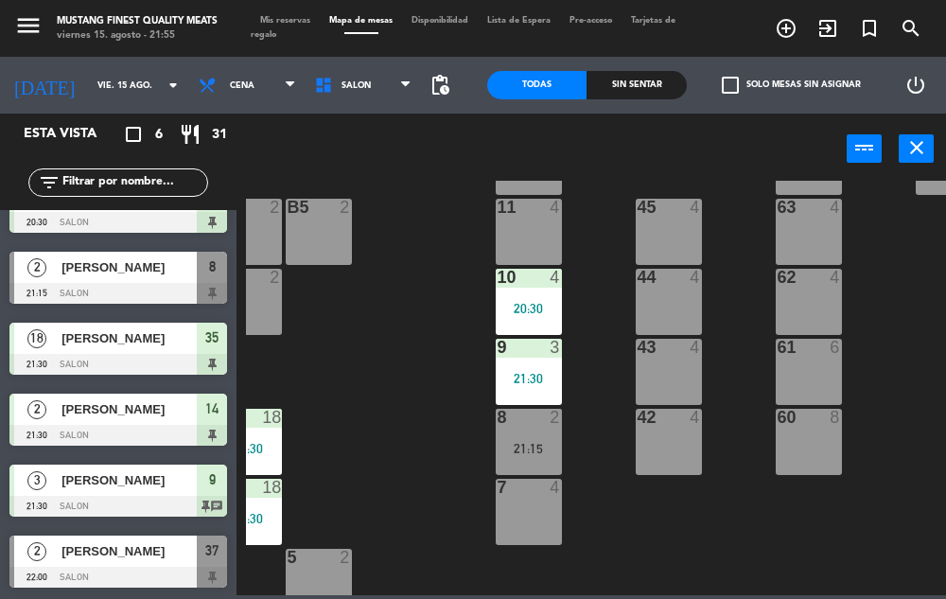
scroll to position [447, 314]
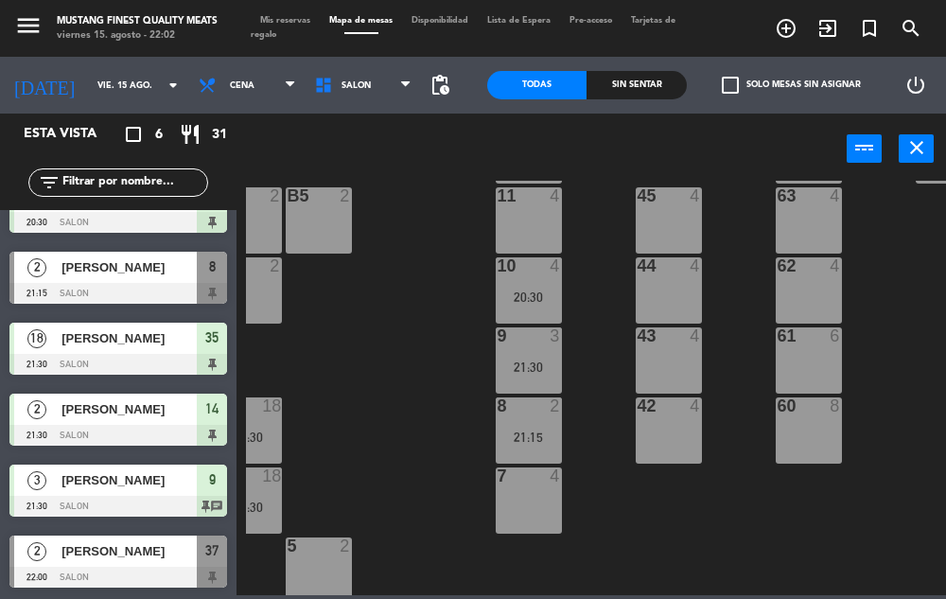
click at [155, 409] on span "[PERSON_NAME]" at bounding box center [128, 409] width 135 height 20
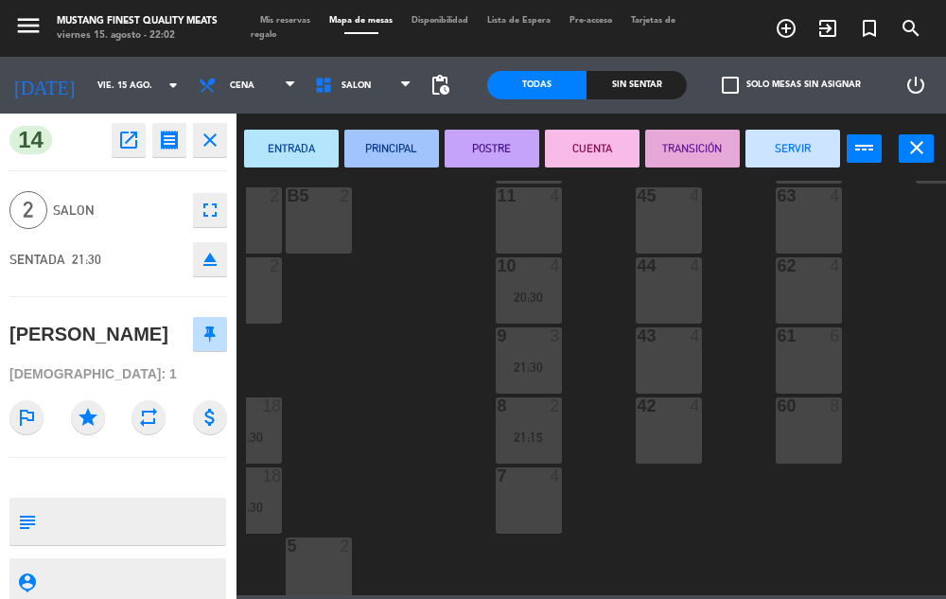
click at [805, 149] on button "SERVIR" at bounding box center [792, 149] width 95 height 38
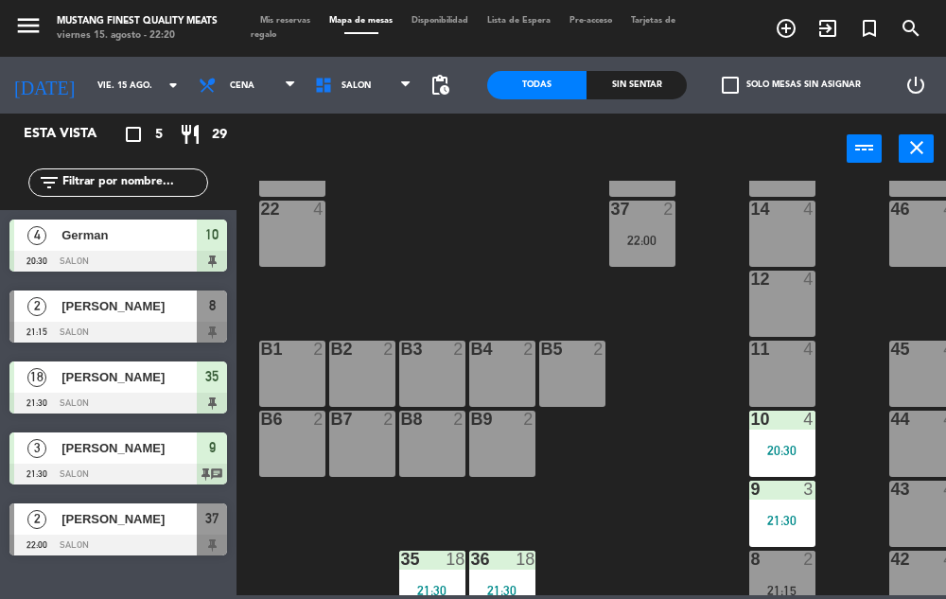
scroll to position [350, 61]
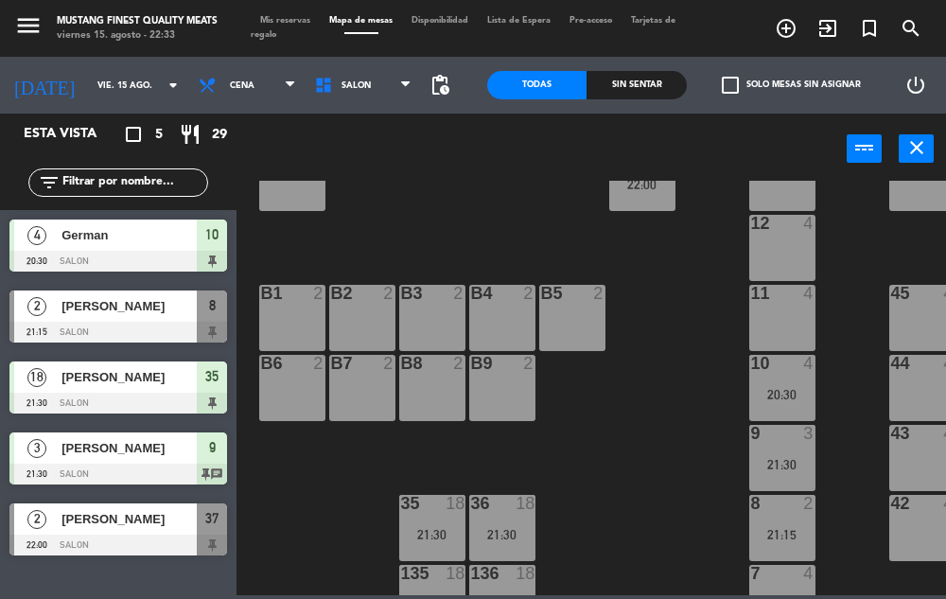
click at [120, 334] on div at bounding box center [118, 332] width 218 height 21
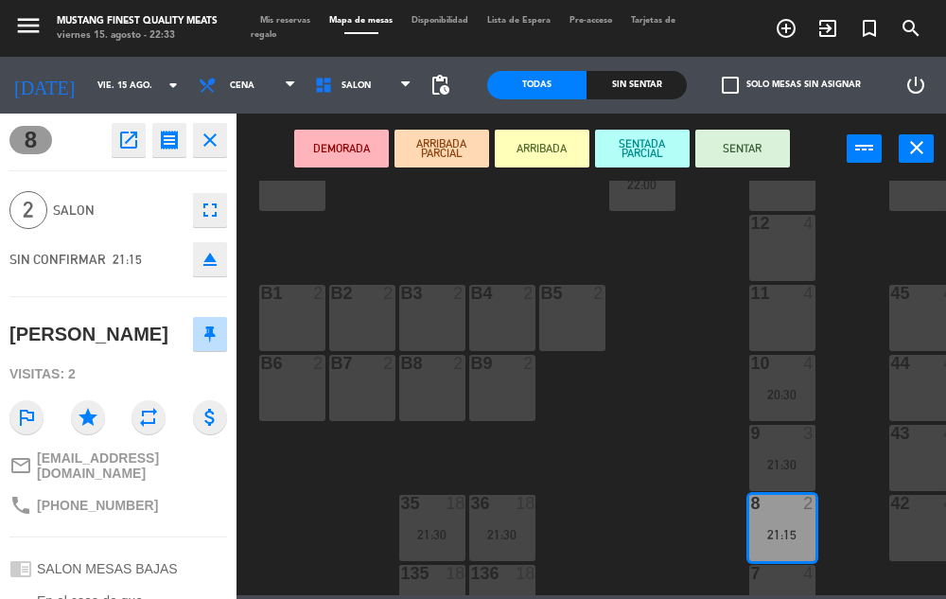
click at [125, 146] on icon "open_in_new" at bounding box center [128, 140] width 23 height 23
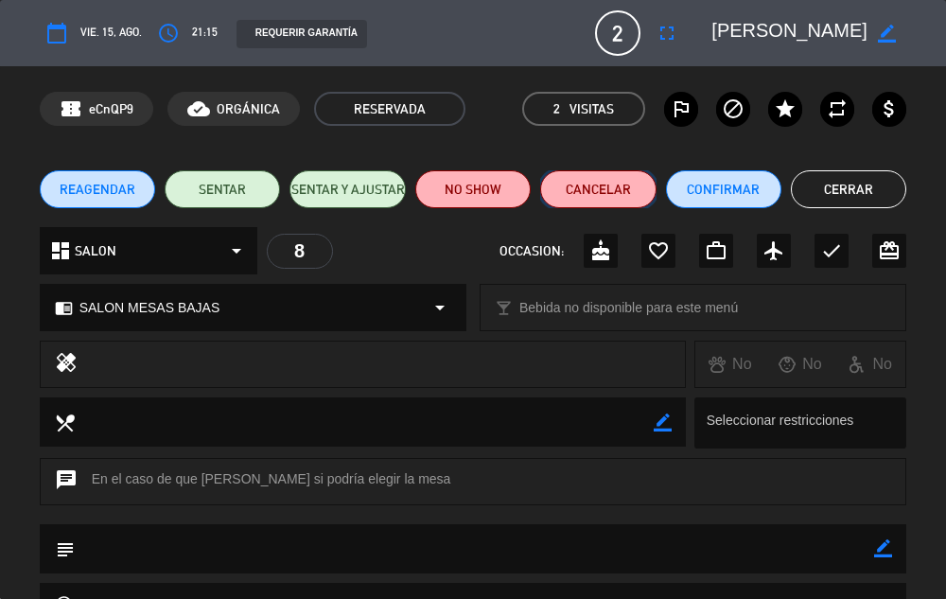
click at [588, 194] on button "Cancelar" at bounding box center [597, 189] width 115 height 38
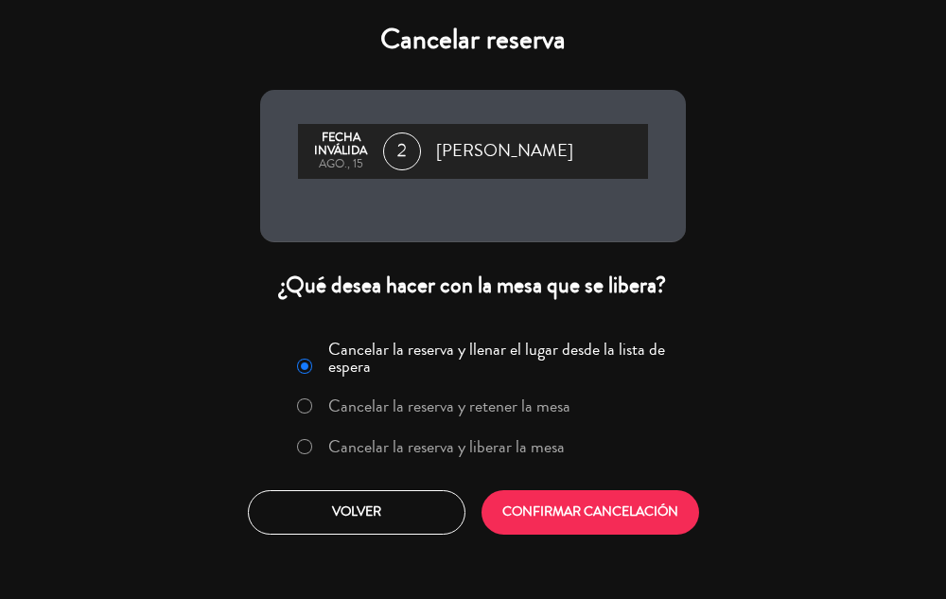
click at [380, 438] on label "Cancelar la reserva y liberar la mesa" at bounding box center [446, 446] width 236 height 17
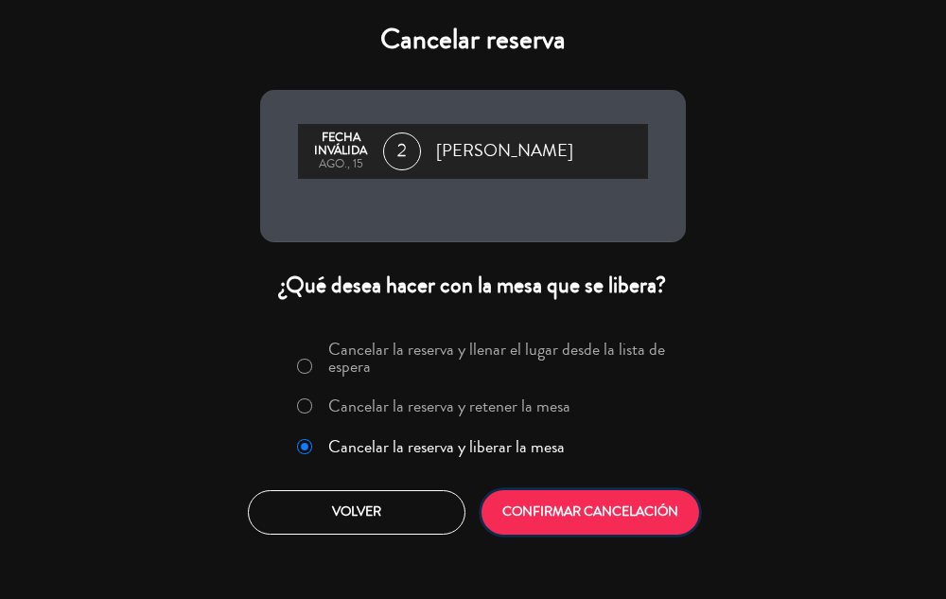
click at [540, 502] on button "CONFIRMAR CANCELACIÓN" at bounding box center [590, 512] width 218 height 44
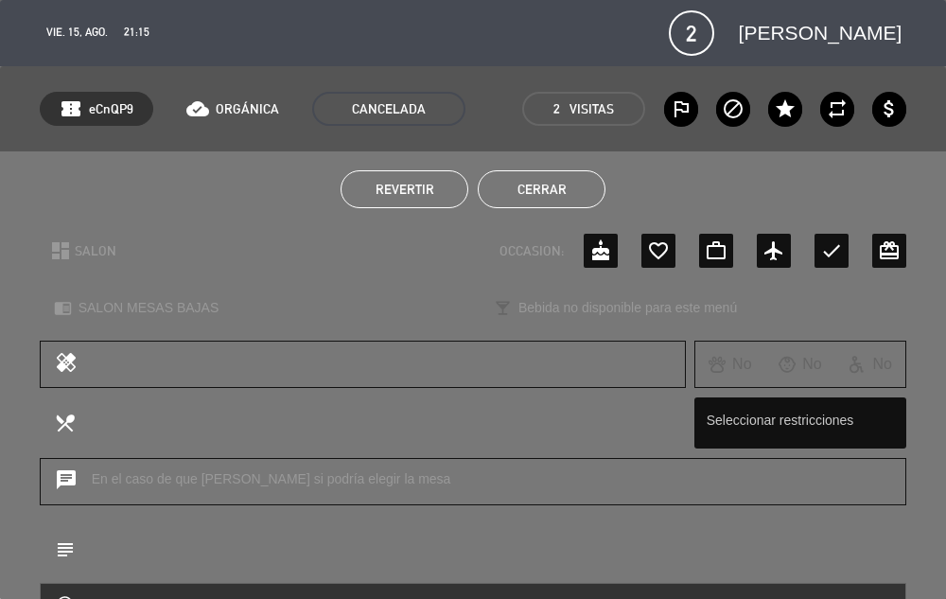
click at [569, 183] on button "Cerrar" at bounding box center [542, 189] width 128 height 38
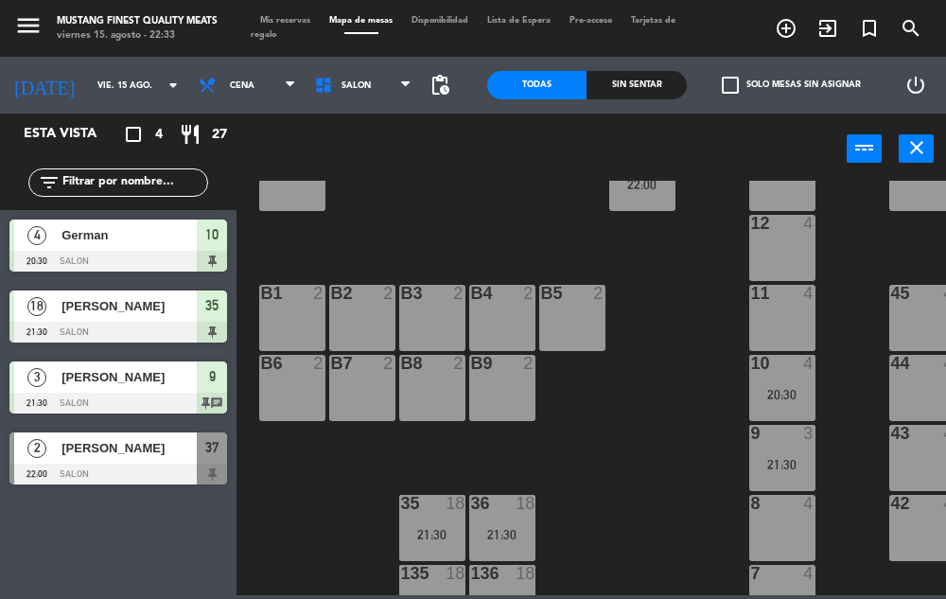
click at [143, 253] on div at bounding box center [118, 261] width 218 height 21
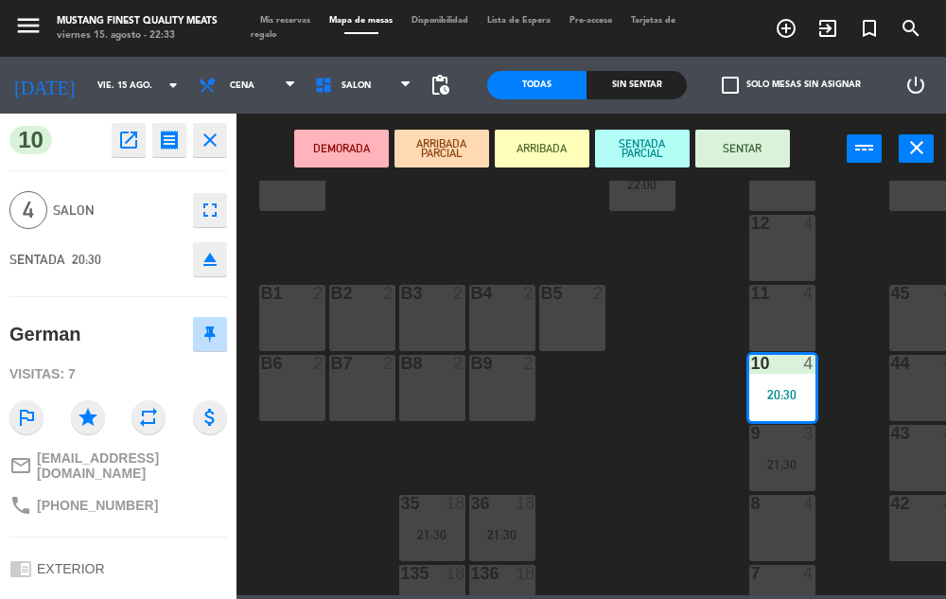
click at [748, 150] on button "SENTAR" at bounding box center [742, 149] width 95 height 38
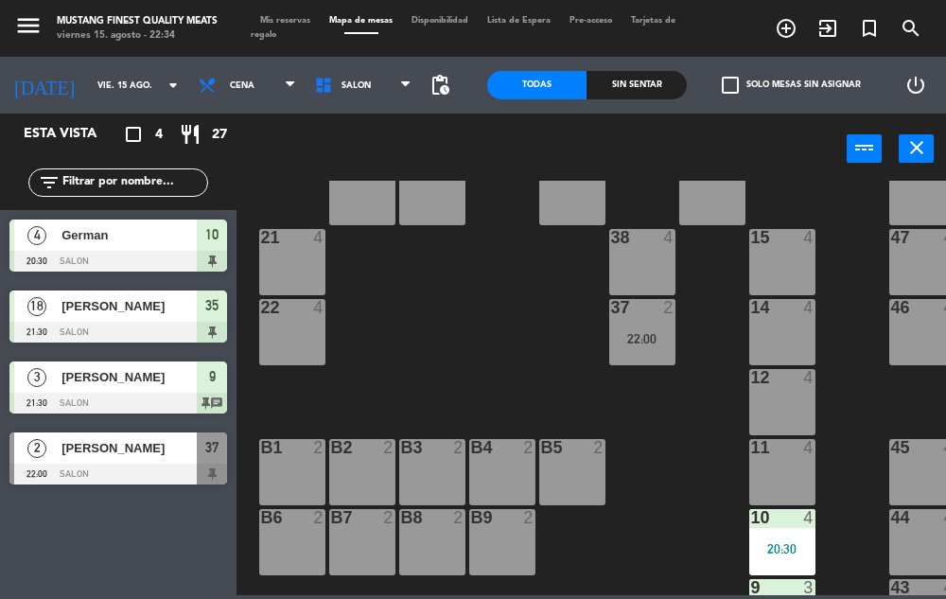
scroll to position [91, 61]
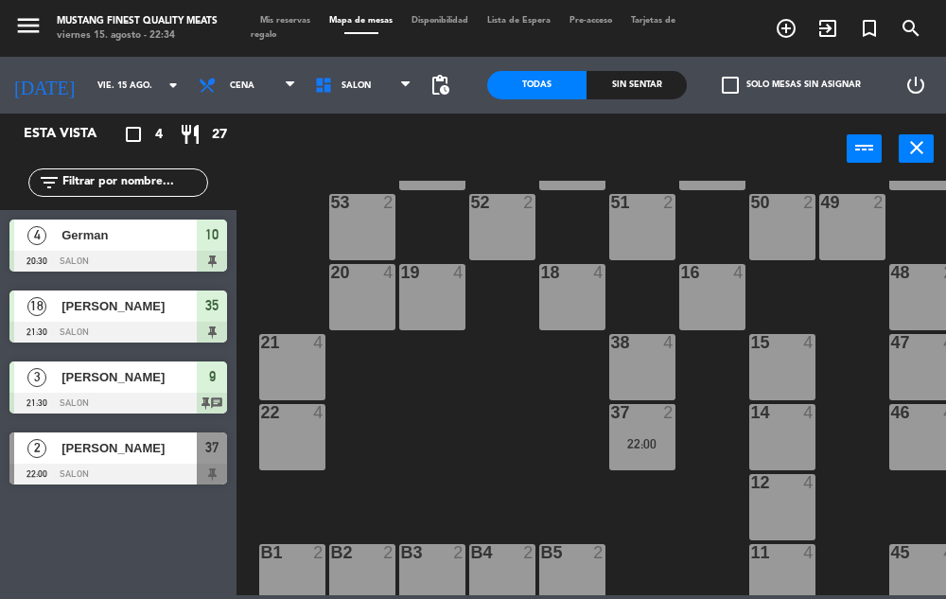
click at [514, 436] on div "73 4 72 4 71 4 69 8 70 4 80 8 50 2 53 2 52 2 51 2 49 2 68 6 81 8 18 4 16 4 19 4…" at bounding box center [596, 388] width 700 height 414
click at [156, 242] on span "German" at bounding box center [128, 235] width 135 height 20
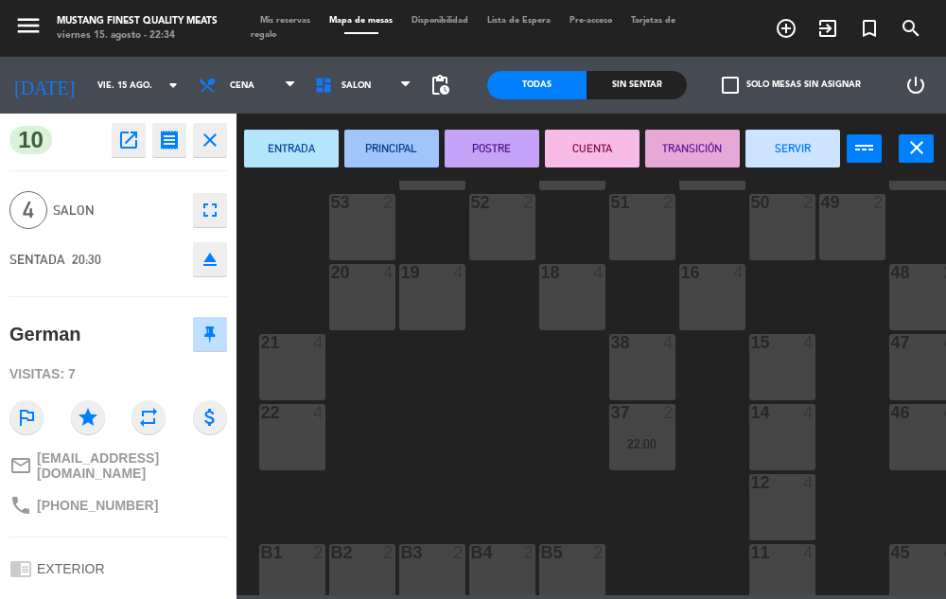
click at [805, 149] on button "SERVIR" at bounding box center [792, 149] width 95 height 38
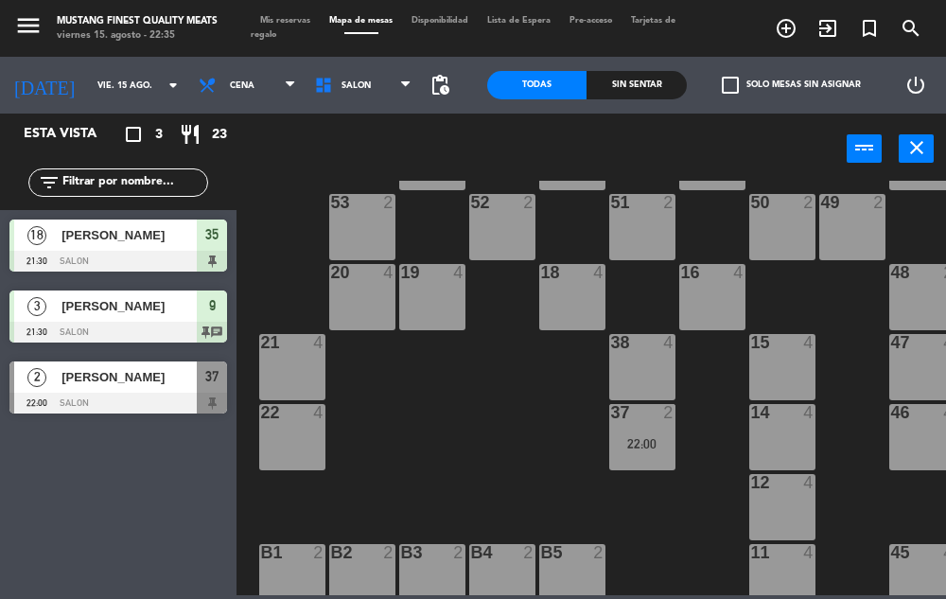
click at [145, 252] on div at bounding box center [118, 261] width 218 height 21
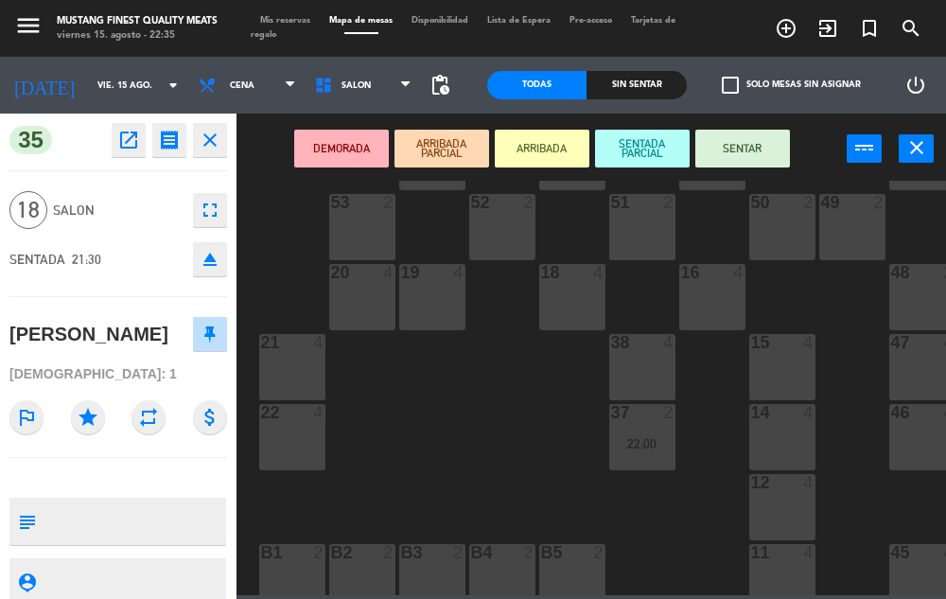
click at [225, 218] on button "fullscreen" at bounding box center [210, 210] width 34 height 34
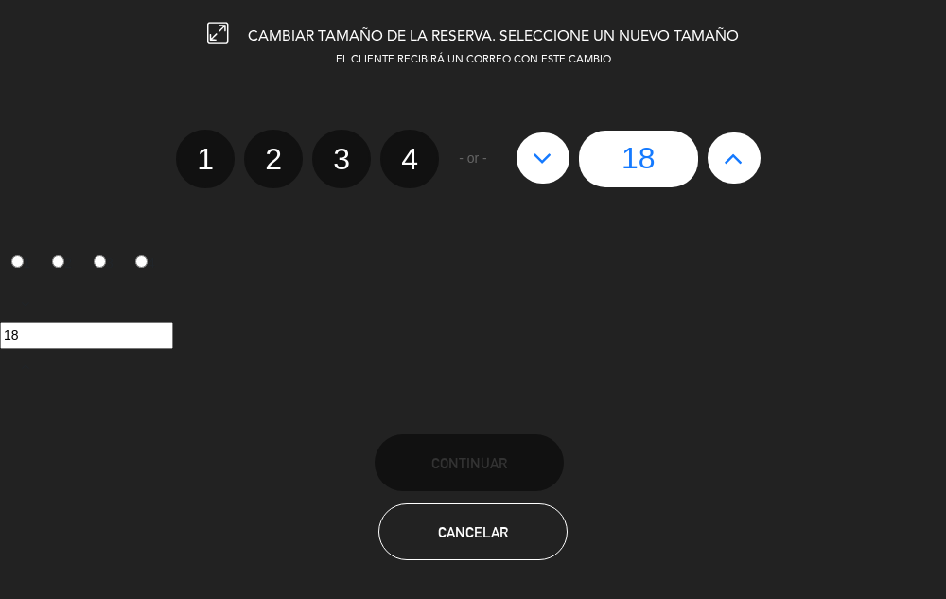
click at [545, 174] on button at bounding box center [542, 157] width 53 height 51
type input "17"
click at [0, 0] on div at bounding box center [0, 0] width 0 height 0
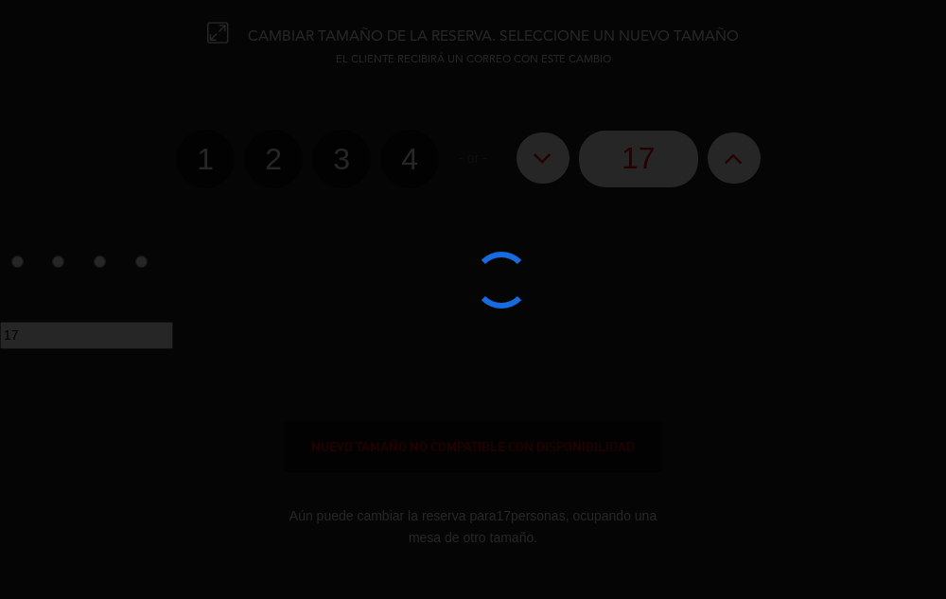
click at [521, 173] on div at bounding box center [473, 299] width 946 height 599
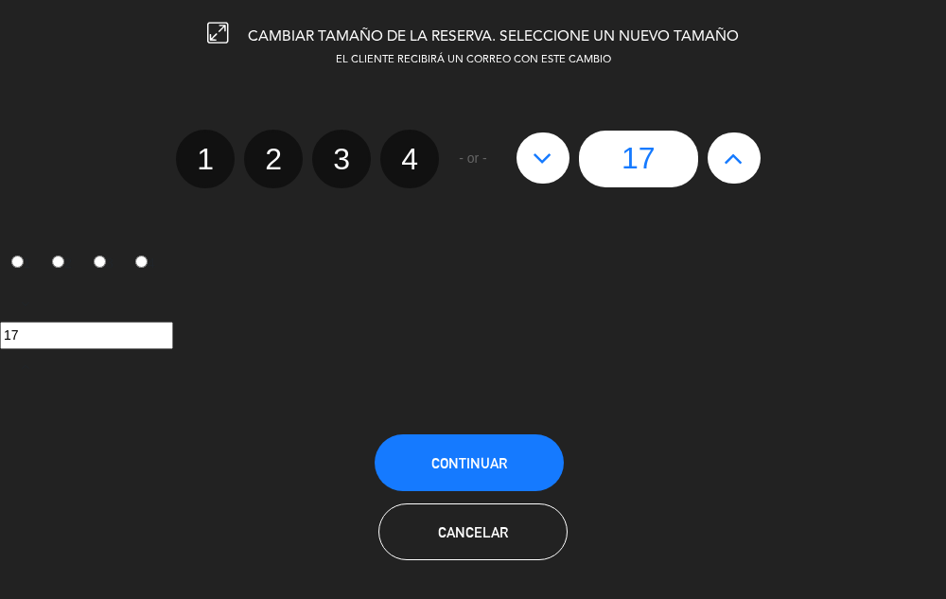
click at [532, 148] on icon at bounding box center [542, 158] width 20 height 30
type input "16"
click at [536, 165] on icon at bounding box center [542, 158] width 20 height 30
type input "15"
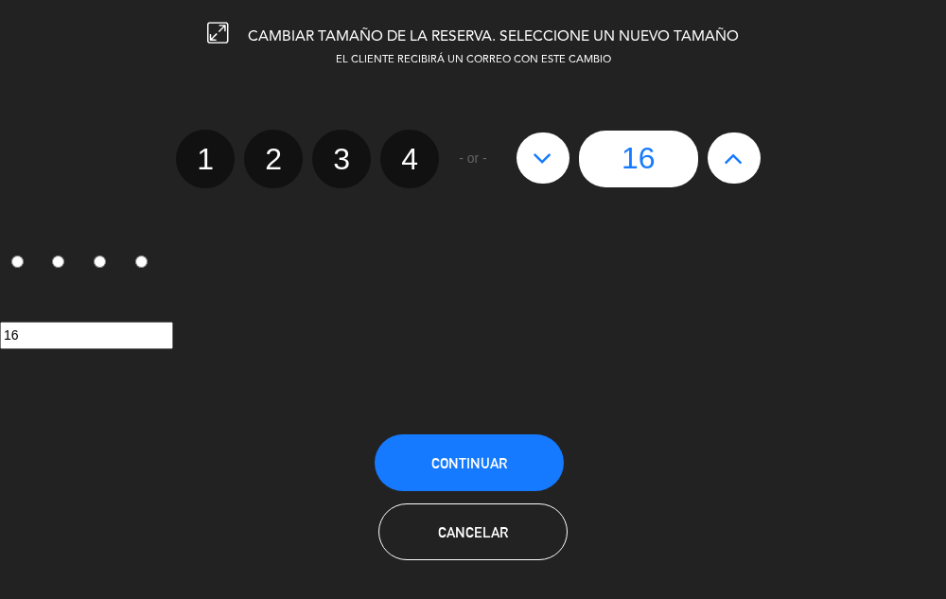
type input "15"
click at [492, 465] on span "Continuar" at bounding box center [469, 463] width 76 height 16
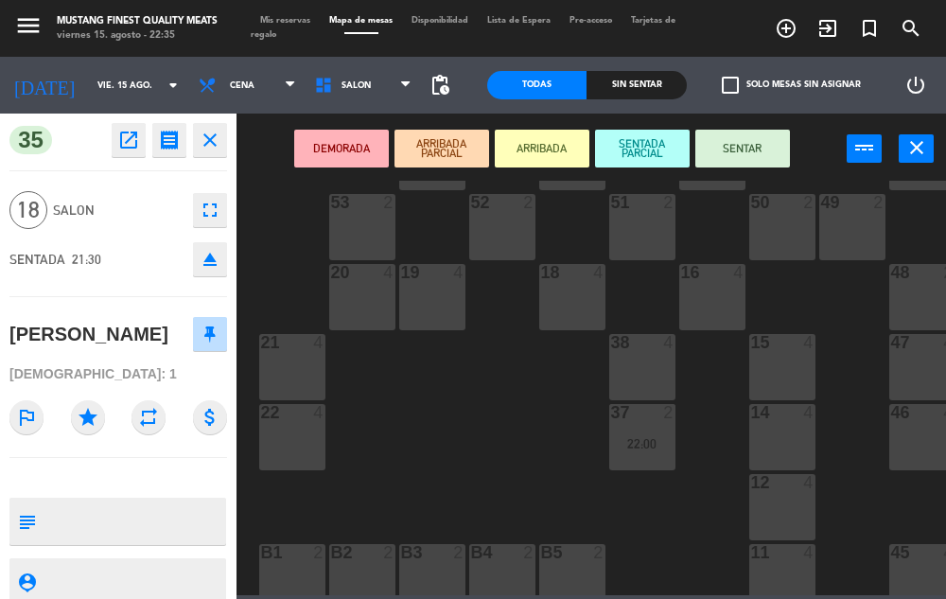
click at [451, 391] on div "73 4 72 4 71 4 69 8 70 4 80 8 50 2 53 2 52 2 51 2 49 2 68 6 81 8 18 4 16 4 19 4…" at bounding box center [596, 388] width 700 height 414
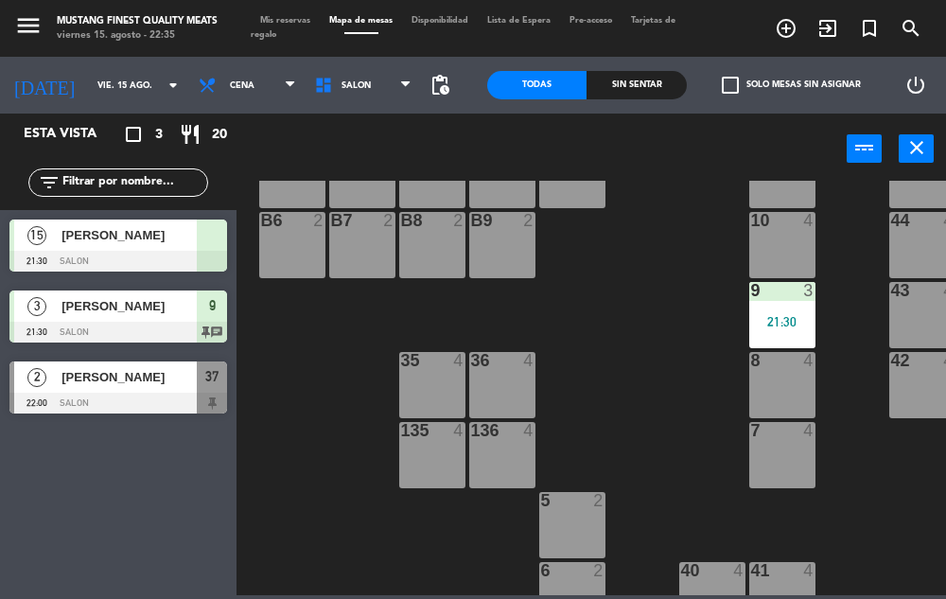
scroll to position [530, 61]
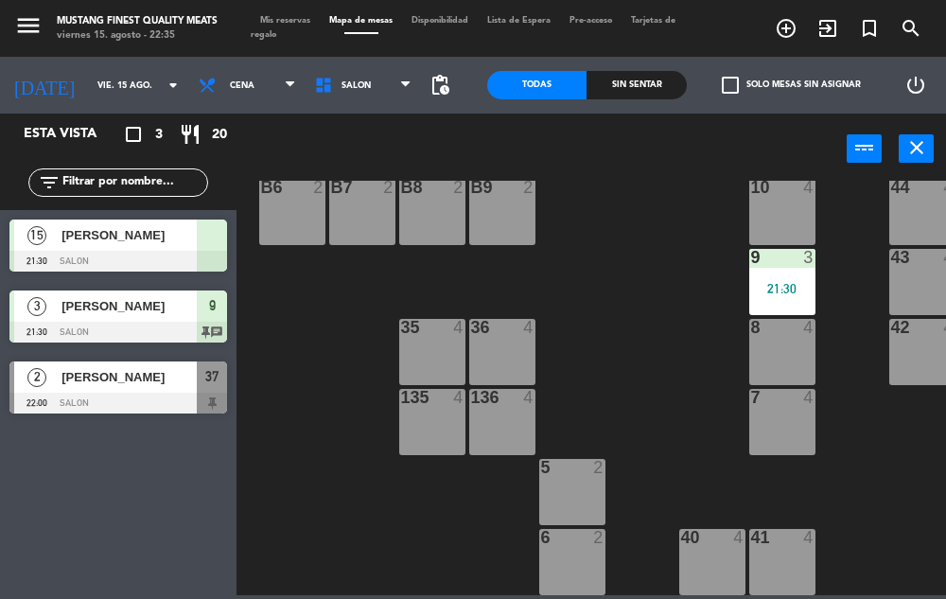
click at [182, 253] on div at bounding box center [118, 261] width 218 height 21
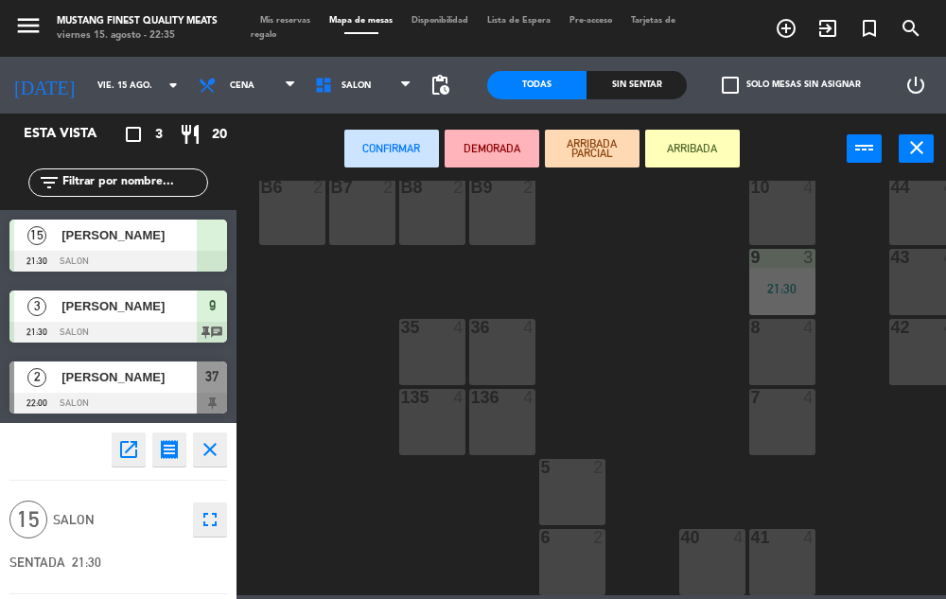
click at [414, 350] on div "35 4" at bounding box center [432, 352] width 66 height 66
click at [511, 356] on div "36 4" at bounding box center [502, 352] width 66 height 66
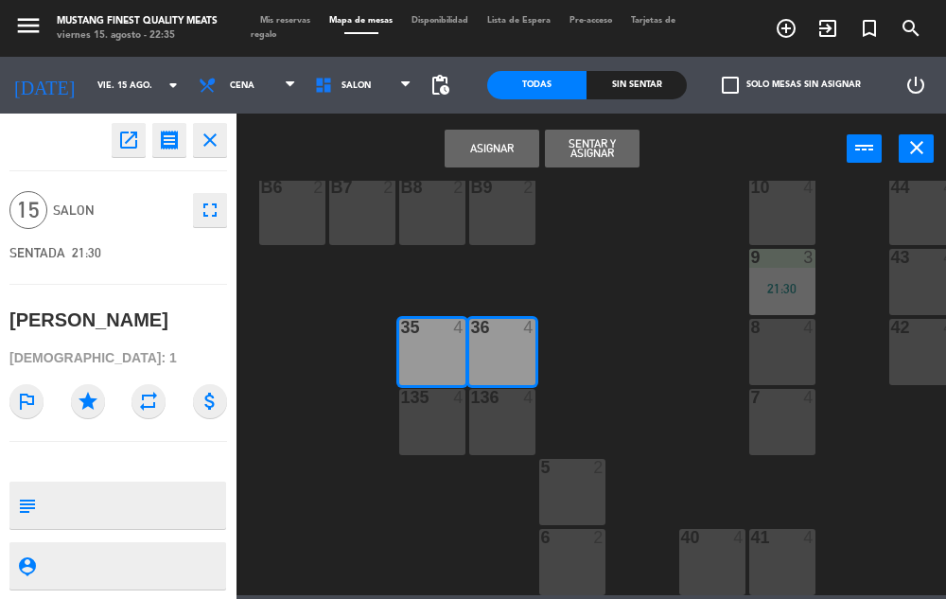
click at [593, 152] on button "Sentar y Asignar" at bounding box center [592, 149] width 95 height 38
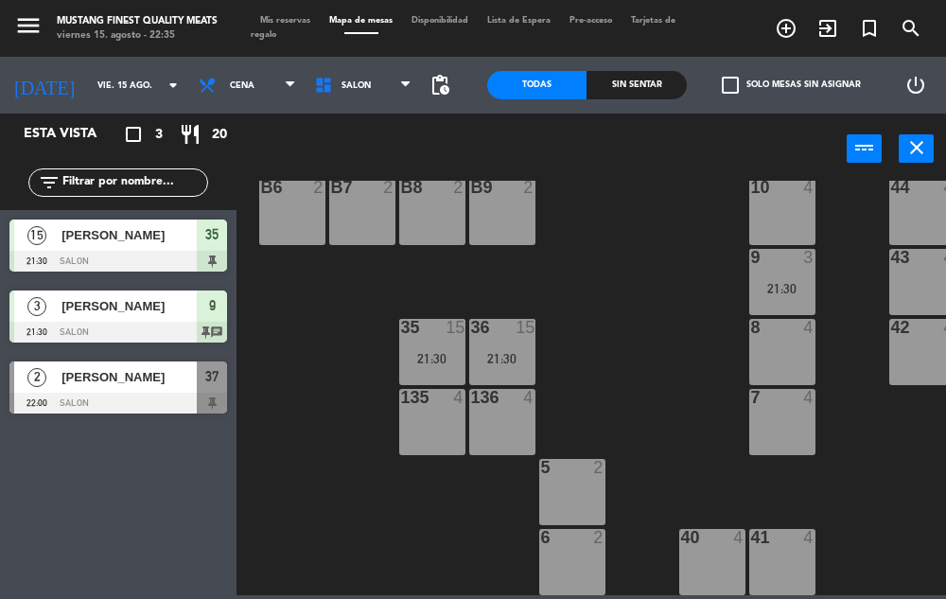
click at [150, 262] on div at bounding box center [118, 261] width 218 height 21
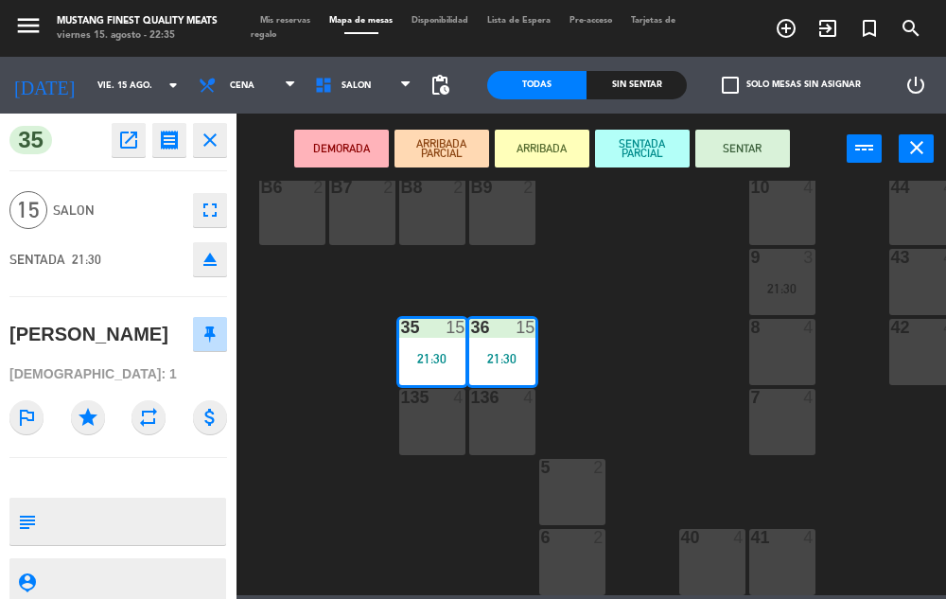
click at [714, 160] on button "SENTAR" at bounding box center [742, 149] width 95 height 38
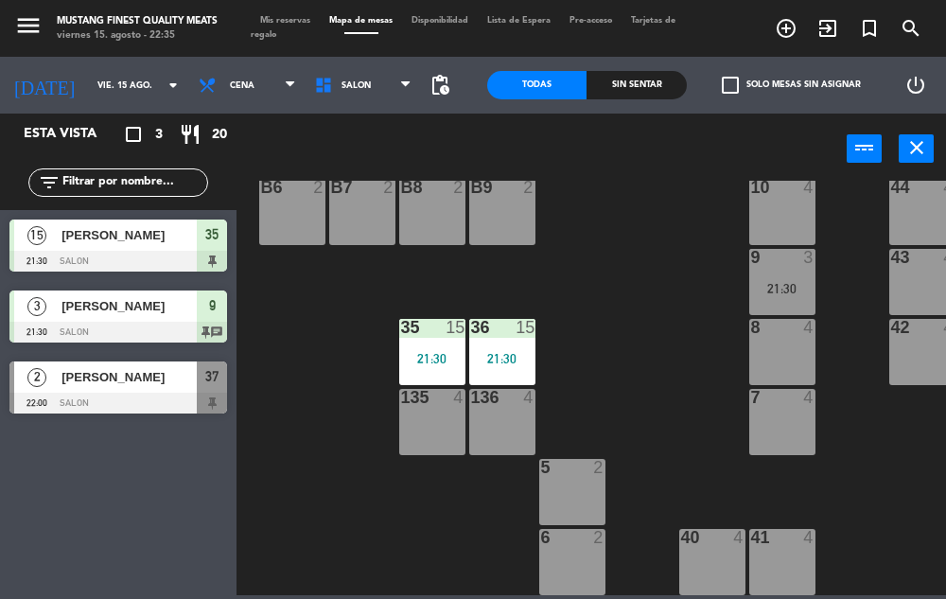
click at [126, 404] on div at bounding box center [118, 402] width 218 height 21
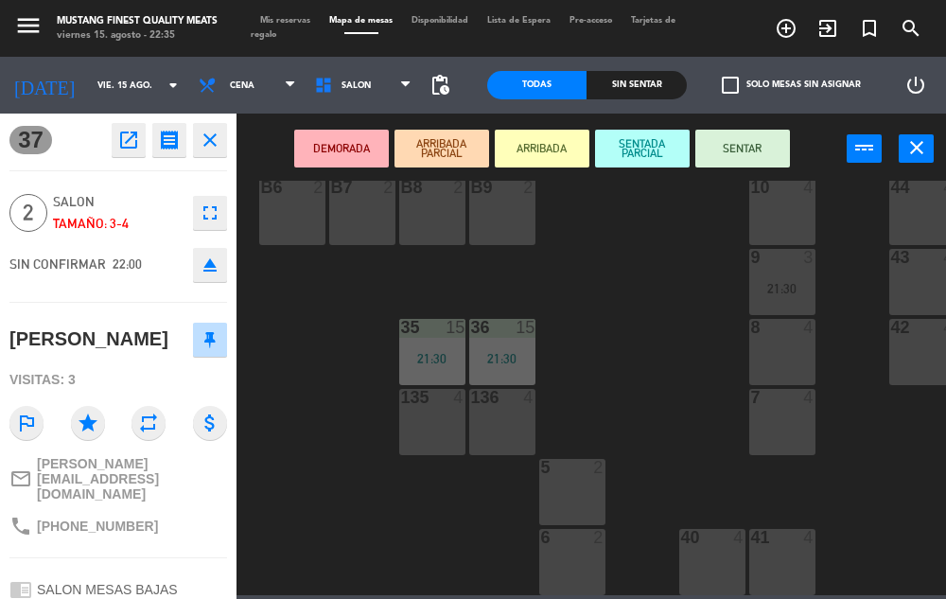
click at [372, 509] on div "73 4 72 4 71 4 69 8 70 4 80 8 50 2 53 2 52 2 51 2 49 2 68 6 81 8 18 4 16 4 19 4…" at bounding box center [596, 388] width 700 height 414
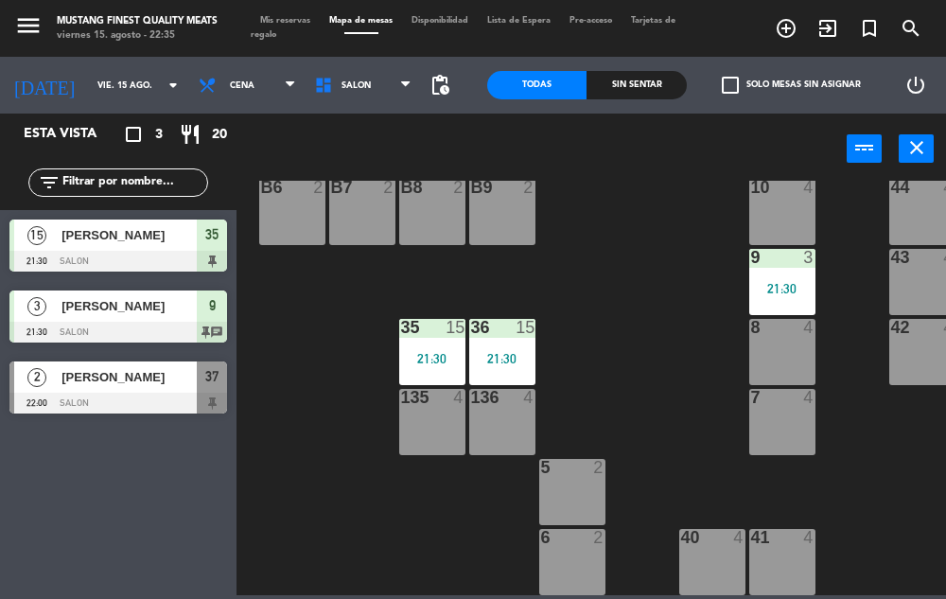
scroll to position [0, 0]
click at [165, 328] on div at bounding box center [118, 332] width 218 height 21
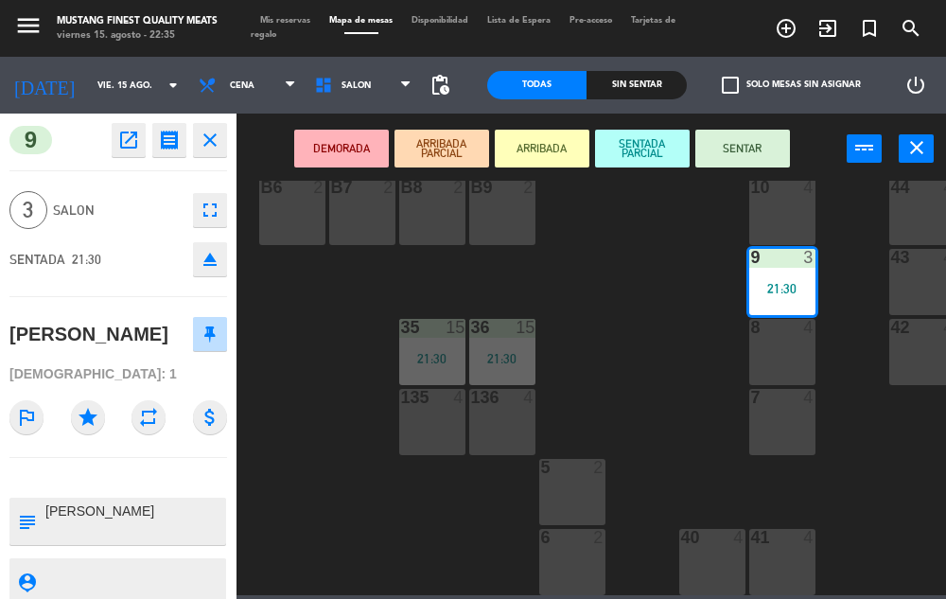
click at [317, 407] on div "73 4 72 4 71 4 69 8 70 4 80 8 50 2 53 2 52 2 51 2 49 2 68 6 81 8 18 4 16 4 19 4…" at bounding box center [596, 388] width 700 height 414
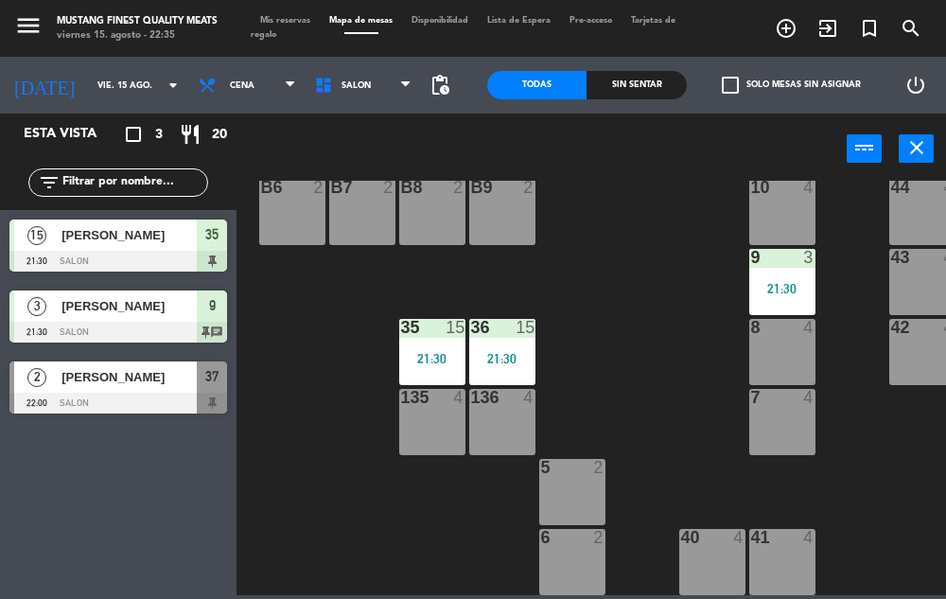
click at [170, 259] on div at bounding box center [118, 261] width 218 height 21
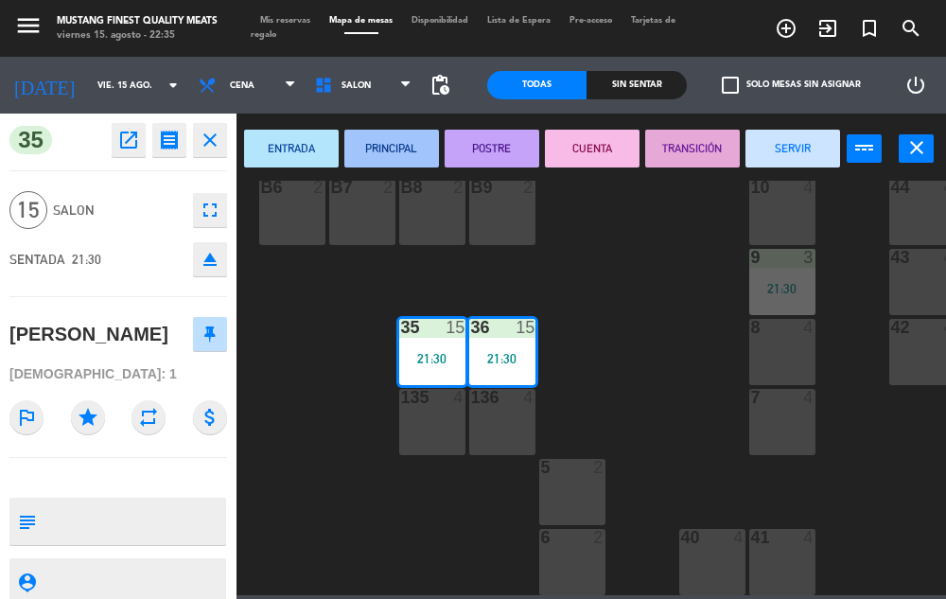
click at [778, 156] on button "SERVIR" at bounding box center [792, 149] width 95 height 38
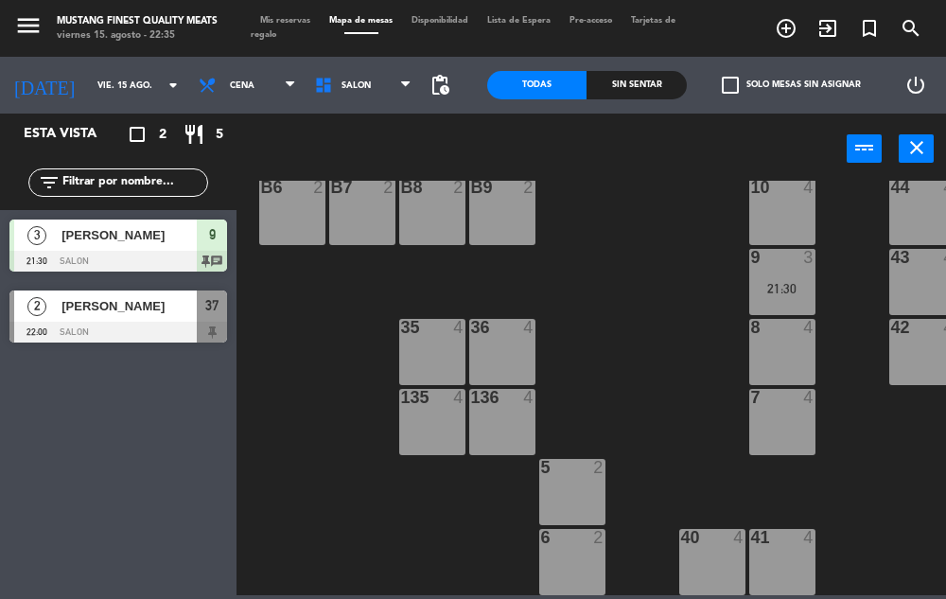
click at [148, 252] on div at bounding box center [118, 261] width 218 height 21
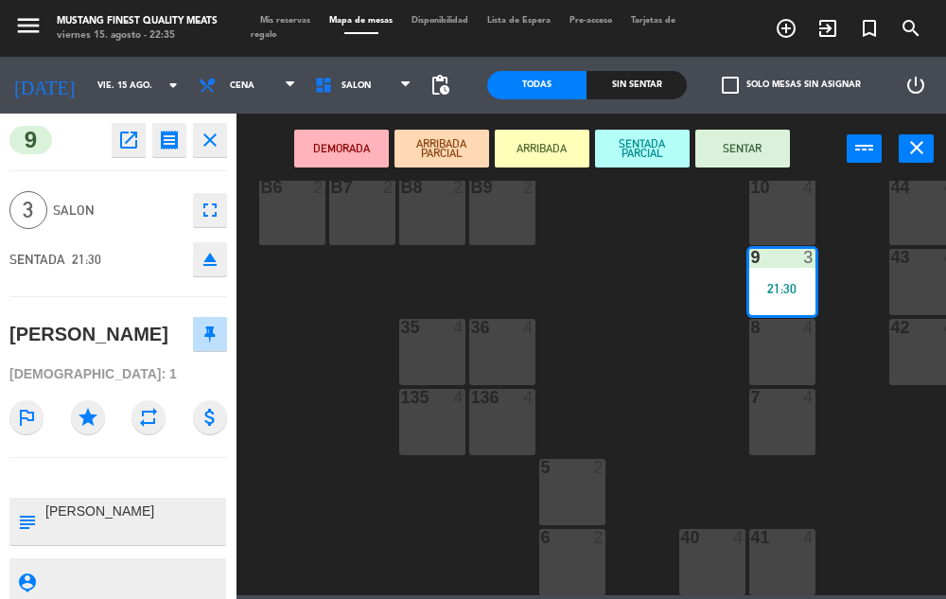
click at [752, 156] on button "SENTAR" at bounding box center [742, 149] width 95 height 38
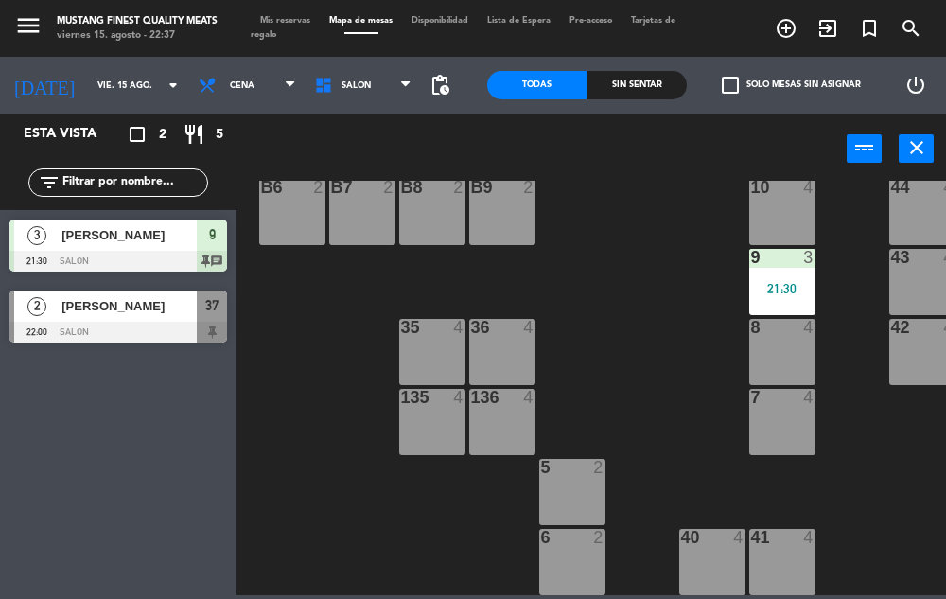
click at [98, 237] on span "[PERSON_NAME]" at bounding box center [128, 235] width 135 height 20
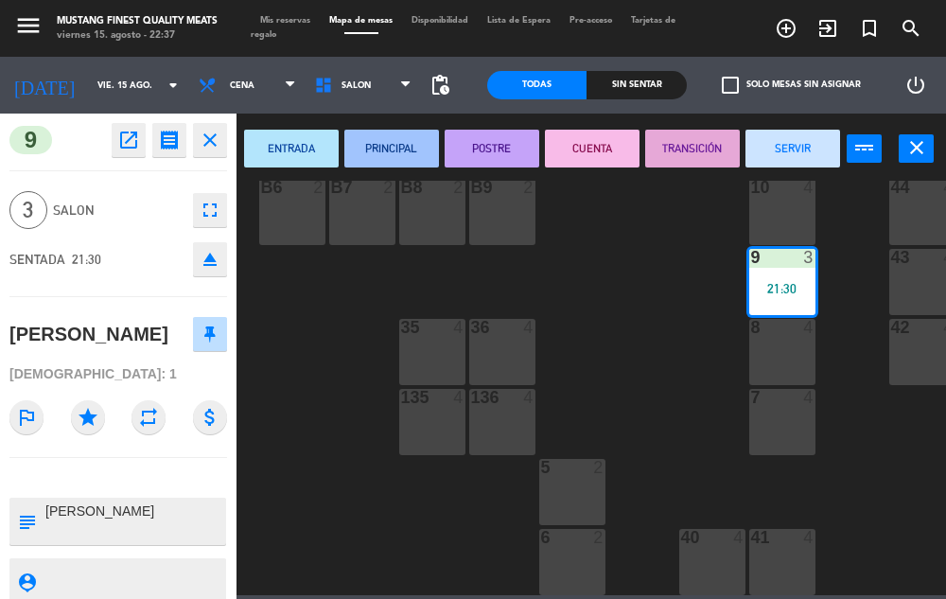
click at [792, 148] on button "SERVIR" at bounding box center [792, 149] width 95 height 38
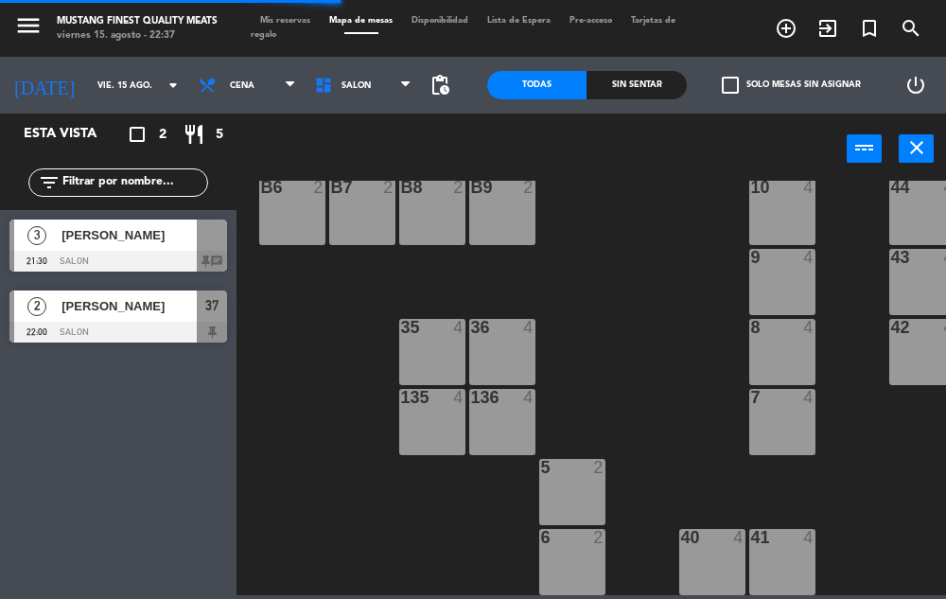
click at [272, 16] on span "Mis reservas" at bounding box center [285, 20] width 69 height 9
